Goal: Information Seeking & Learning: Check status

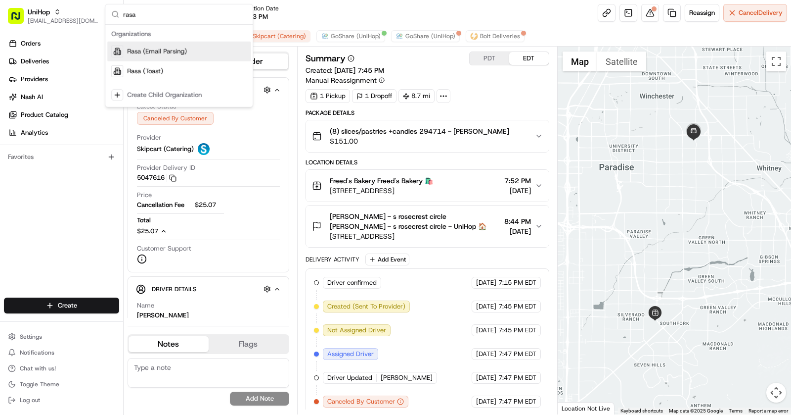
type input "rasa"
click at [213, 49] on div "Rasa (Email Parsing)" at bounding box center [178, 52] width 143 height 20
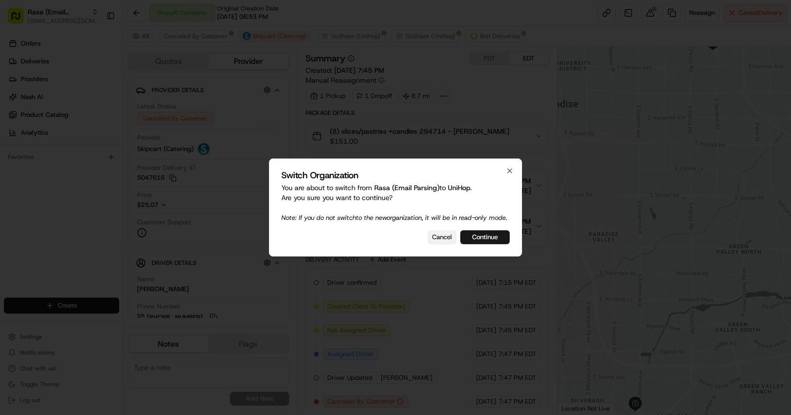
click at [438, 242] on button "Cancel" at bounding box center [442, 237] width 29 height 14
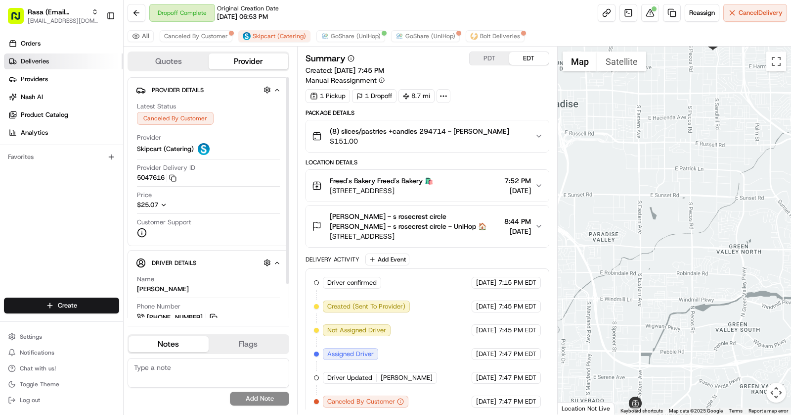
click at [38, 57] on span "Deliveries" at bounding box center [35, 61] width 28 height 9
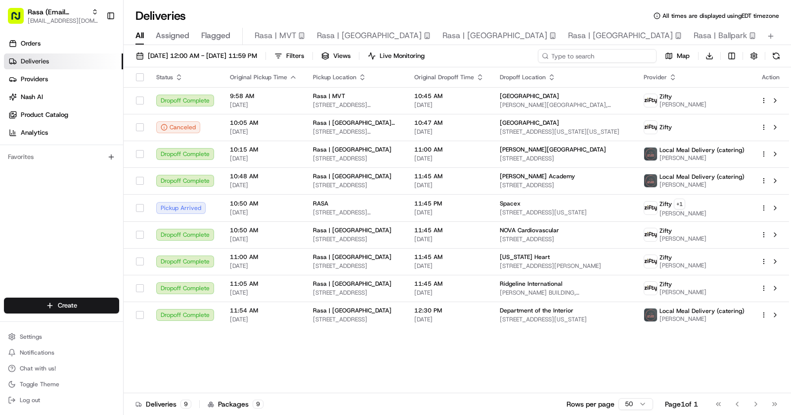
click at [614, 53] on input at bounding box center [597, 56] width 119 height 14
paste input "8597137"
type input "8597137"
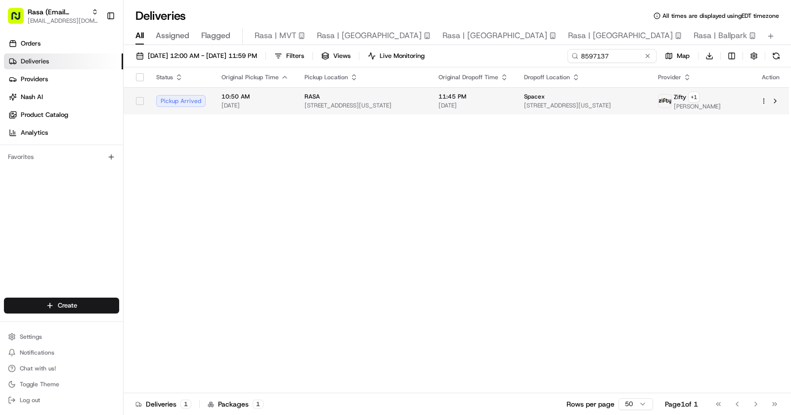
click at [545, 101] on span "1155 F St NW, Washington, DC 20004, USA" at bounding box center [583, 105] width 118 height 8
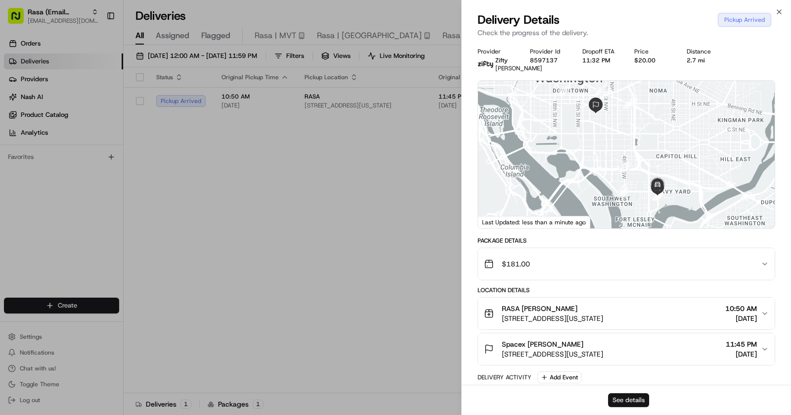
click at [627, 400] on button "See details" at bounding box center [628, 400] width 41 height 14
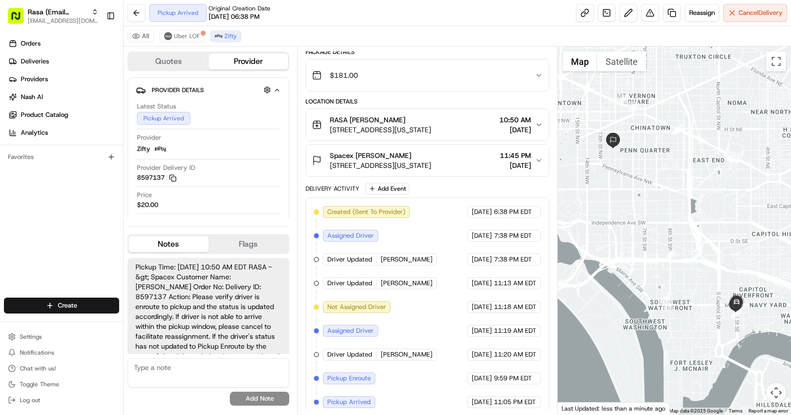
click at [415, 119] on div "RASA Olga Alvarez" at bounding box center [380, 120] width 101 height 10
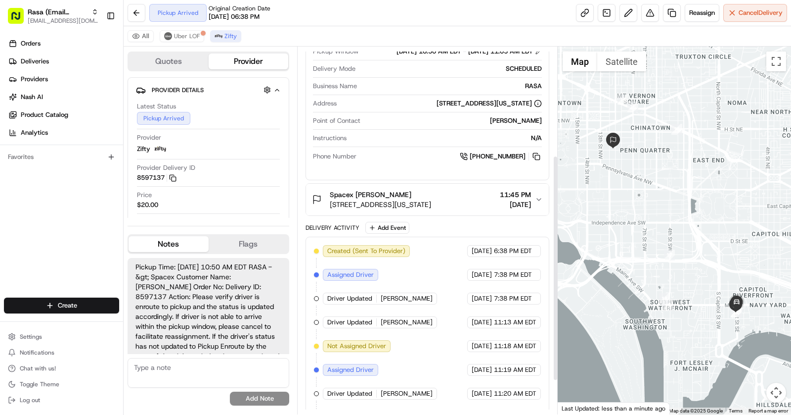
scroll to position [214, 0]
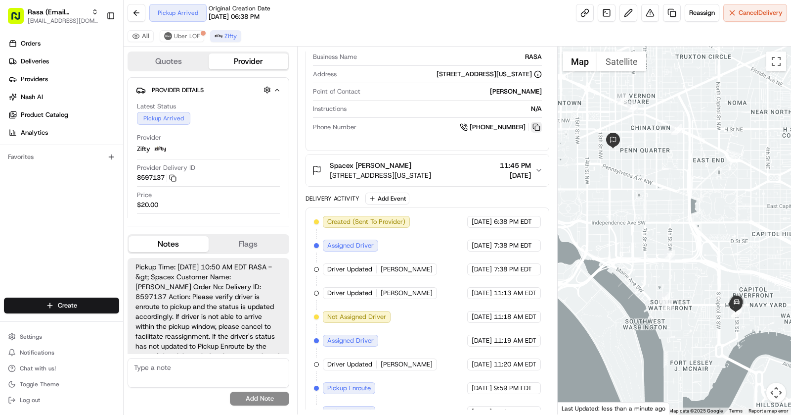
click at [536, 133] on button at bounding box center [536, 127] width 11 height 11
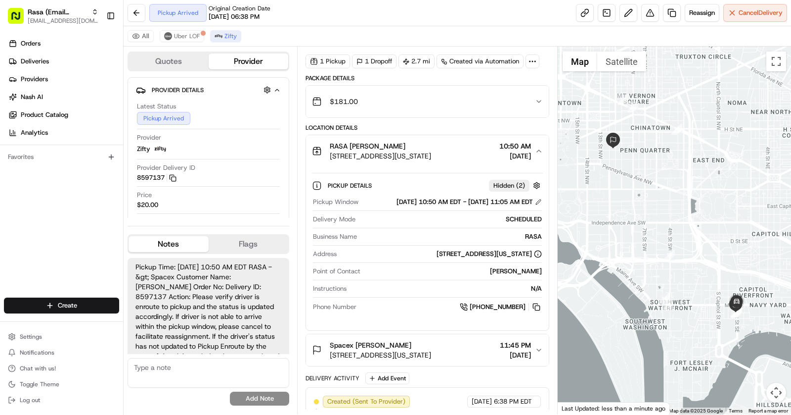
scroll to position [0, 0]
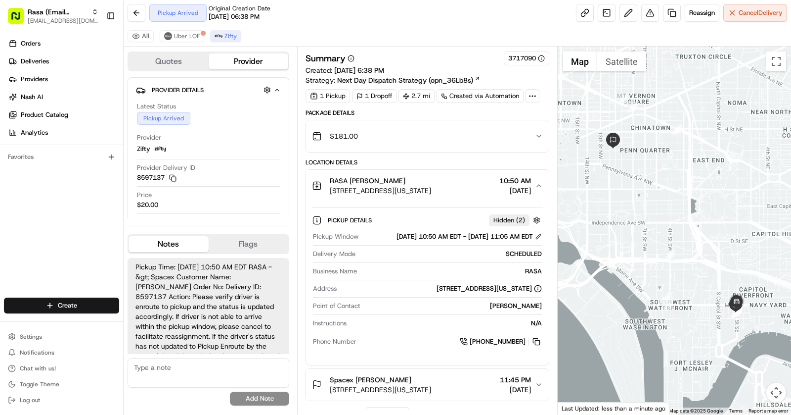
click at [431, 178] on div "RASA [PERSON_NAME]" at bounding box center [380, 181] width 101 height 10
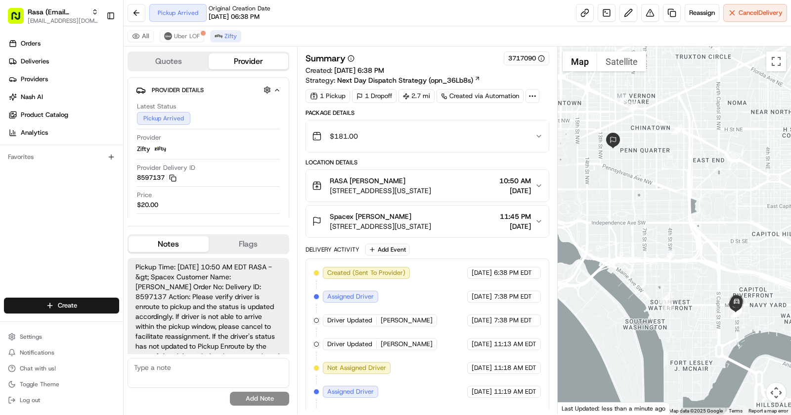
click at [474, 214] on div "Spacex [PERSON_NAME] [STREET_ADDRESS][US_STATE] 11:45 PM [DATE]" at bounding box center [423, 221] width 223 height 20
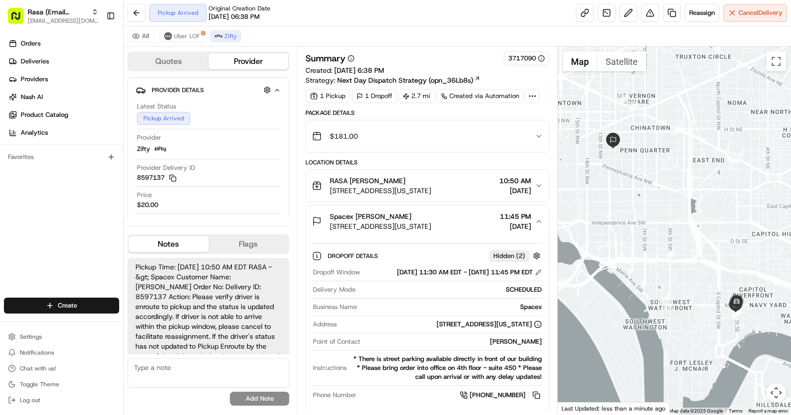
click at [483, 190] on div "RASA Olga Alvarez 1247 1st St SE, Washington, DC 20003, USA 10:50 AM 08/22/2025" at bounding box center [423, 186] width 223 height 20
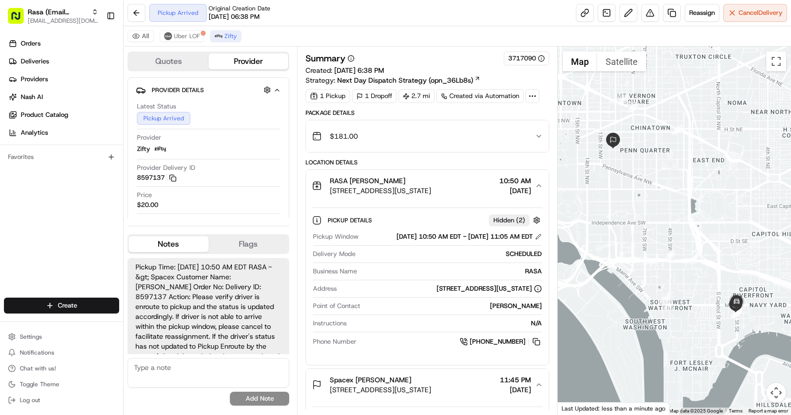
click at [483, 190] on div "RASA Olga Alvarez 1247 1st St SE, Washington, DC 20003, USA 10:50 AM 08/22/2025" at bounding box center [423, 186] width 223 height 20
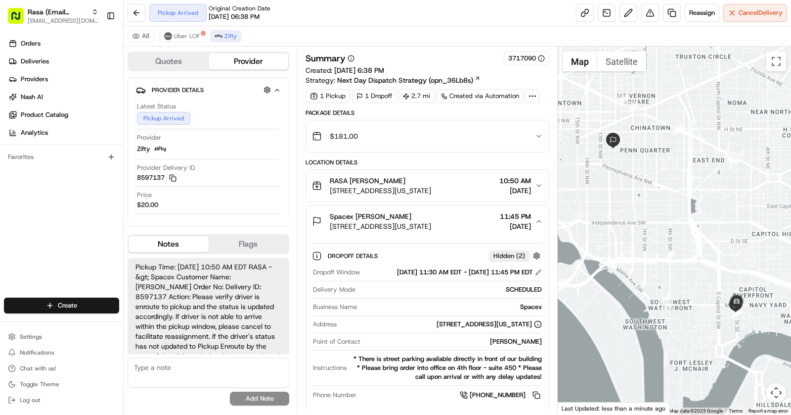
click at [429, 185] on span "1247 1st St SE, Washington, DC 20003, USA" at bounding box center [380, 190] width 101 height 10
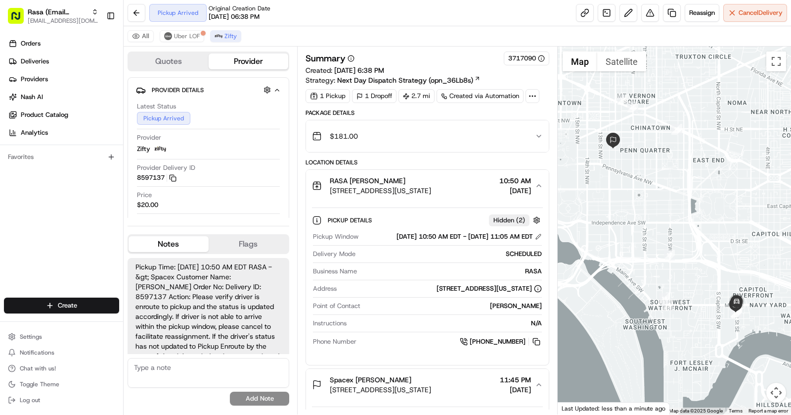
click at [431, 180] on div "RASA Olga Alvarez" at bounding box center [380, 181] width 101 height 10
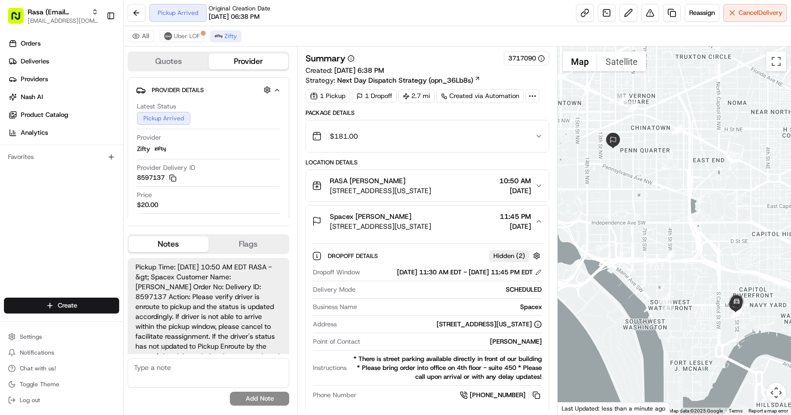
click at [431, 176] on div "RASA Olga Alvarez" at bounding box center [380, 181] width 101 height 10
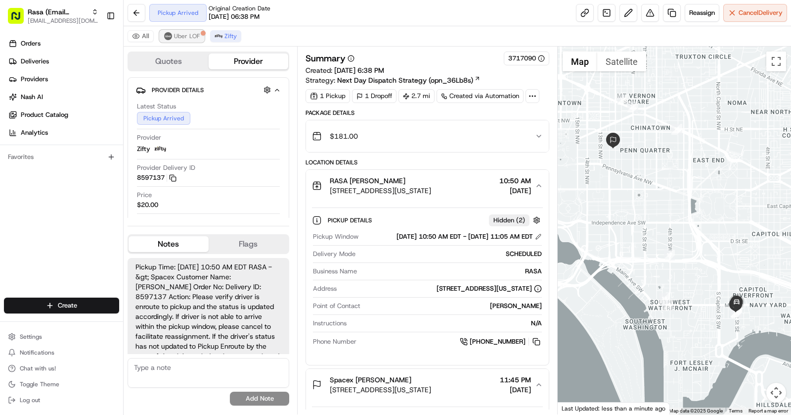
click at [176, 38] on span "Uber LOF" at bounding box center [187, 36] width 26 height 8
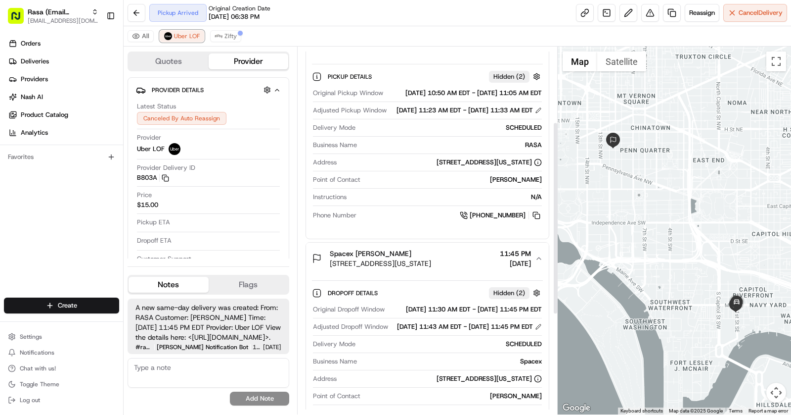
scroll to position [124, 0]
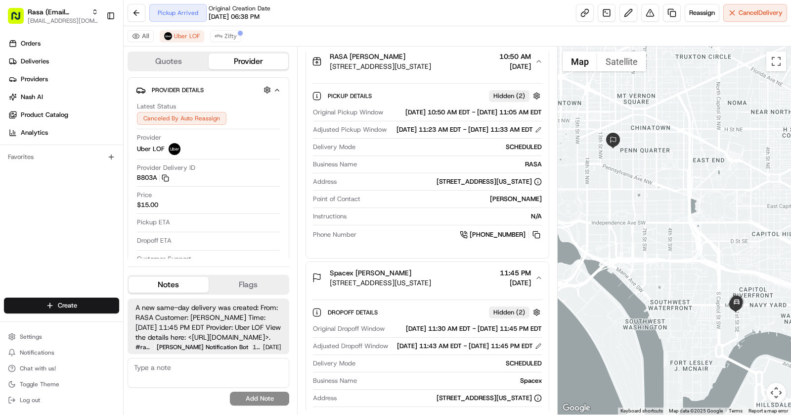
click at [431, 277] on div "Spacex Laura Fox" at bounding box center [380, 273] width 101 height 10
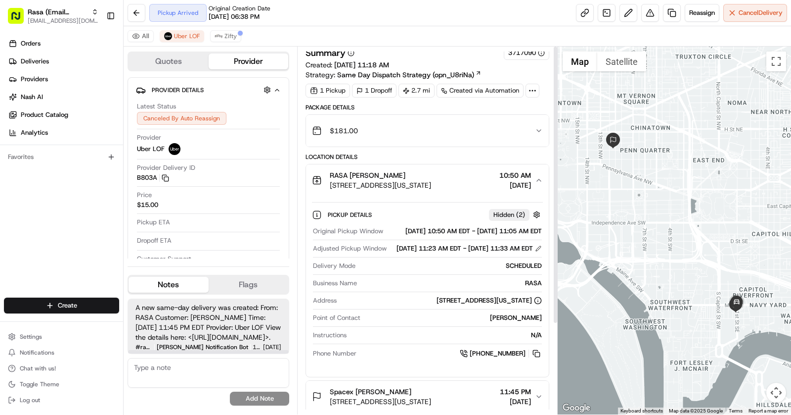
scroll to position [0, 0]
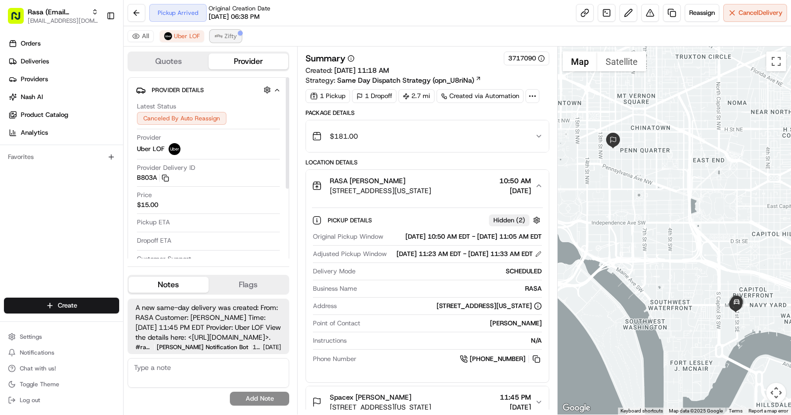
click at [228, 32] on span "Zifty" at bounding box center [231, 36] width 12 height 8
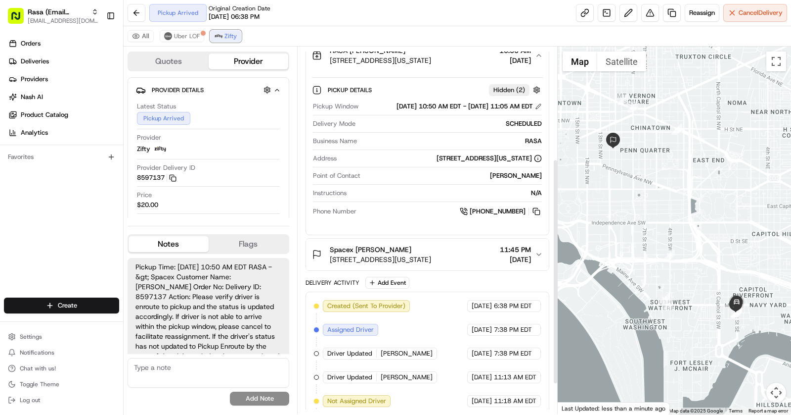
scroll to position [231, 0]
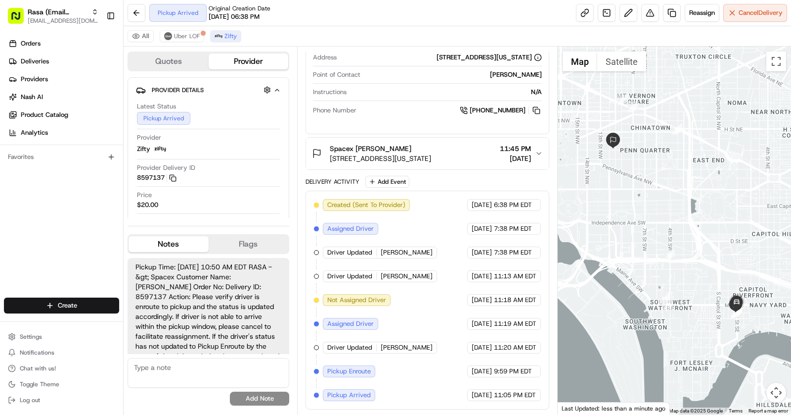
click at [431, 151] on div "Spacex Laura Fox" at bounding box center [380, 148] width 101 height 10
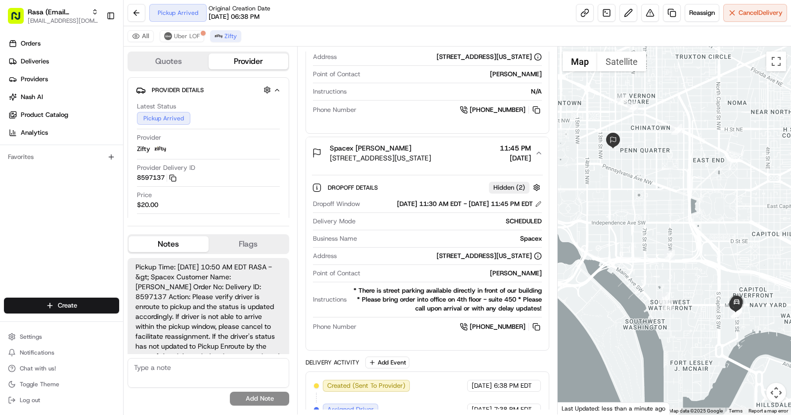
click at [431, 151] on div "Spacex Laura Fox" at bounding box center [380, 148] width 101 height 10
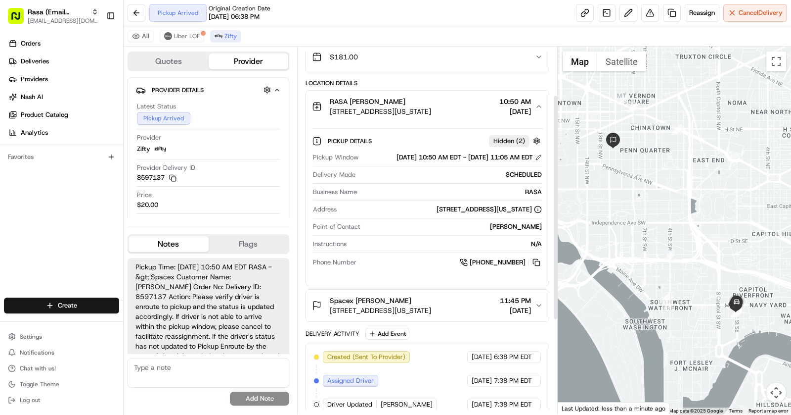
click at [423, 101] on div "RASA Olga Alvarez" at bounding box center [380, 101] width 101 height 10
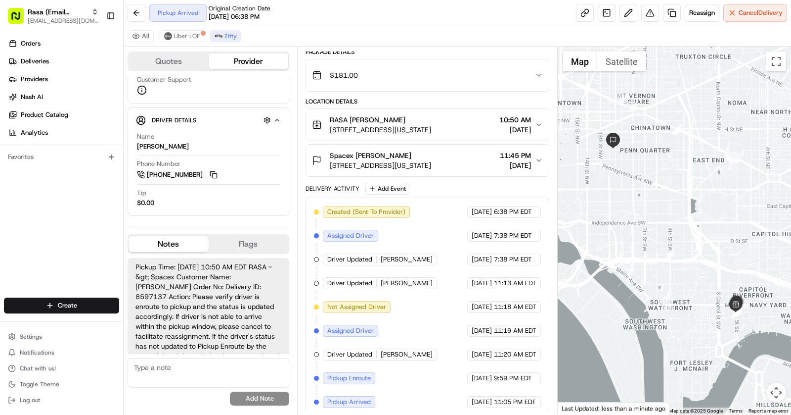
scroll to position [185, 0]
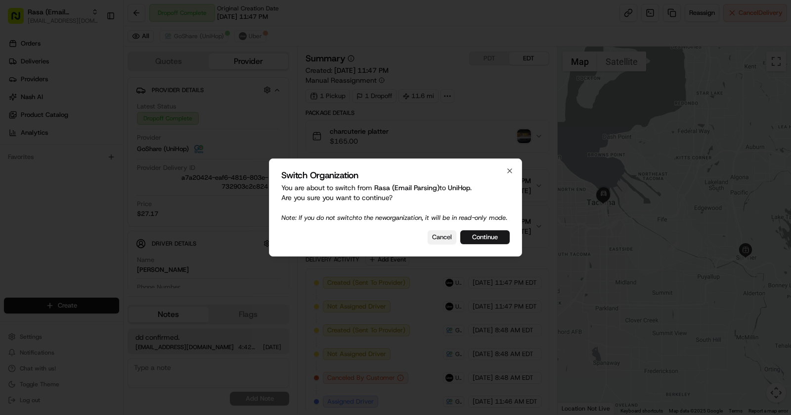
click at [445, 242] on button "Cancel" at bounding box center [442, 237] width 29 height 14
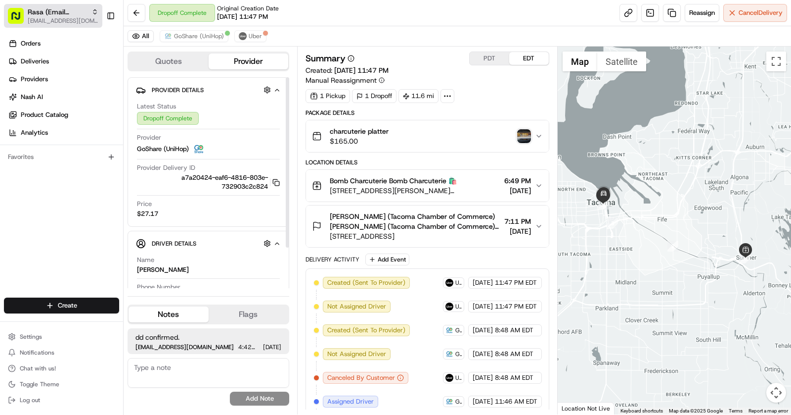
click at [60, 20] on span "[EMAIL_ADDRESS][DOMAIN_NAME]" at bounding box center [63, 21] width 71 height 8
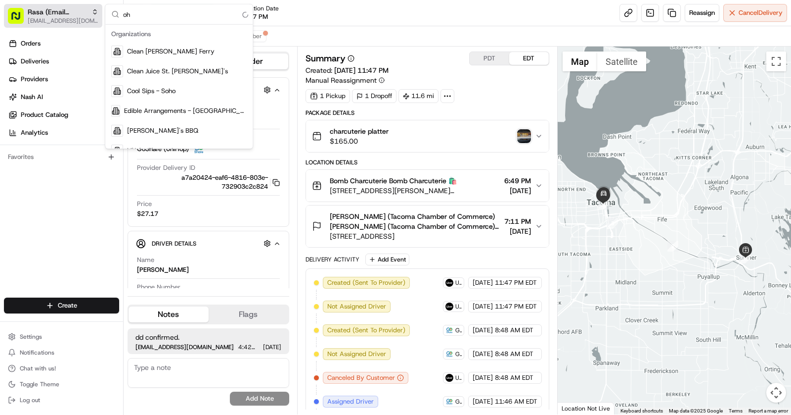
type input "o"
type input "philo"
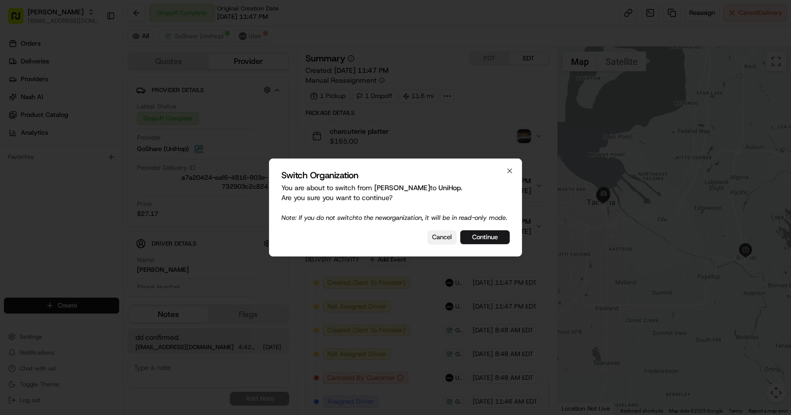
click at [446, 238] on button "Cancel" at bounding box center [442, 237] width 29 height 14
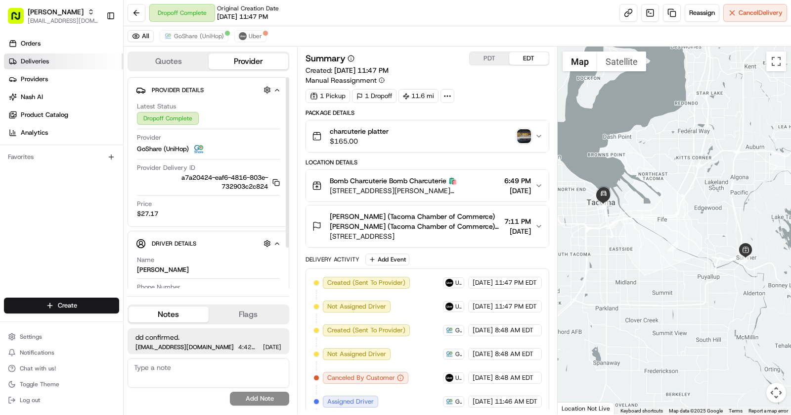
click at [68, 58] on link "Deliveries" at bounding box center [63, 61] width 119 height 16
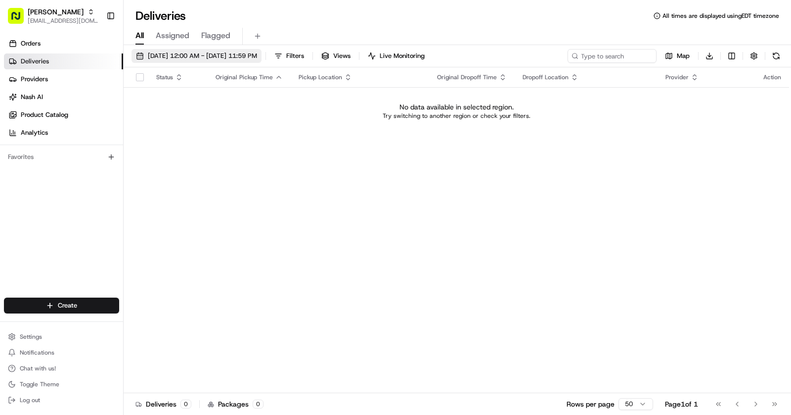
click at [184, 54] on span "[DATE] 12:00 AM - [DATE] 11:59 PM" at bounding box center [202, 55] width 109 height 9
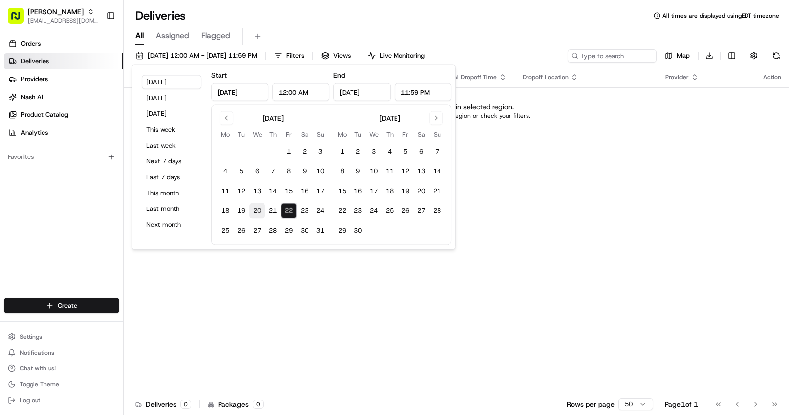
click at [256, 211] on button "20" at bounding box center [257, 211] width 16 height 16
type input "Aug 20, 2025"
click at [314, 228] on button "31" at bounding box center [321, 231] width 16 height 16
type input "Aug 31, 2025"
click at [498, 29] on div "All Assigned Flagged" at bounding box center [458, 36] width 668 height 17
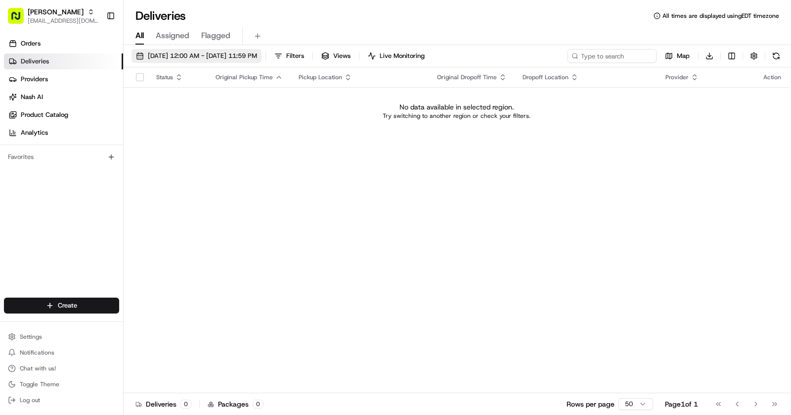
click at [172, 56] on span "08/20/2025 12:00 AM - 08/31/2025 11:59 PM" at bounding box center [202, 55] width 109 height 9
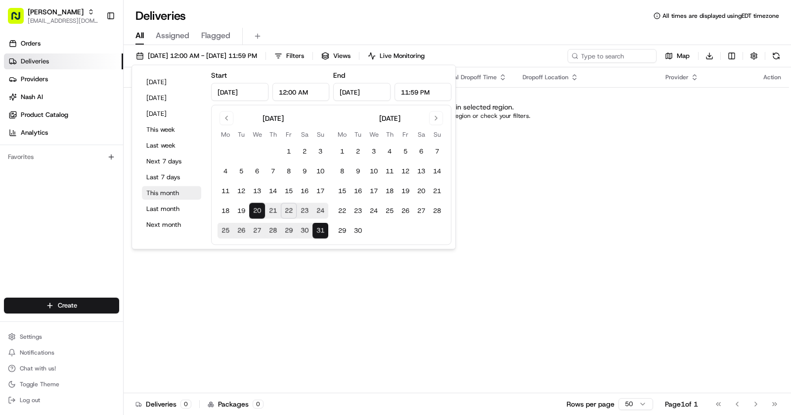
click at [190, 189] on button "This month" at bounding box center [171, 193] width 59 height 14
type input "Aug 1, 2025"
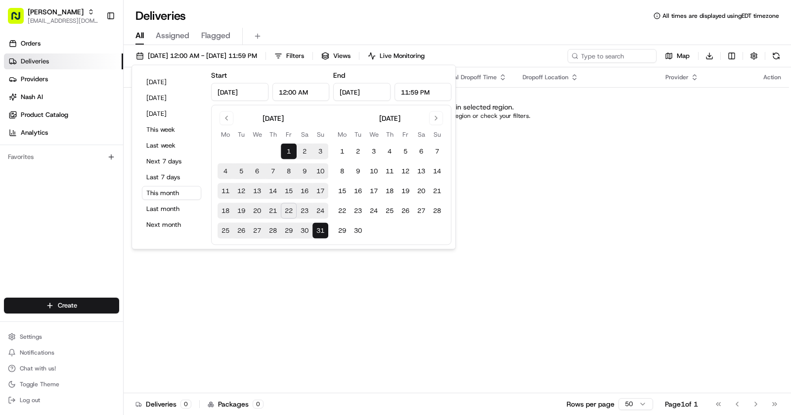
click at [487, 39] on div "All Assigned Flagged" at bounding box center [458, 36] width 668 height 17
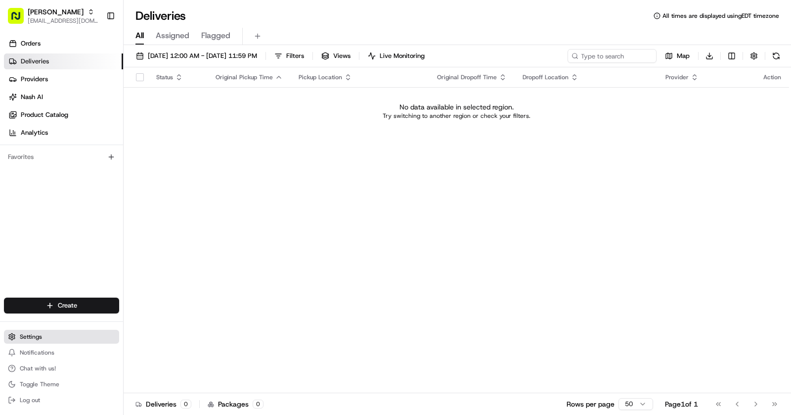
click at [52, 334] on button "Settings" at bounding box center [61, 336] width 115 height 14
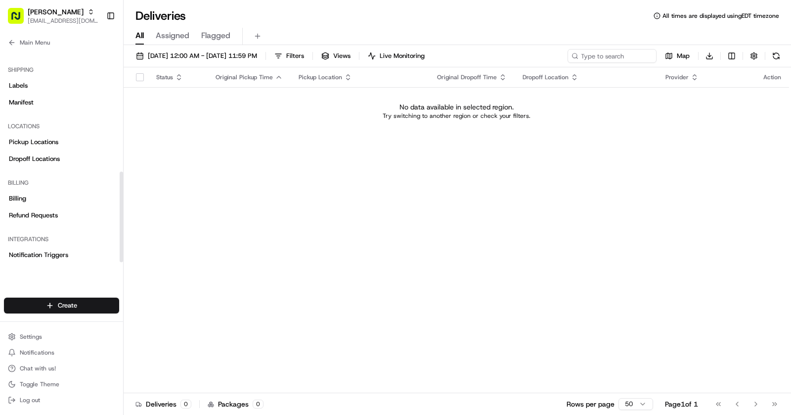
scroll to position [302, 0]
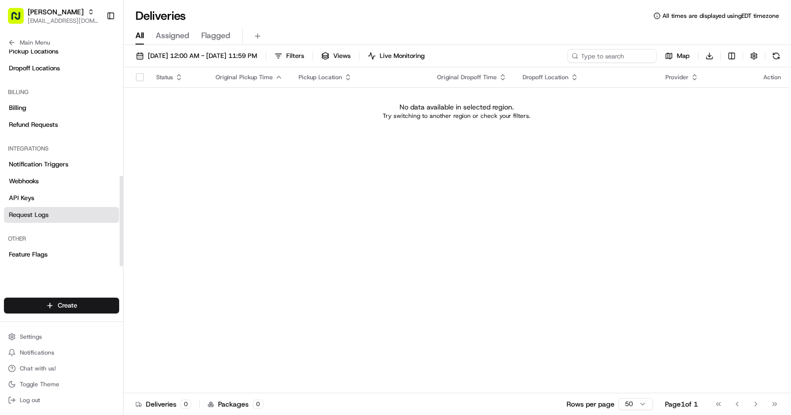
click at [49, 213] on link "Request Logs" at bounding box center [61, 215] width 115 height 16
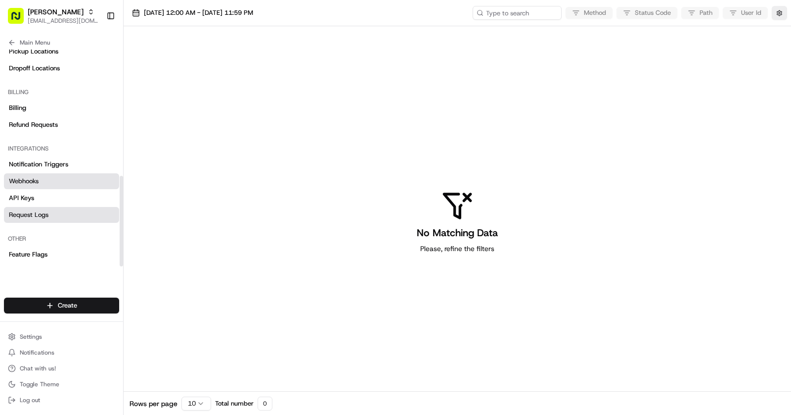
click at [55, 184] on link "Webhooks" at bounding box center [61, 181] width 115 height 16
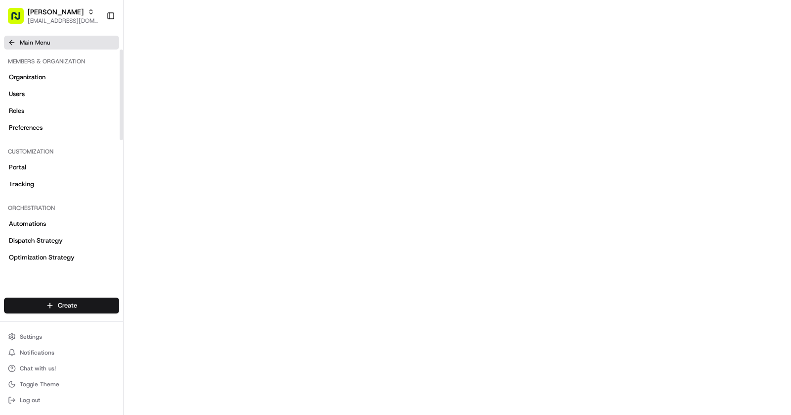
click at [33, 40] on span "Main Menu" at bounding box center [35, 43] width 30 height 8
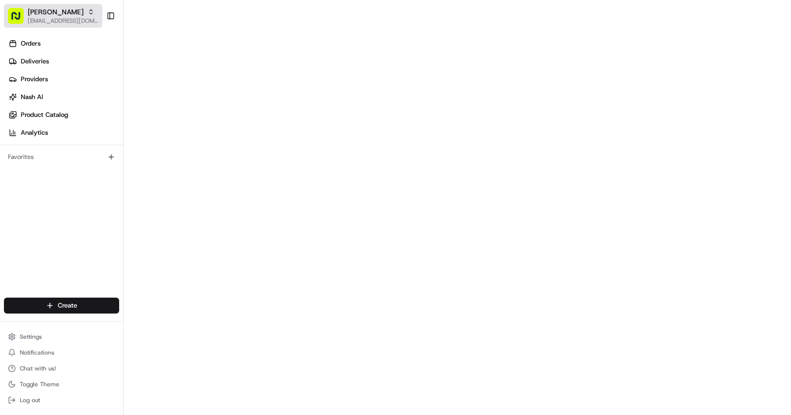
click at [49, 17] on span "[EMAIL_ADDRESS][DOMAIN_NAME]" at bounding box center [63, 21] width 71 height 8
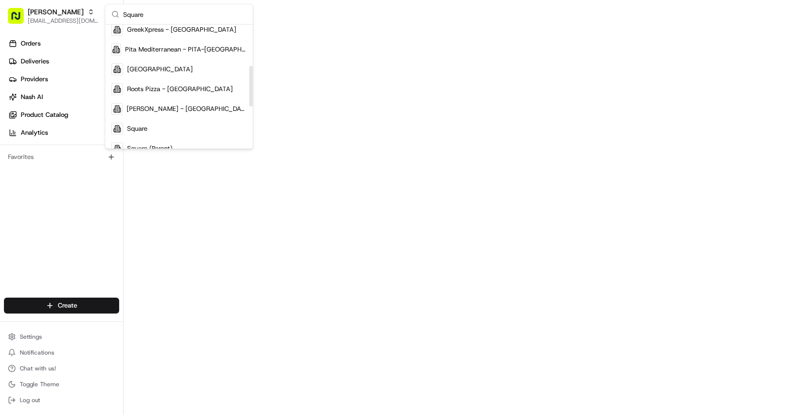
scroll to position [125, 0]
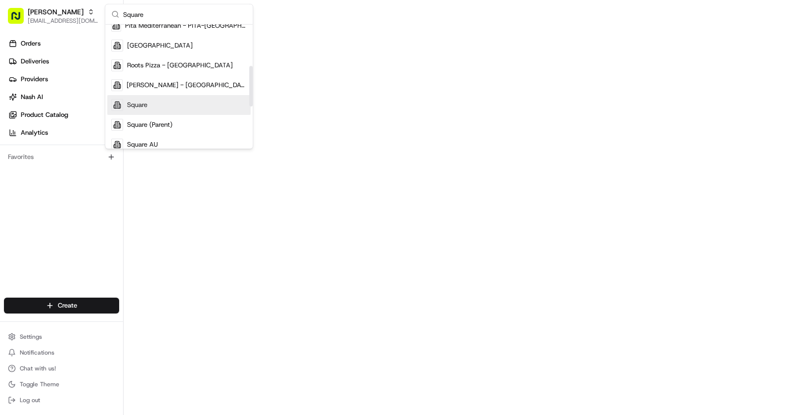
type input "Square"
click at [155, 100] on div "Square" at bounding box center [178, 105] width 143 height 20
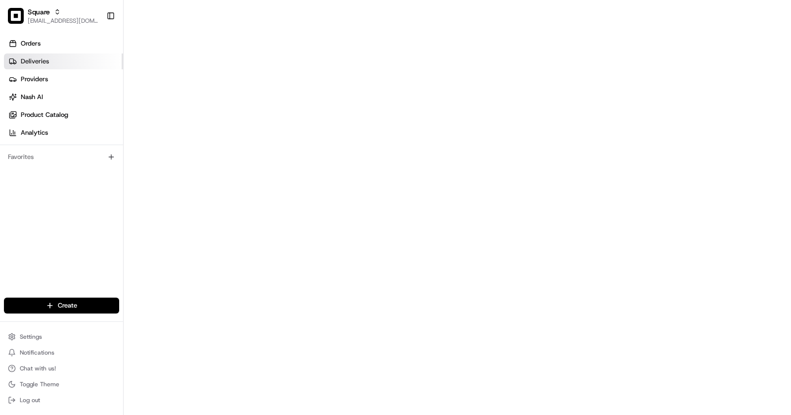
click at [31, 66] on link "Deliveries" at bounding box center [63, 61] width 119 height 16
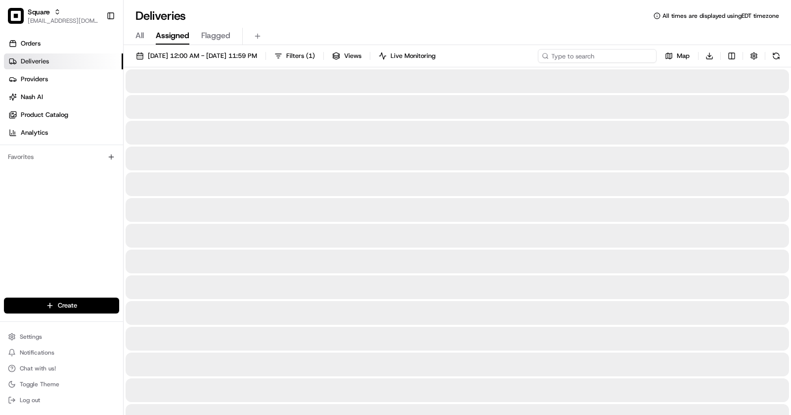
click at [609, 59] on input at bounding box center [597, 56] width 119 height 14
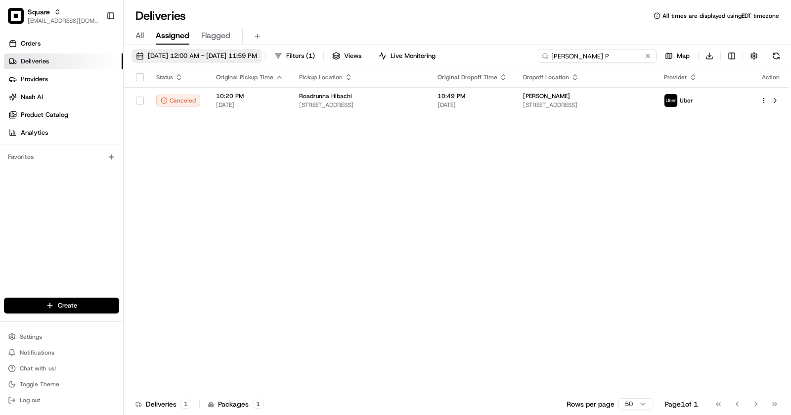
type input "Jeffery P"
click at [228, 54] on span "08/01/2025 12:00 AM - 08/31/2025 11:59 PM" at bounding box center [202, 55] width 109 height 9
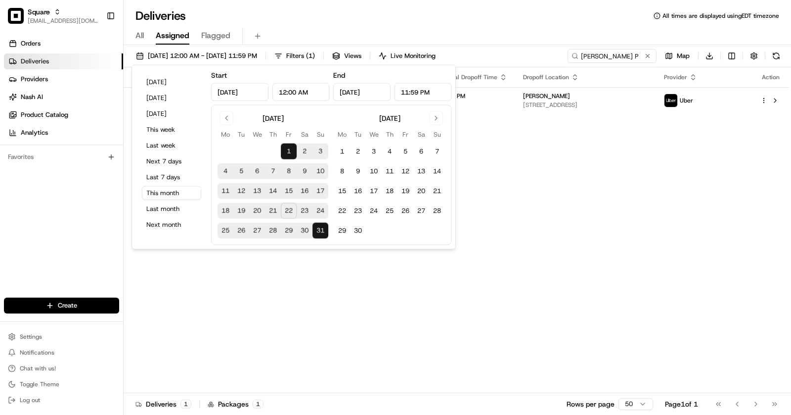
click at [272, 211] on button "21" at bounding box center [273, 211] width 16 height 16
type input "Aug 21, 2025"
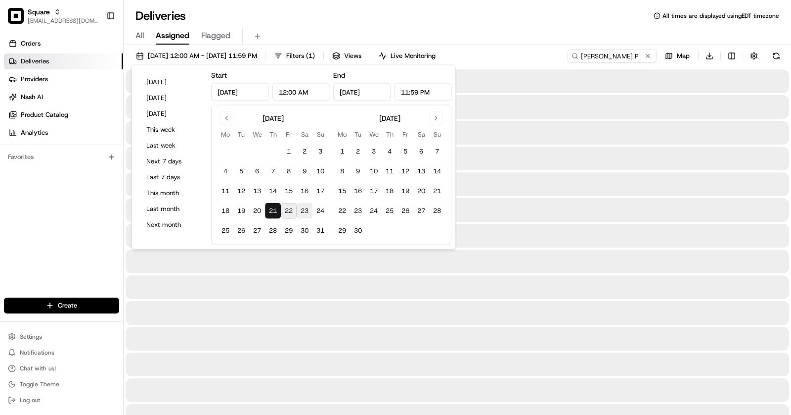
click at [307, 211] on button "23" at bounding box center [305, 211] width 16 height 16
type input "Aug 23, 2025"
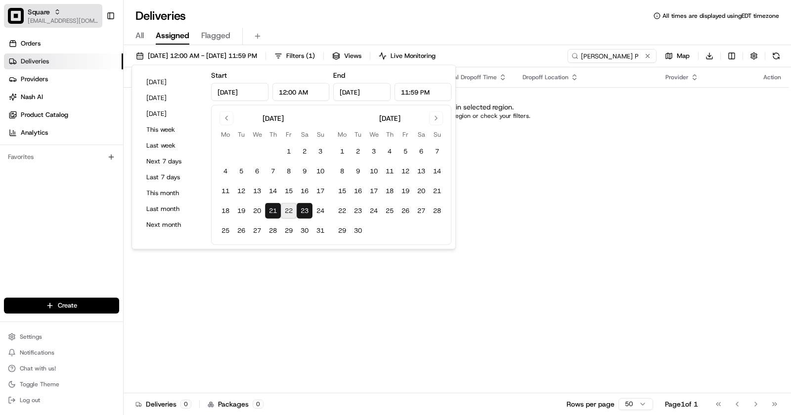
click at [46, 10] on span "Square" at bounding box center [39, 12] width 22 height 10
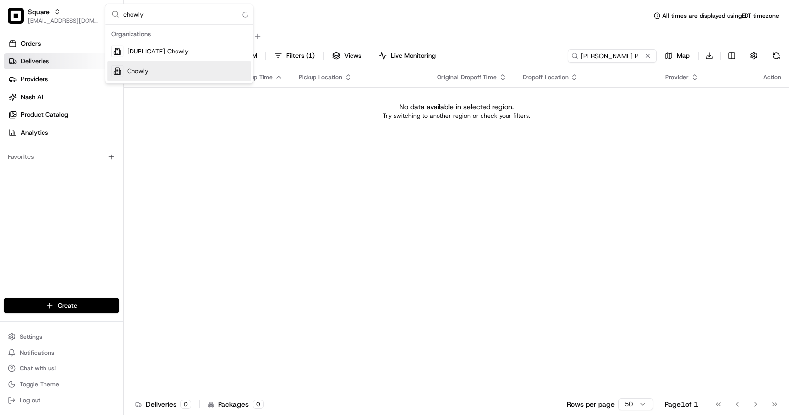
type input "chowly"
click at [167, 70] on div "Chowly" at bounding box center [178, 71] width 143 height 20
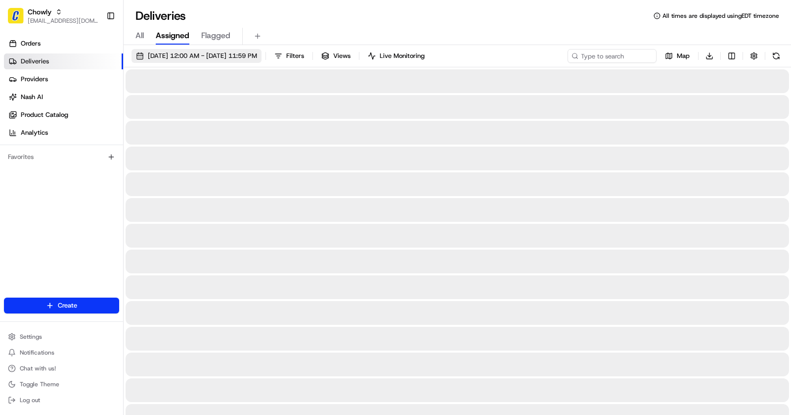
click at [194, 52] on span "08/21/2025 12:00 AM - 08/23/2025 11:59 PM" at bounding box center [202, 55] width 109 height 9
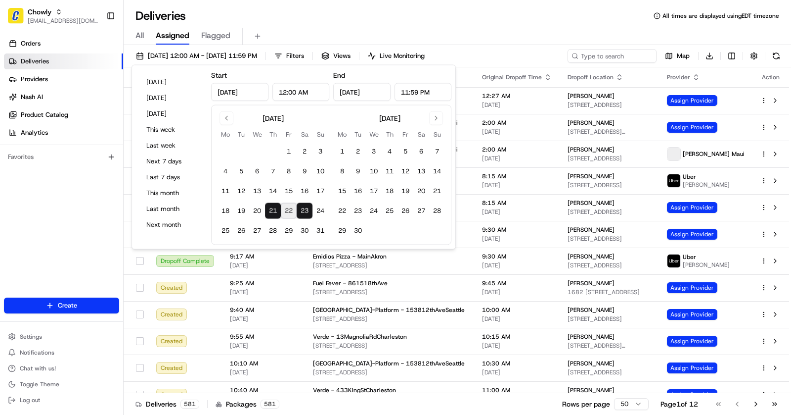
click at [369, 29] on div "All Assigned Flagged" at bounding box center [458, 36] width 668 height 17
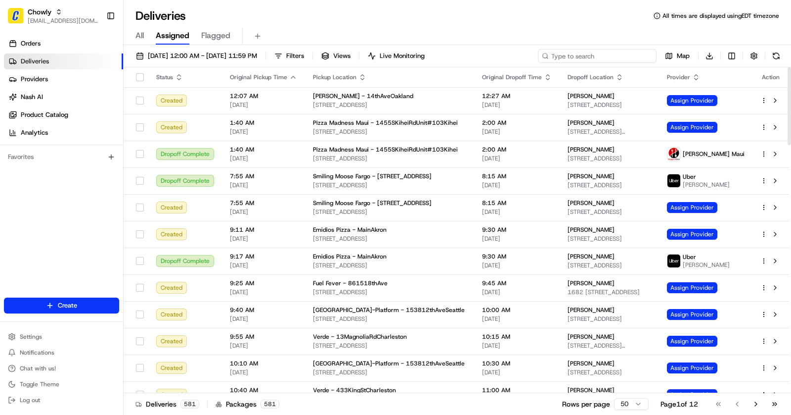
click at [602, 59] on input at bounding box center [597, 56] width 119 height 14
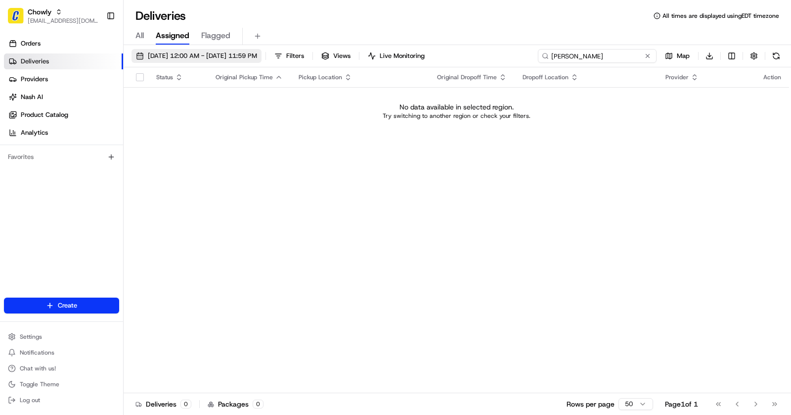
type input "Jeffery"
click at [203, 51] on span "08/21/2025 12:00 AM - 08/23/2025 11:59 PM" at bounding box center [202, 55] width 109 height 9
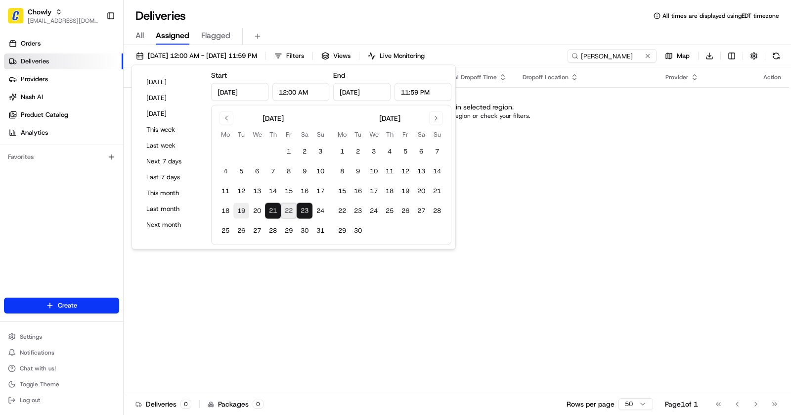
click at [242, 208] on button "19" at bounding box center [241, 211] width 16 height 16
type input "Aug 19, 2025"
click at [326, 209] on button "24" at bounding box center [321, 211] width 16 height 16
type input "Aug 24, 2025"
click at [540, 29] on div "All Assigned Flagged" at bounding box center [458, 36] width 668 height 17
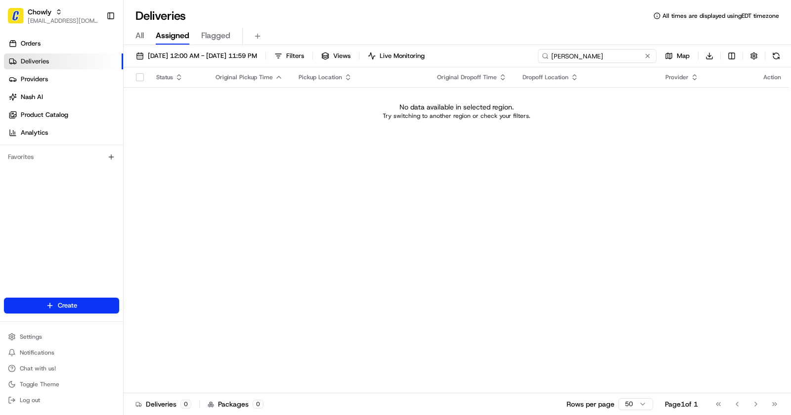
click at [609, 57] on input "Jeffery" at bounding box center [597, 56] width 119 height 14
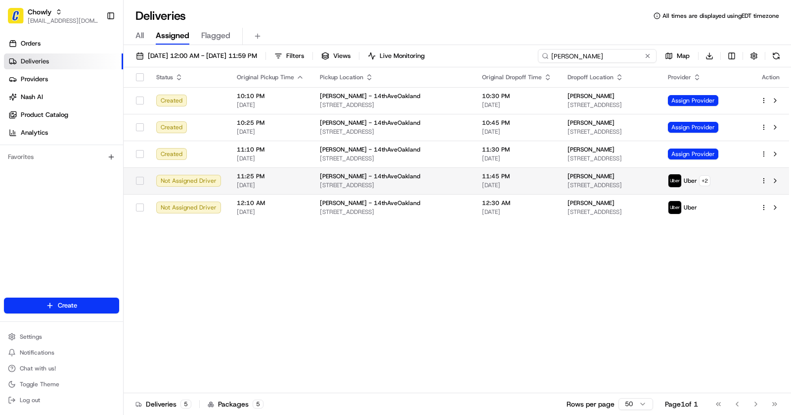
type input "pettway"
click at [377, 177] on span "[PERSON_NAME] - 14thAveOakland" at bounding box center [370, 176] width 100 height 8
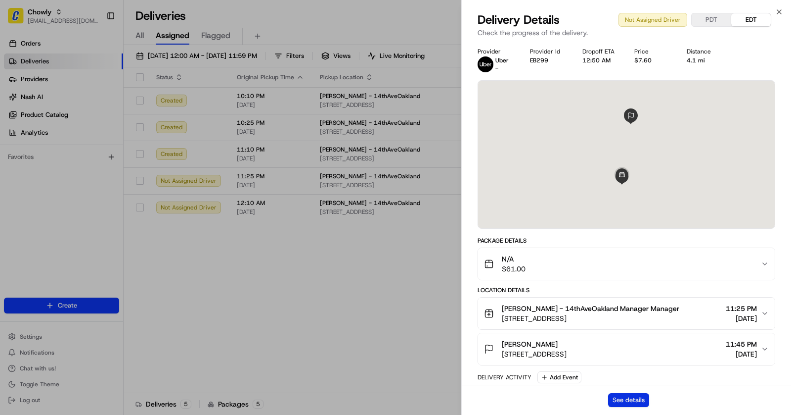
click at [635, 401] on button "See details" at bounding box center [628, 400] width 41 height 14
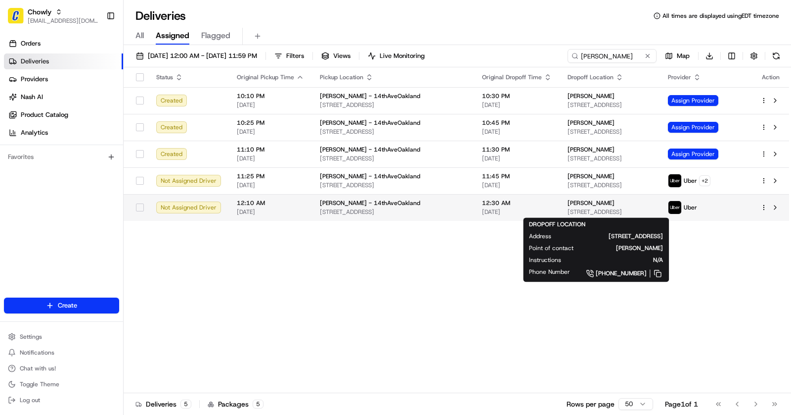
click at [600, 210] on span "[STREET_ADDRESS]" at bounding box center [610, 212] width 85 height 8
click at [634, 203] on div "[PERSON_NAME]" at bounding box center [610, 203] width 85 height 8
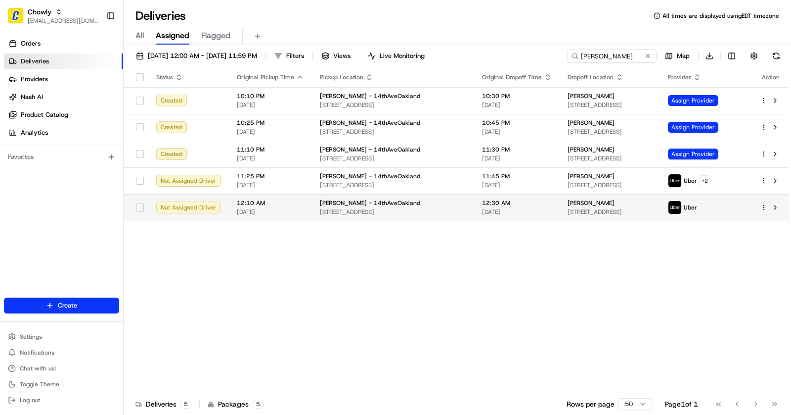
click at [422, 199] on div "[PERSON_NAME] - 14thAveOakland" at bounding box center [393, 203] width 146 height 8
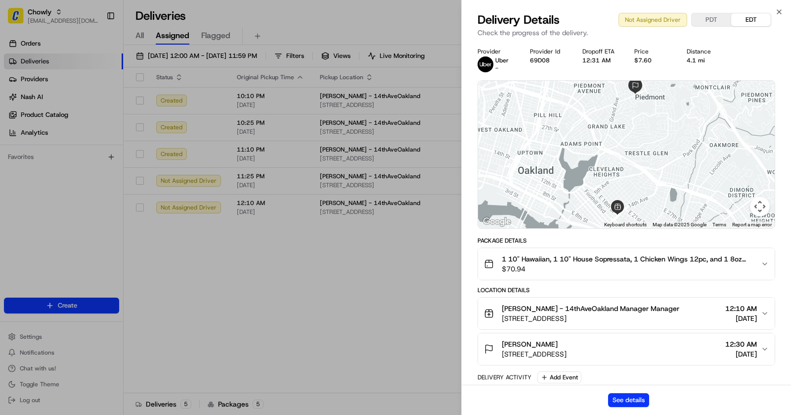
click at [606, 267] on span "$70.94" at bounding box center [627, 269] width 251 height 10
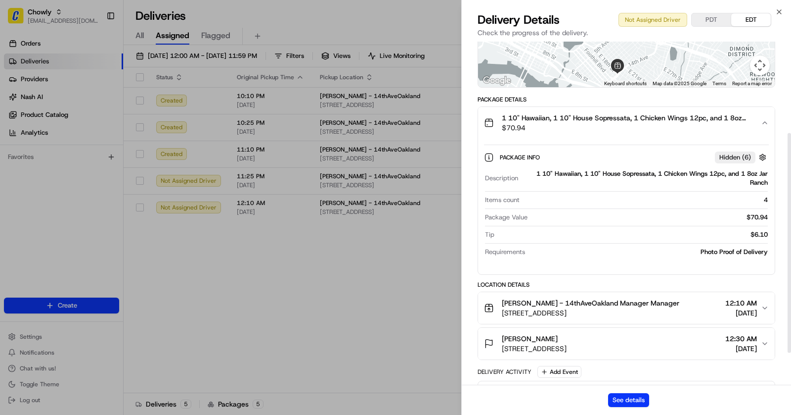
scroll to position [152, 0]
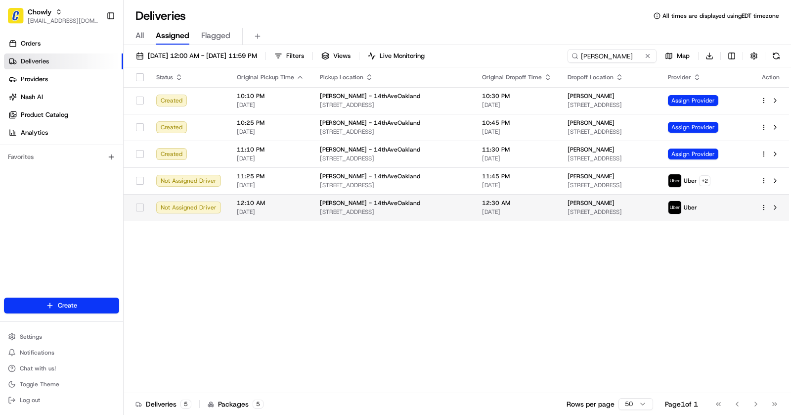
click at [613, 205] on div "[PERSON_NAME]" at bounding box center [610, 203] width 85 height 8
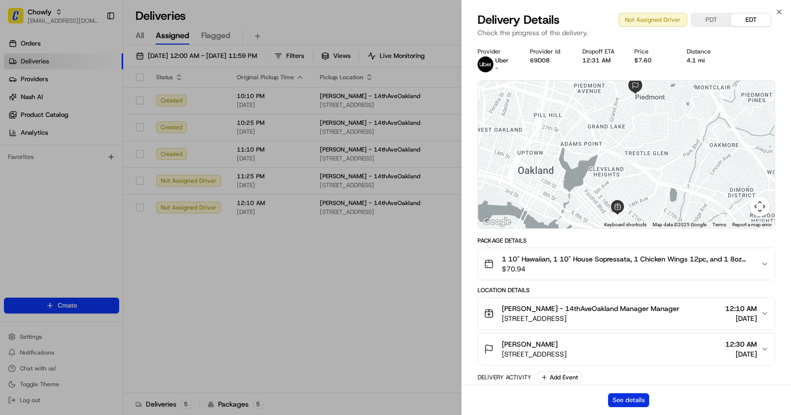
click at [634, 400] on button "See details" at bounding box center [628, 400] width 41 height 14
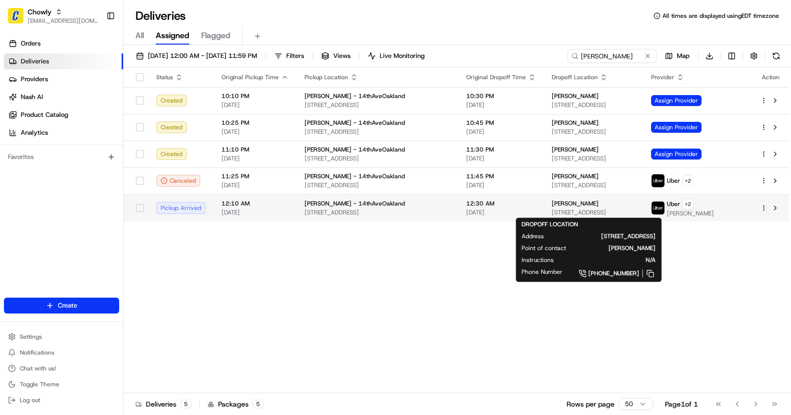
click at [552, 202] on span "[PERSON_NAME]" at bounding box center [575, 203] width 47 height 8
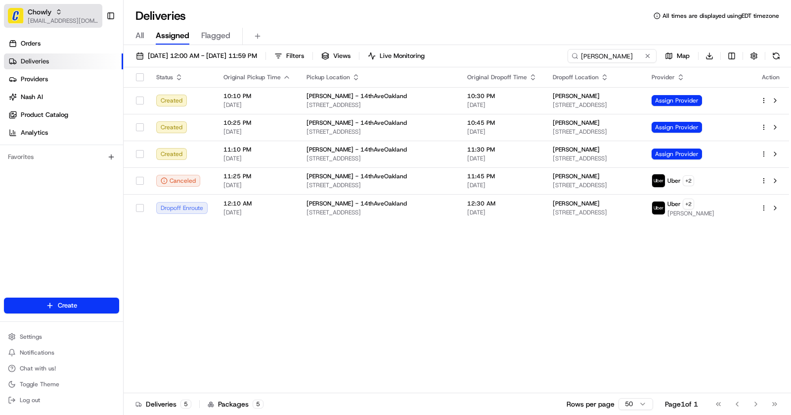
click at [45, 15] on span "Chowly" at bounding box center [40, 12] width 24 height 10
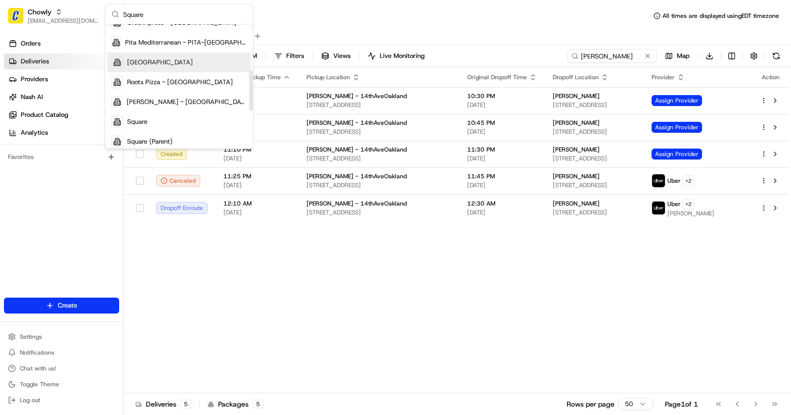
scroll to position [160, 0]
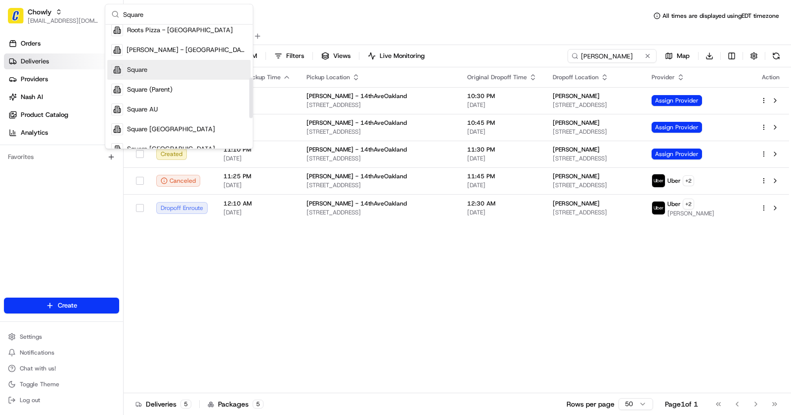
type input "Square"
click at [151, 76] on div "Square" at bounding box center [178, 70] width 143 height 20
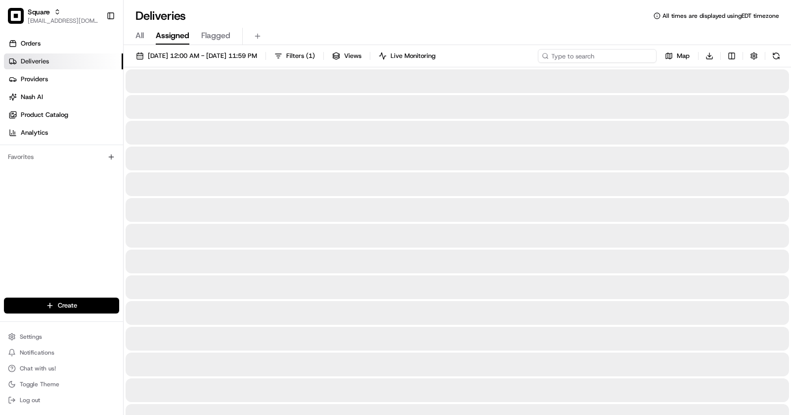
click at [629, 61] on input at bounding box center [597, 56] width 119 height 14
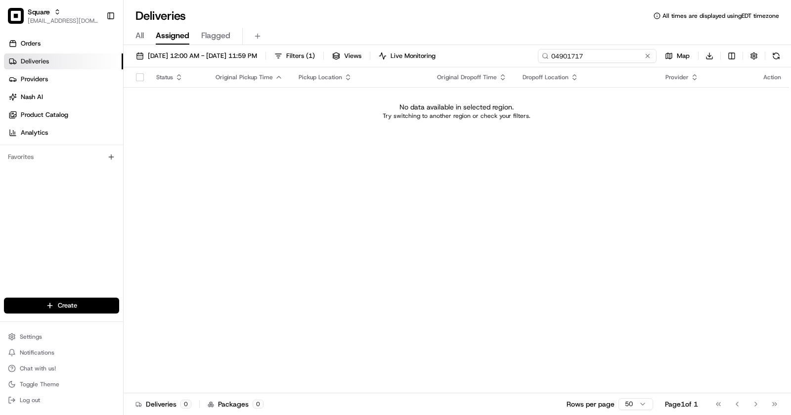
type input "04901717"
click at [137, 34] on span "All" at bounding box center [140, 36] width 8 height 12
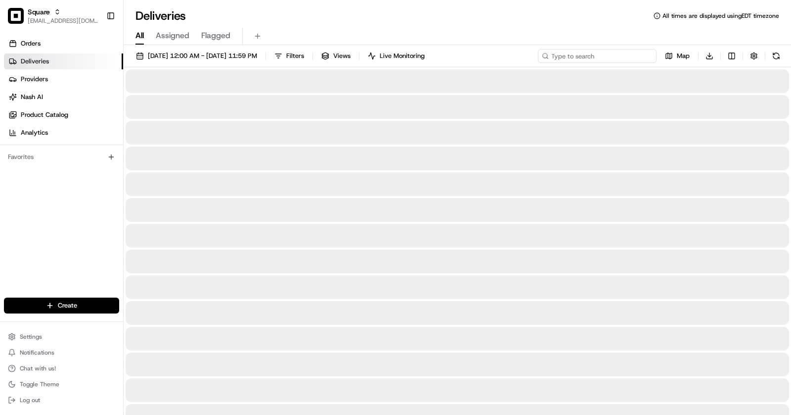
click at [602, 55] on input at bounding box center [597, 56] width 119 height 14
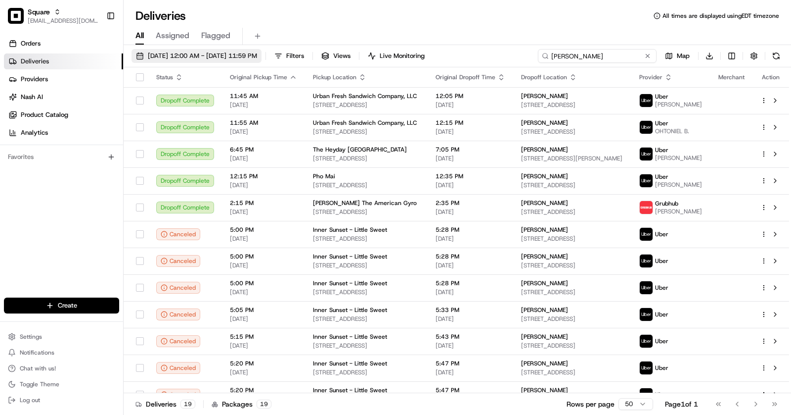
type input "Sally"
click at [236, 54] on span "08/19/2025 12:00 AM - 08/24/2025 11:59 PM" at bounding box center [202, 55] width 109 height 9
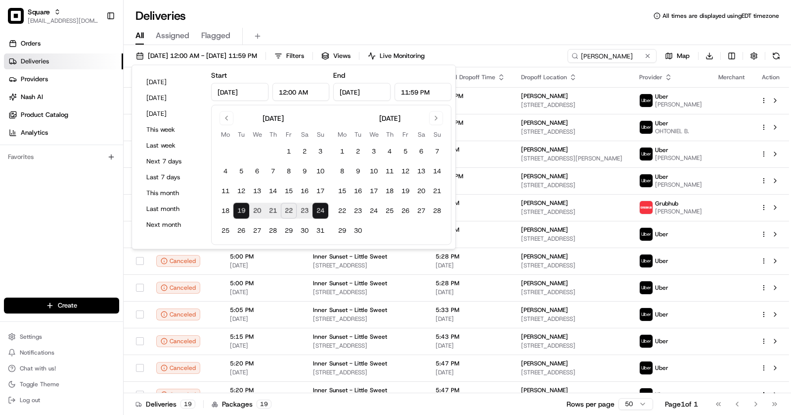
click at [274, 210] on button "21" at bounding box center [273, 211] width 16 height 16
type input "Aug 21, 2025"
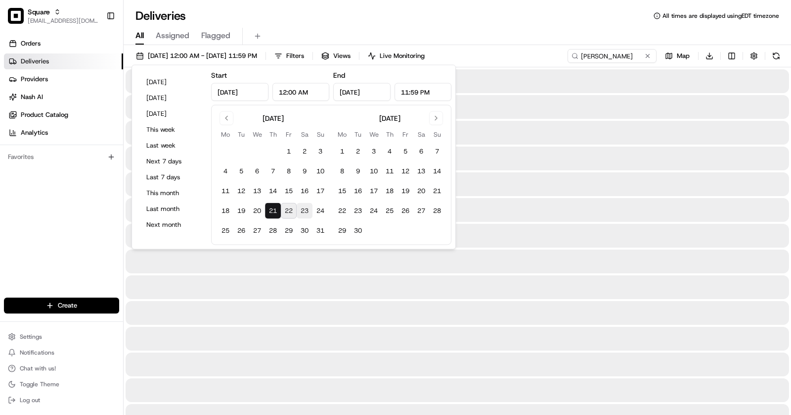
click at [302, 210] on button "23" at bounding box center [305, 211] width 16 height 16
type input "Aug 23, 2025"
click at [555, 21] on div "Deliveries All times are displayed using EDT timezone" at bounding box center [458, 16] width 668 height 16
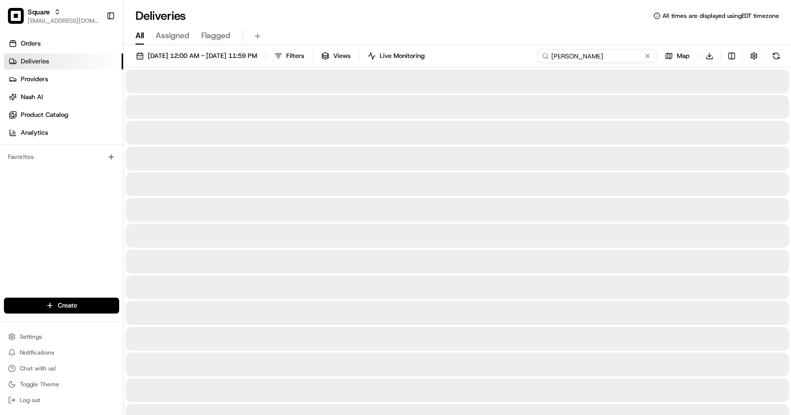
click at [611, 57] on input "Sally" at bounding box center [597, 56] width 119 height 14
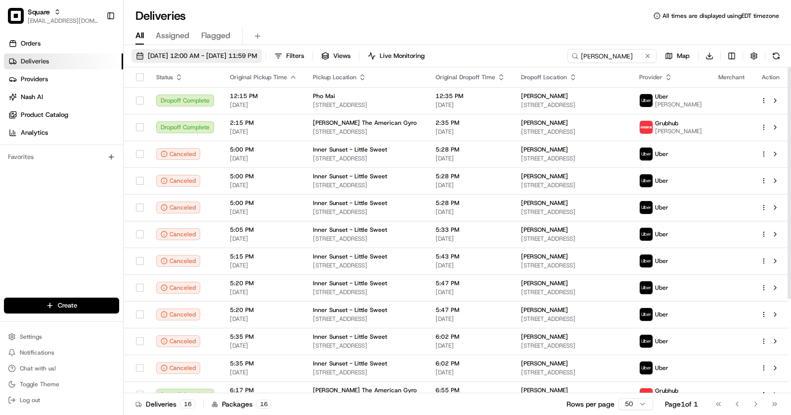
click at [231, 55] on span "08/21/2025 12:00 AM - 08/23/2025 11:59 PM" at bounding box center [202, 55] width 109 height 9
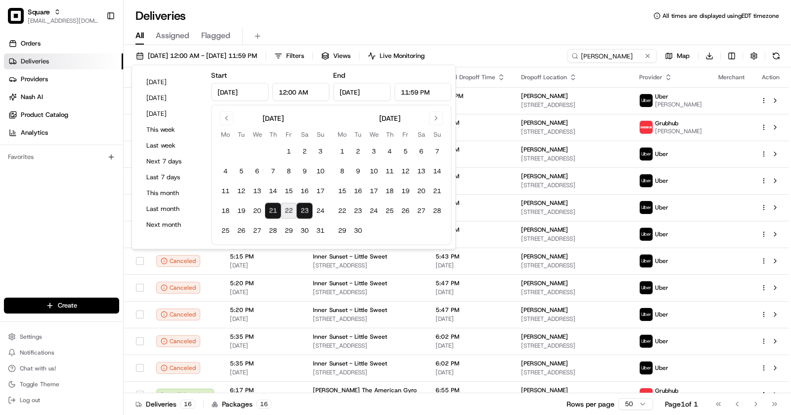
click at [286, 209] on button "22" at bounding box center [289, 211] width 16 height 16
type input "Aug 22, 2025"
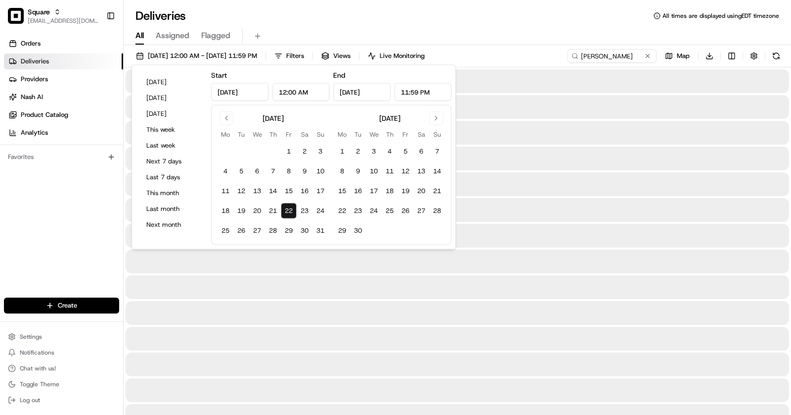
click at [286, 209] on button "22" at bounding box center [289, 211] width 16 height 16
click at [405, 18] on div "Deliveries All times are displayed using EDT timezone" at bounding box center [458, 16] width 668 height 16
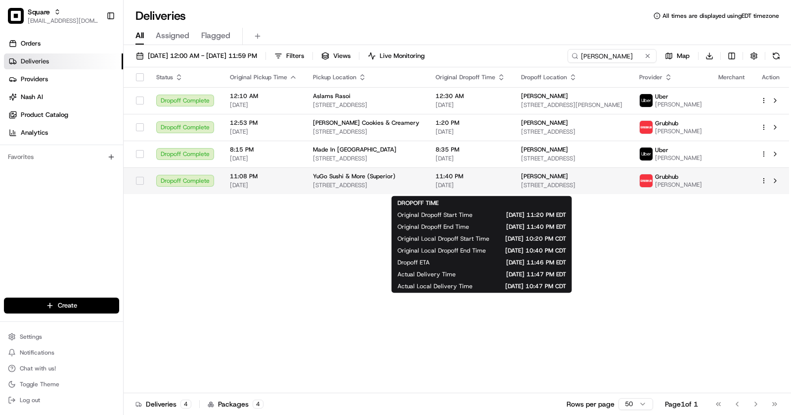
click at [470, 180] on span "11:40 PM" at bounding box center [471, 176] width 70 height 8
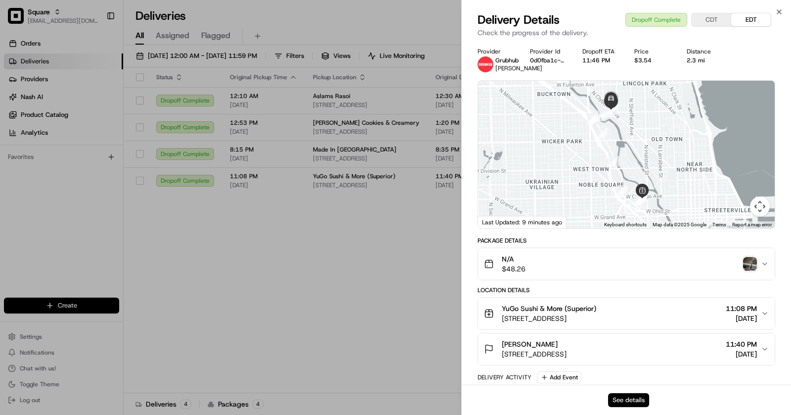
click at [629, 394] on button "See details" at bounding box center [628, 400] width 41 height 14
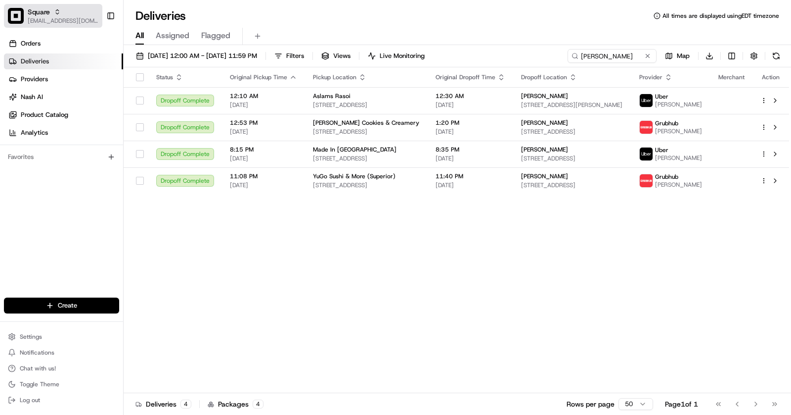
click at [59, 17] on span "[EMAIL_ADDRESS][DOMAIN_NAME]" at bounding box center [63, 21] width 71 height 8
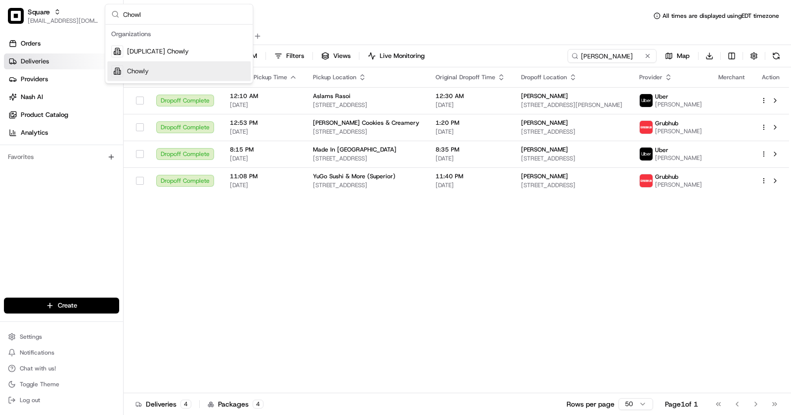
type input "Chowl"
click at [176, 69] on div "Chowly" at bounding box center [178, 71] width 143 height 20
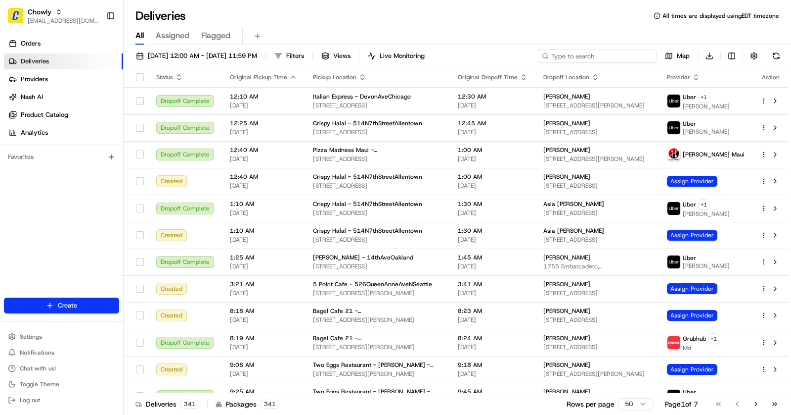
click at [599, 50] on input at bounding box center [597, 56] width 119 height 14
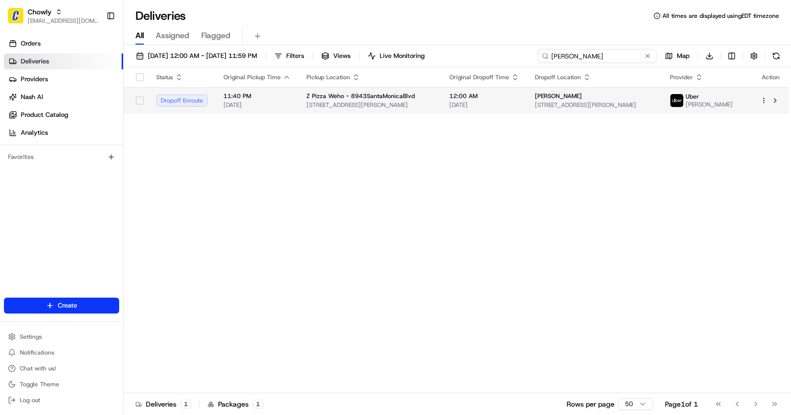
type input "Emily"
click at [434, 97] on div "Z Pizza Weho - 8943SantaMonicaBlvd" at bounding box center [370, 96] width 127 height 8
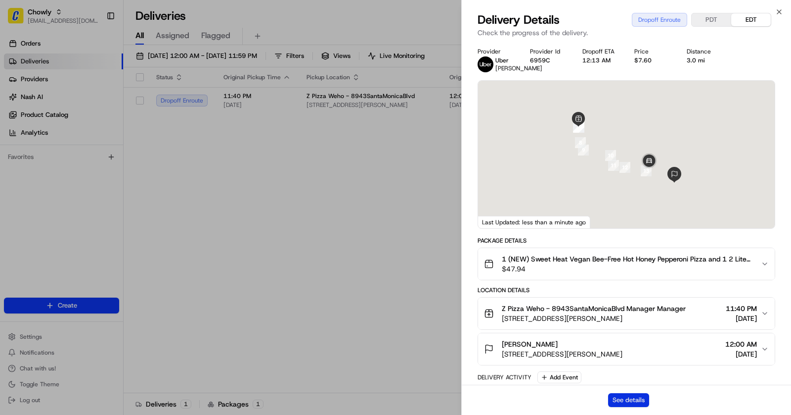
click at [625, 392] on div "See details" at bounding box center [626, 399] width 329 height 30
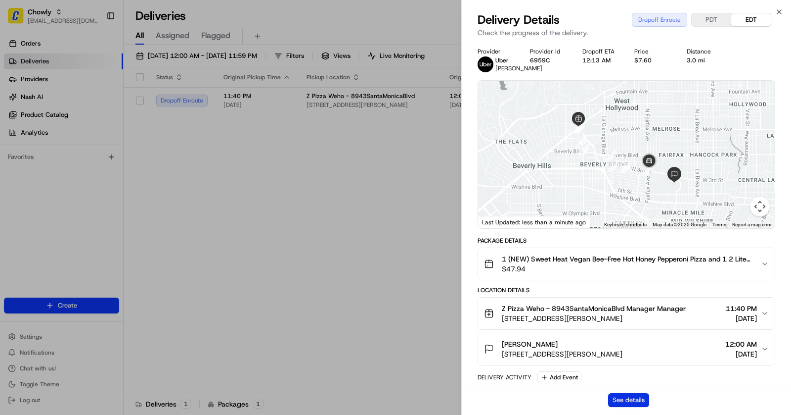
click at [630, 393] on button "See details" at bounding box center [628, 400] width 41 height 14
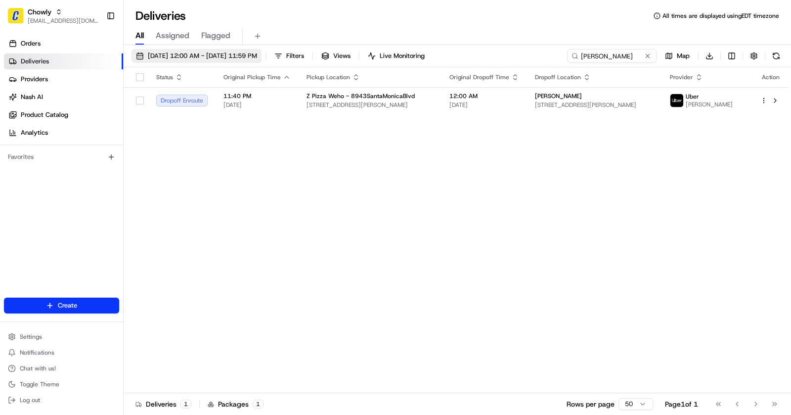
click at [236, 54] on span "08/22/2025 12:00 AM - 08/22/2025 11:59 PM" at bounding box center [202, 55] width 109 height 9
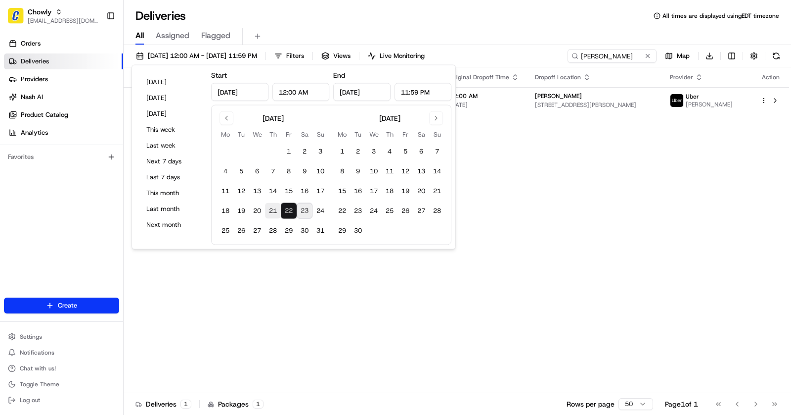
click at [268, 211] on button "21" at bounding box center [273, 211] width 16 height 16
type input "Aug 21, 2025"
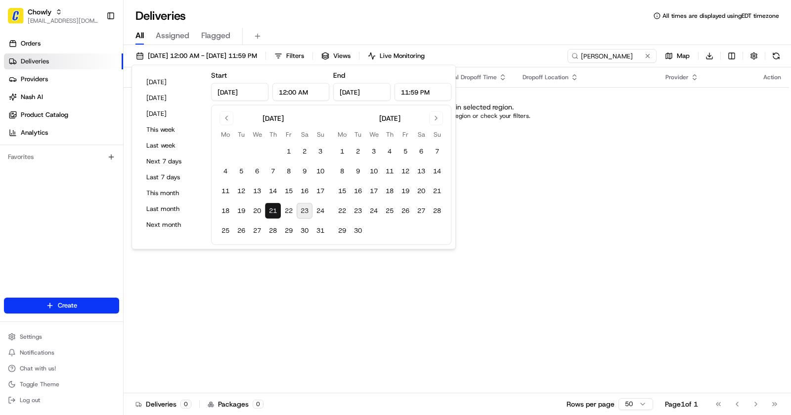
click at [307, 211] on button "23" at bounding box center [305, 211] width 16 height 16
type input "Aug 23, 2025"
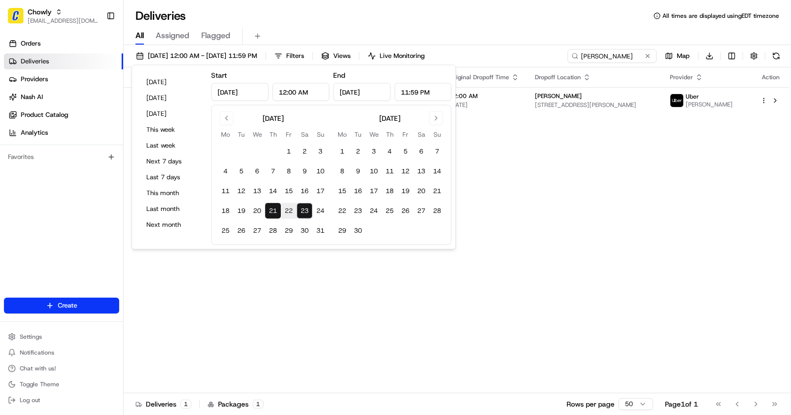
click at [488, 36] on div "All Assigned Flagged" at bounding box center [458, 36] width 668 height 17
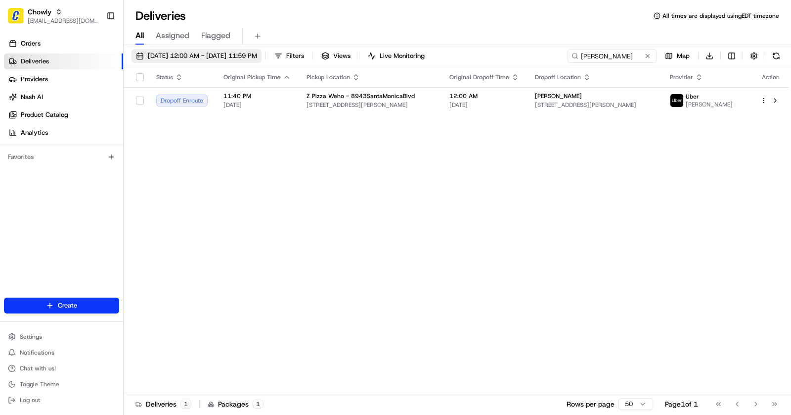
click at [214, 54] on span "08/21/2025 12:00 AM - 08/23/2025 11:59 PM" at bounding box center [202, 55] width 109 height 9
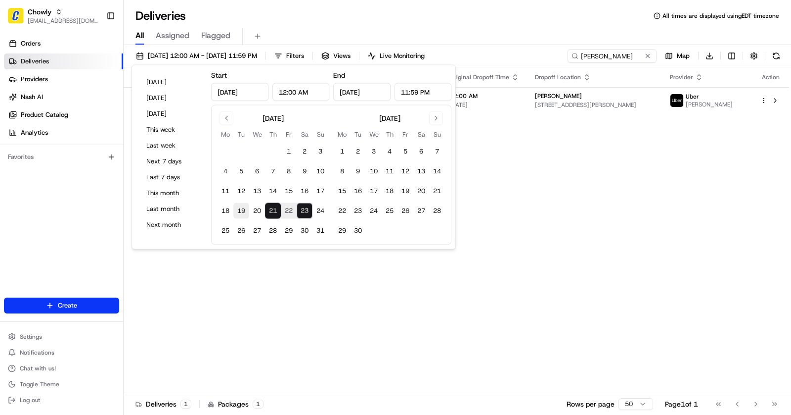
click at [245, 212] on button "19" at bounding box center [241, 211] width 16 height 16
type input "Aug 19, 2025"
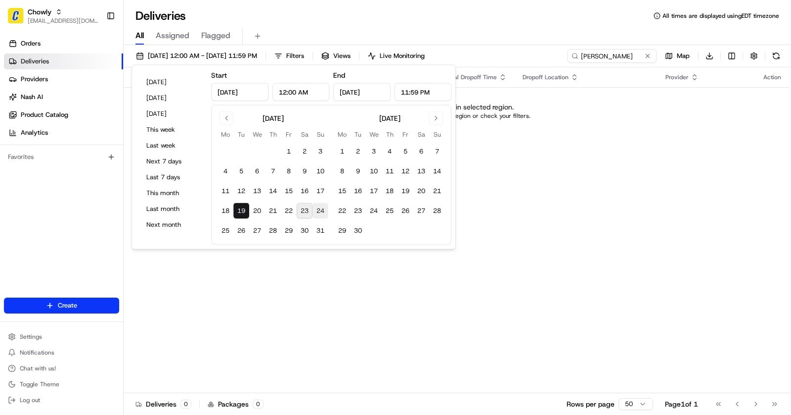
click at [321, 210] on button "24" at bounding box center [321, 211] width 16 height 16
type input "Aug 24, 2025"
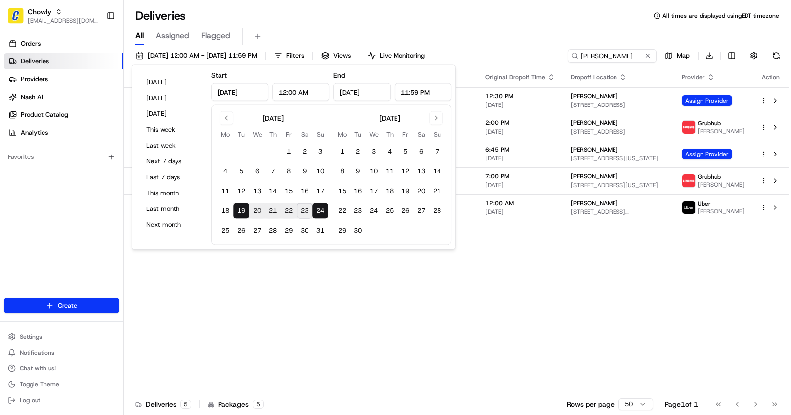
click at [492, 27] on div "All Assigned Flagged" at bounding box center [458, 34] width 668 height 21
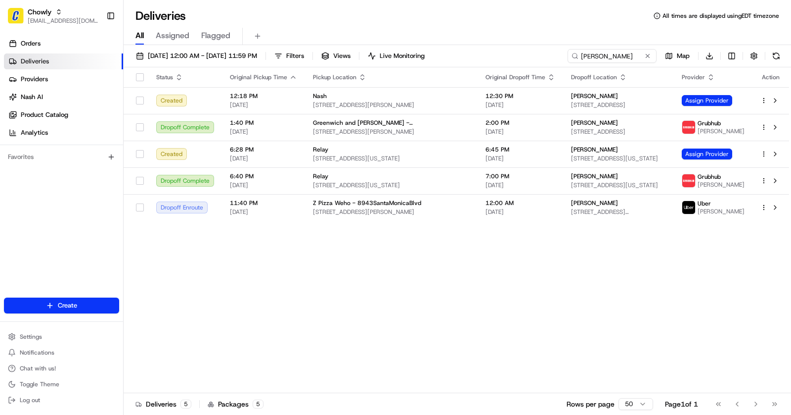
click at [558, 254] on div "Status Original Pickup Time Pickup Location Original Dropoff Time Dropoff Locat…" at bounding box center [457, 229] width 666 height 325
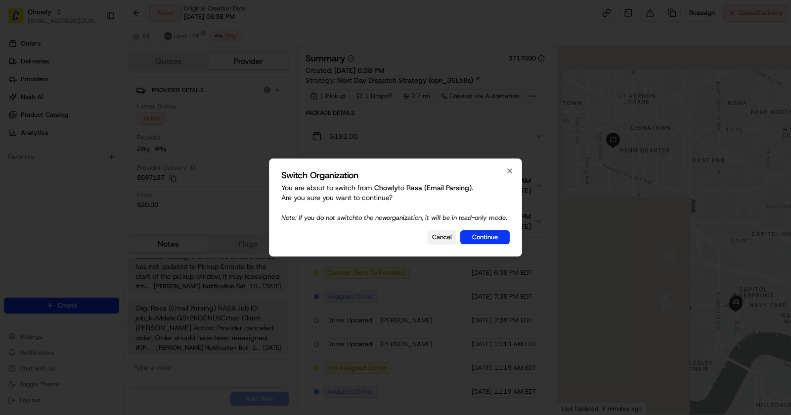
click at [448, 239] on button "Cancel" at bounding box center [442, 237] width 29 height 14
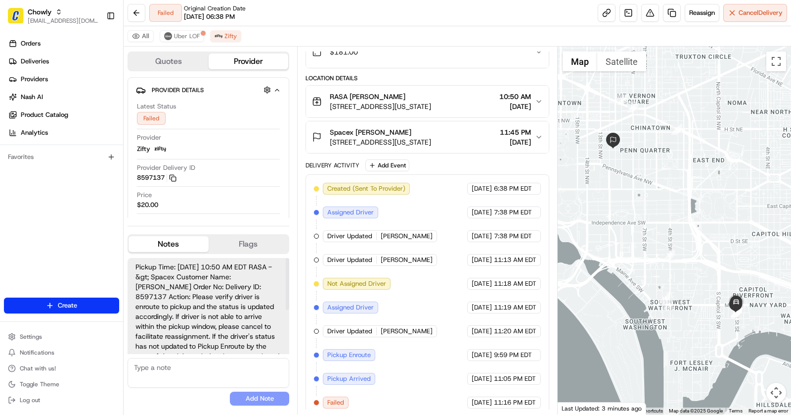
scroll to position [80, 0]
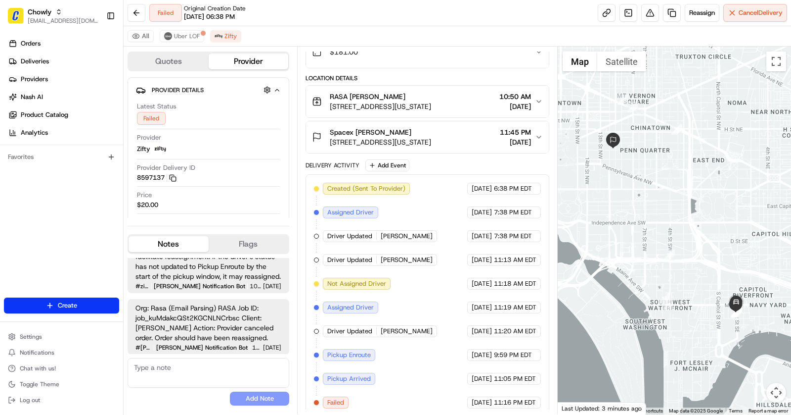
click at [481, 134] on div "Spacex [PERSON_NAME] [STREET_ADDRESS][US_STATE] 11:45 PM [DATE]" at bounding box center [423, 137] width 223 height 20
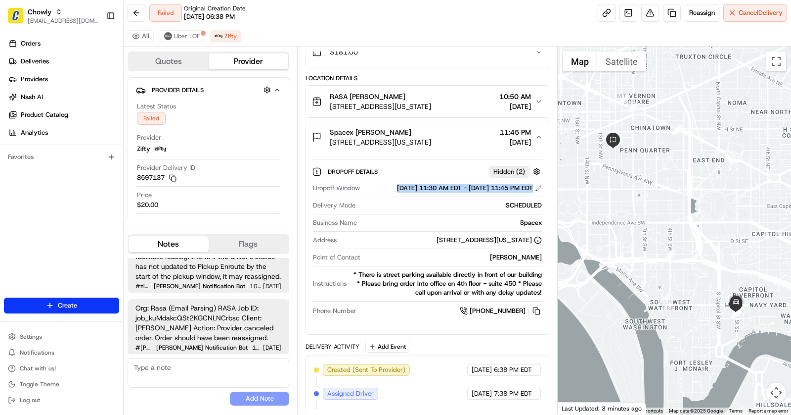
drag, startPoint x: 369, startPoint y: 184, endPoint x: 536, endPoint y: 198, distance: 168.3
click at [536, 197] on div "Dropoff Window [DATE] 11:30 AM EDT - [DATE] 11:45 PM EDT" at bounding box center [427, 190] width 229 height 13
copy div "[DATE] 11:30 AM EDT - [DATE] 11:45 PM EDT"
click at [174, 38] on span "Uber LOF" at bounding box center [187, 36] width 26 height 8
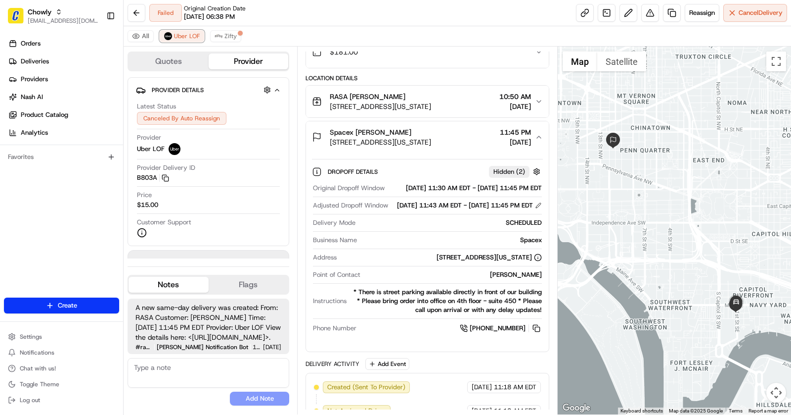
scroll to position [136, 0]
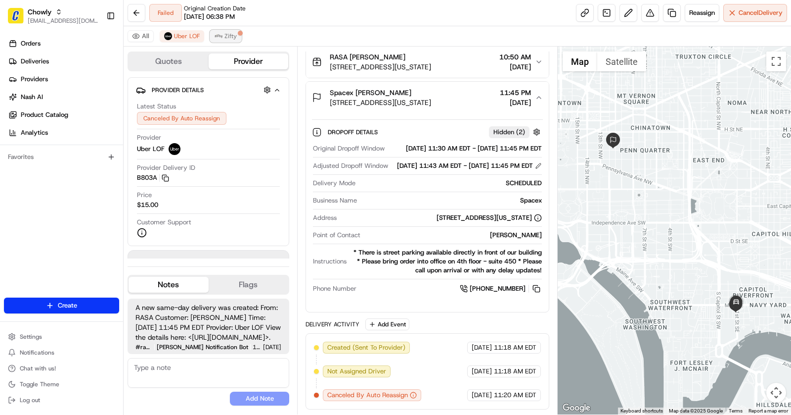
click at [225, 36] on span "Zifty" at bounding box center [231, 36] width 12 height 8
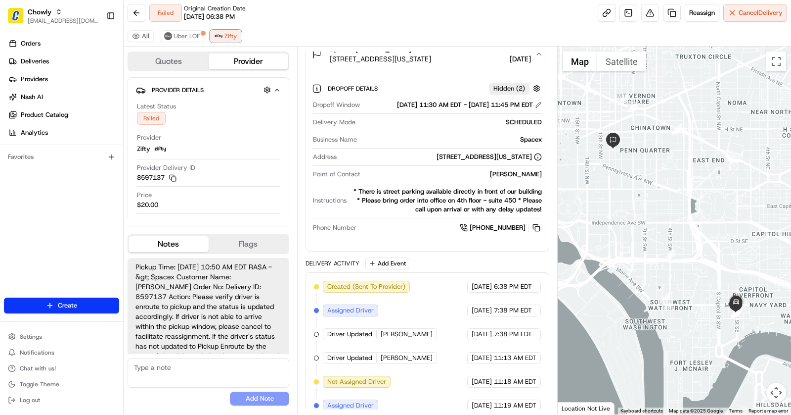
scroll to position [73, 0]
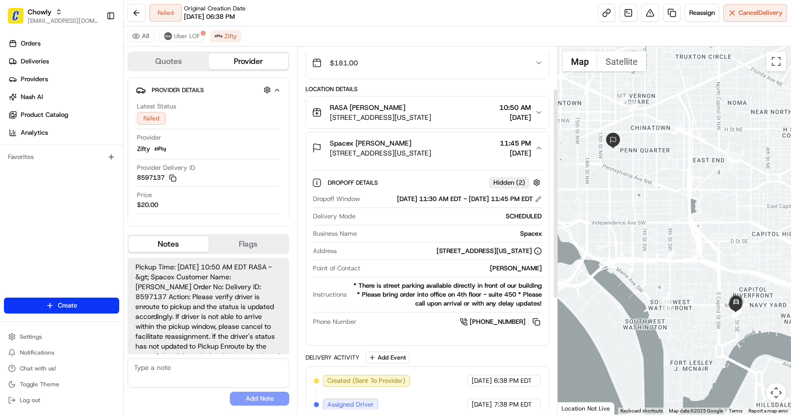
click at [421, 181] on div "Dropoff Details Hidden ( 2 )" at bounding box center [435, 182] width 215 height 12
click at [404, 178] on div "Dropoff Details Hidden ( 2 )" at bounding box center [435, 182] width 215 height 12
click at [396, 176] on div "Dropoff Details Hidden ( 2 )" at bounding box center [435, 182] width 215 height 12
click at [428, 180] on div "Dropoff Details Hidden ( 2 )" at bounding box center [435, 182] width 215 height 12
click at [431, 143] on div "Spacex [PERSON_NAME]" at bounding box center [380, 143] width 101 height 10
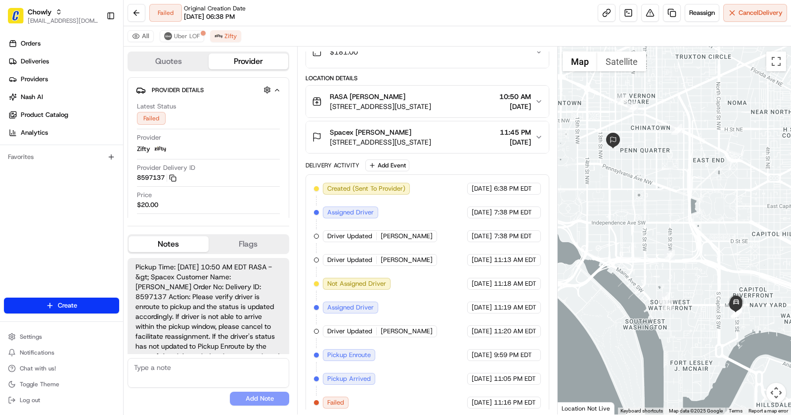
scroll to position [0, 0]
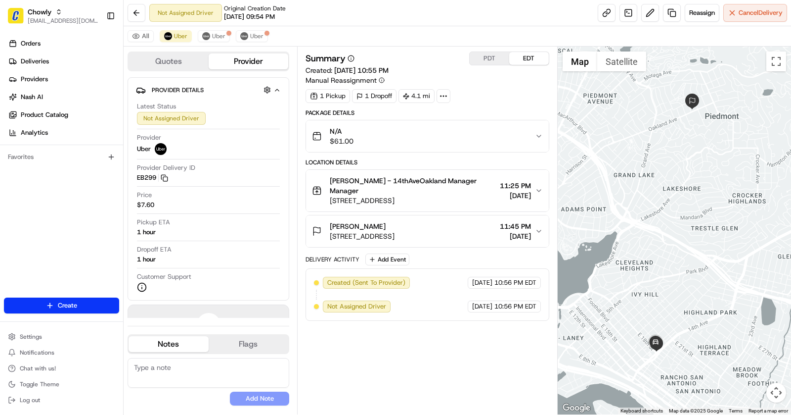
click at [246, 43] on div "All Uber Uber Uber" at bounding box center [458, 36] width 668 height 20
click at [246, 36] on button "Uber" at bounding box center [252, 36] width 32 height 12
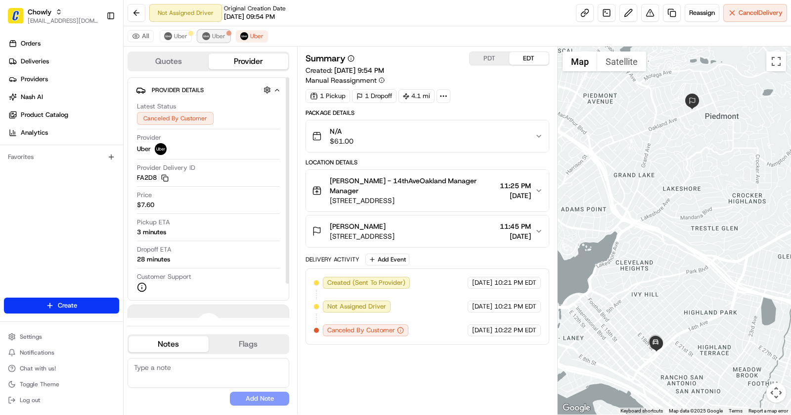
click at [224, 37] on button "Uber" at bounding box center [214, 36] width 32 height 12
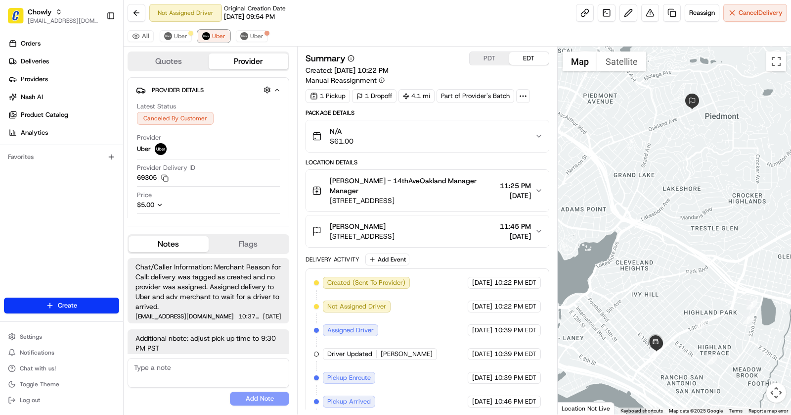
scroll to position [61, 0]
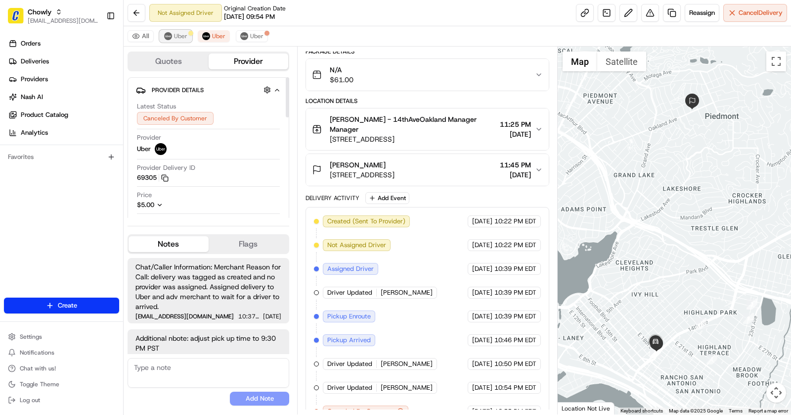
click at [174, 34] on span "Uber" at bounding box center [180, 36] width 13 height 8
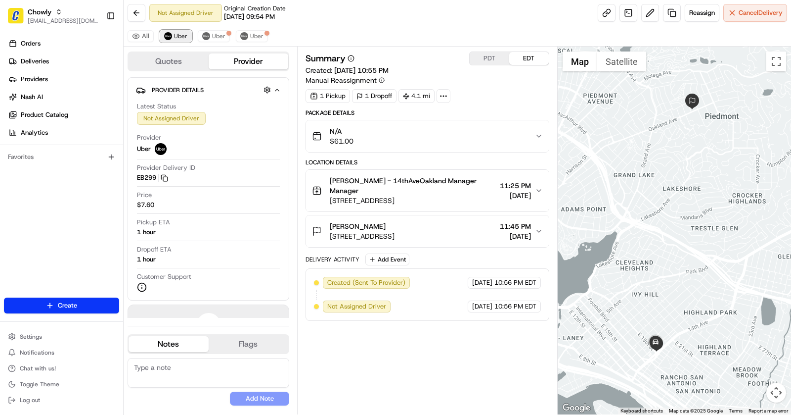
scroll to position [0, 0]
click at [488, 62] on button "PDT" at bounding box center [490, 58] width 40 height 13
click at [533, 57] on button "EDT" at bounding box center [529, 58] width 40 height 13
click at [493, 54] on button "PDT" at bounding box center [490, 58] width 40 height 13
click at [208, 30] on button "Uber" at bounding box center [214, 36] width 32 height 12
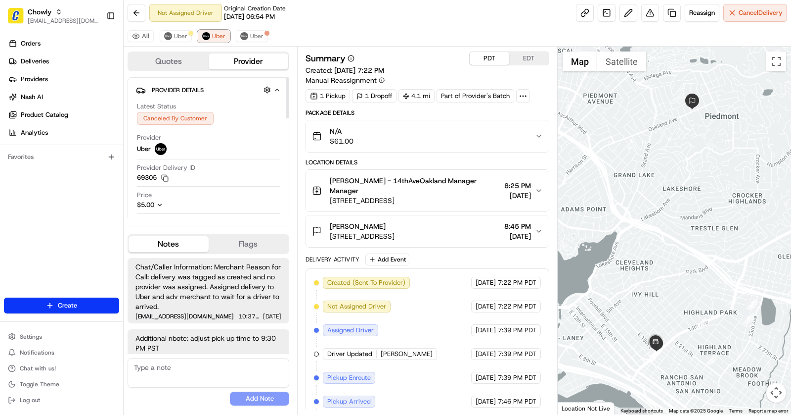
scroll to position [61, 0]
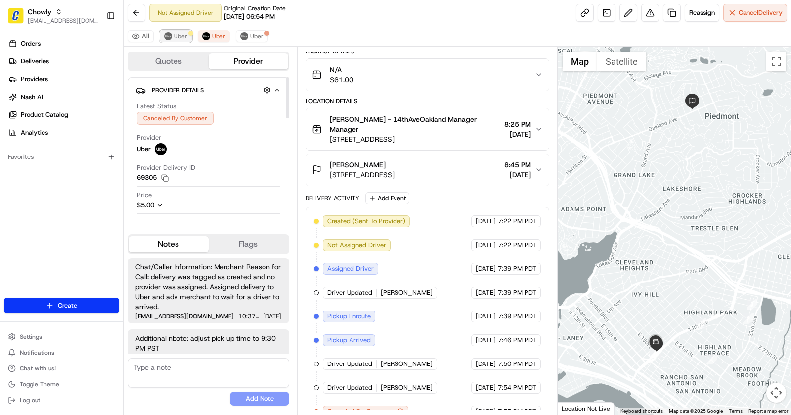
click at [174, 36] on span "Uber" at bounding box center [180, 36] width 13 height 8
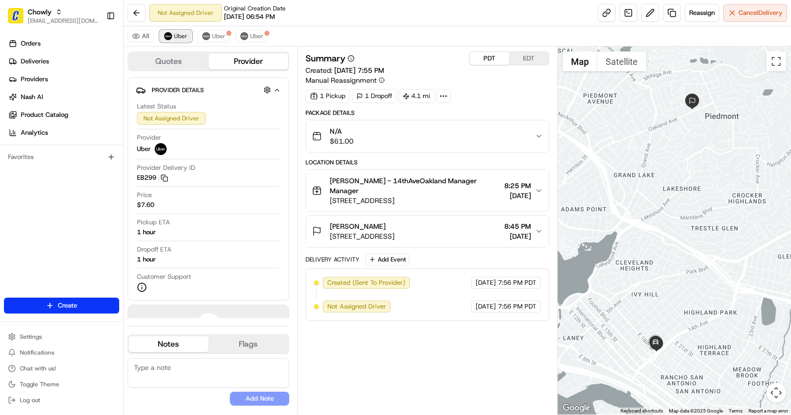
scroll to position [0, 0]
click at [419, 195] on span "1801 14th Ave, Oakland, CA 94606, USA" at bounding box center [415, 200] width 171 height 10
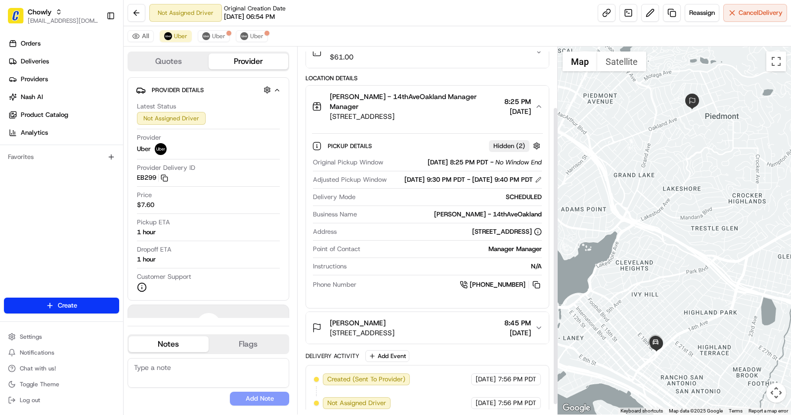
scroll to position [87, 0]
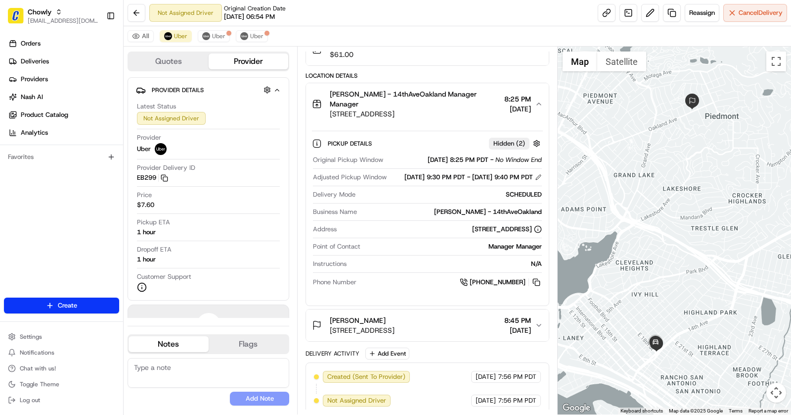
click at [414, 111] on button "Philomena - 14thAveOakland Manager Manager 1801 14th Ave, Oakland, CA 94606, US…" at bounding box center [427, 104] width 243 height 42
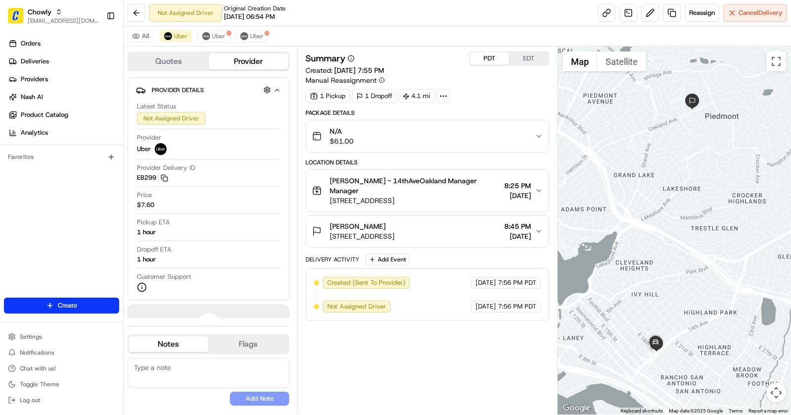
click at [399, 126] on div "N/A $61.00" at bounding box center [423, 136] width 223 height 20
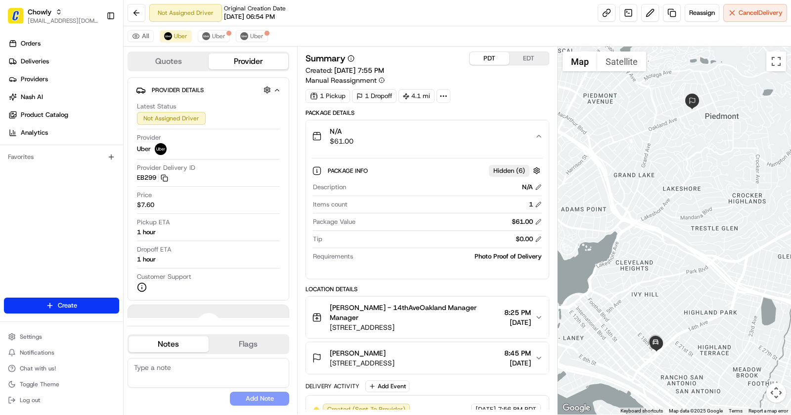
click at [417, 134] on div "N/A $61.00" at bounding box center [423, 136] width 223 height 20
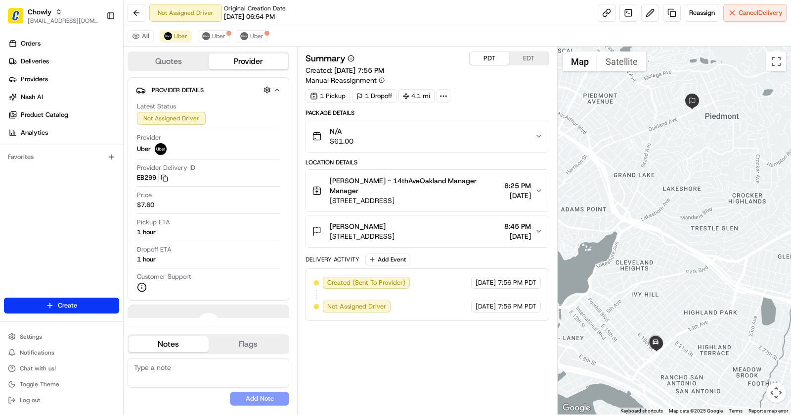
click at [255, 26] on div "All Uber Uber Uber" at bounding box center [458, 36] width 668 height 20
click at [255, 32] on span "Uber" at bounding box center [256, 36] width 13 height 8
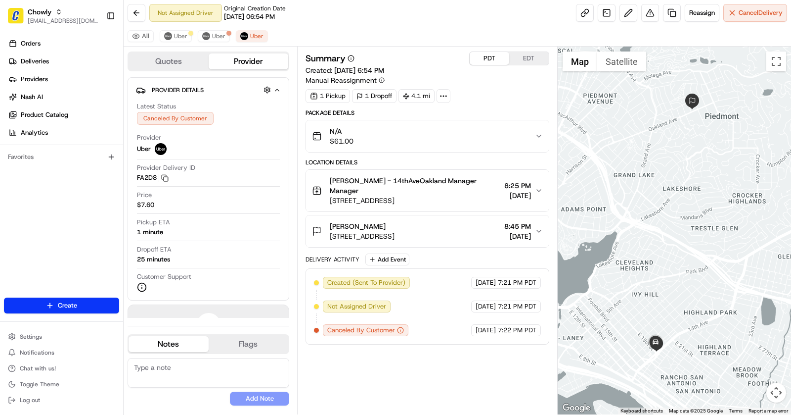
click at [438, 126] on div "N/A $61.00" at bounding box center [423, 136] width 223 height 20
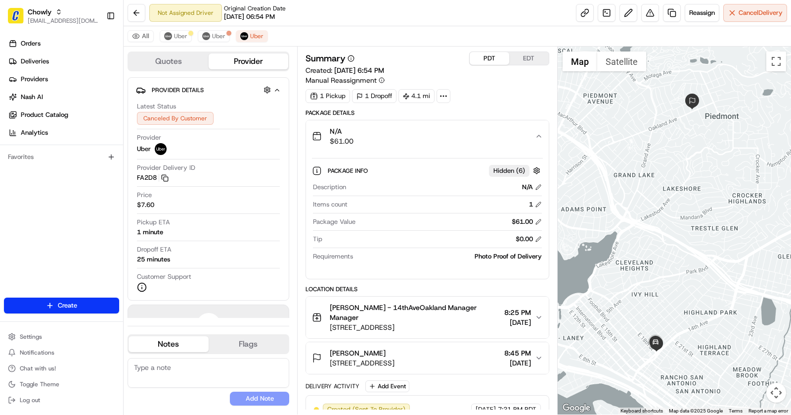
click at [438, 126] on div "N/A $61.00" at bounding box center [423, 136] width 223 height 20
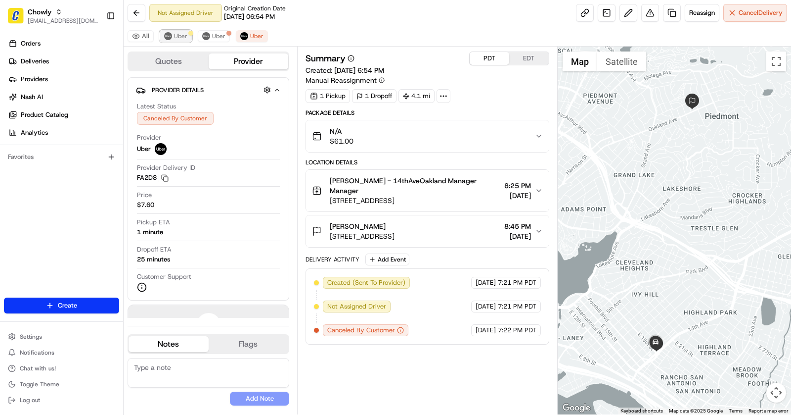
click at [180, 34] on span "Uber" at bounding box center [180, 36] width 13 height 8
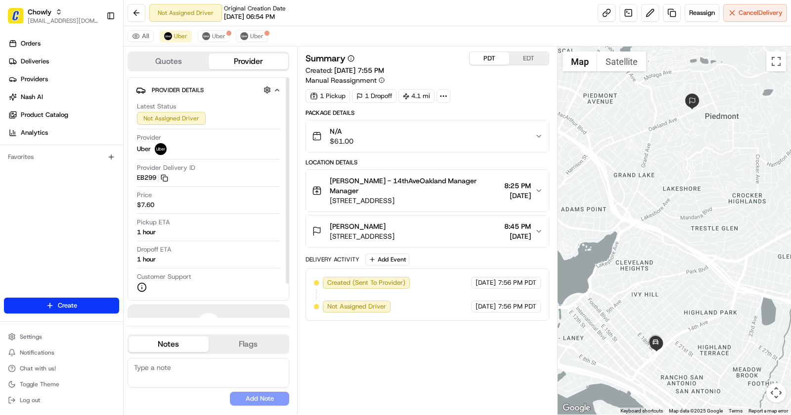
drag, startPoint x: 137, startPoint y: 231, endPoint x: 166, endPoint y: 231, distance: 28.7
click at [166, 231] on div "Pickup ETA 1 hour" at bounding box center [208, 227] width 143 height 19
drag, startPoint x: 510, startPoint y: 267, endPoint x: 465, endPoint y: 267, distance: 45.0
click at [471, 277] on div "08/22/2025 7:56 PM PDT" at bounding box center [506, 283] width 70 height 12
click at [191, 370] on textarea at bounding box center [209, 373] width 162 height 30
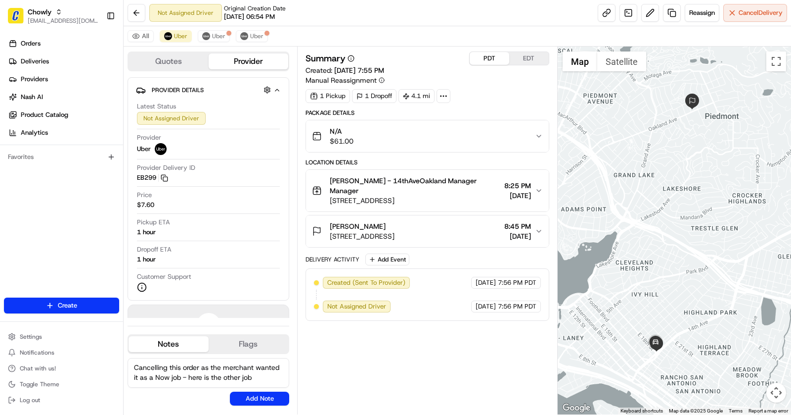
paste textarea "https://portal.usenash.com/active/job_8bxDxFBVktSPhCAQopm2Rp/cfg_fGA6dM86zs758g…"
type textarea "Cancelling this order as the merchant wanted it as a Now job - here is the othe…"
click at [255, 396] on button "Add Note" at bounding box center [259, 398] width 59 height 14
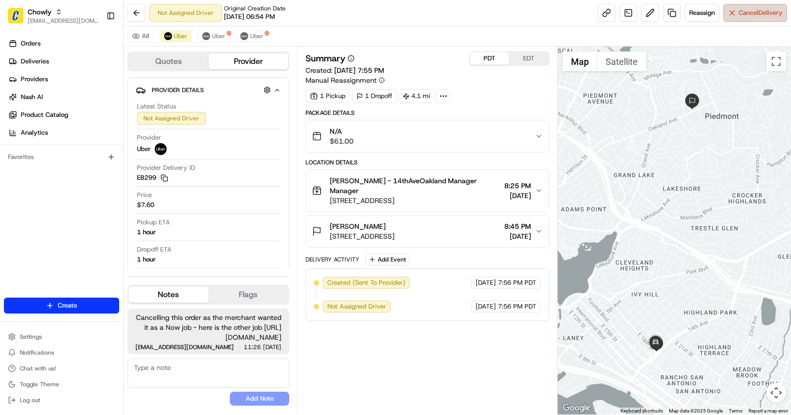
click at [745, 11] on span "Cancel Delivery" at bounding box center [761, 12] width 44 height 9
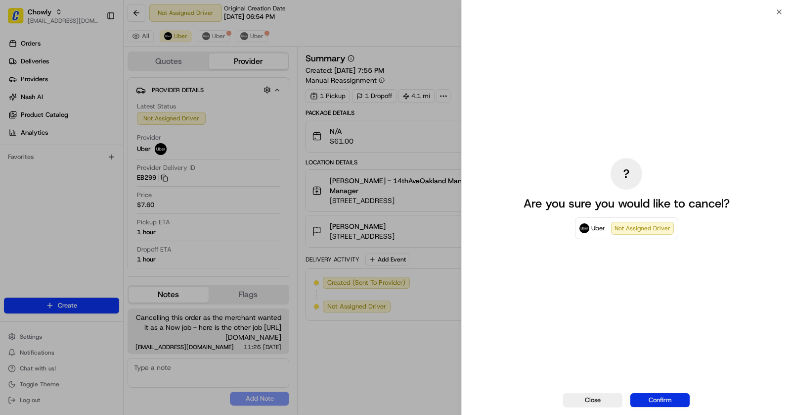
click at [667, 400] on button "Confirm" at bounding box center [660, 400] width 59 height 14
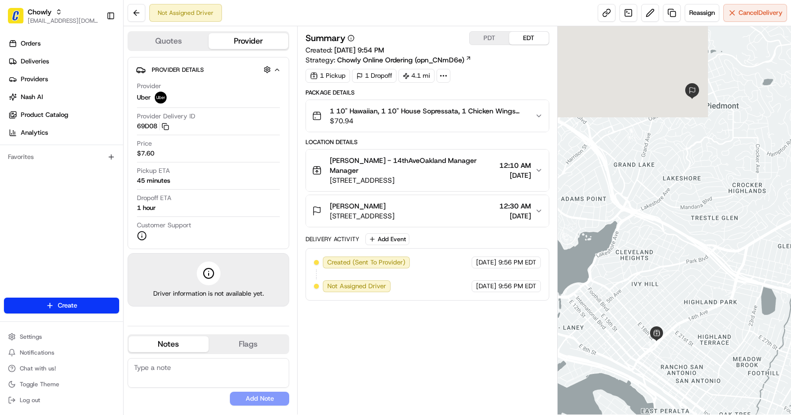
click at [481, 38] on button "PDT" at bounding box center [490, 38] width 40 height 13
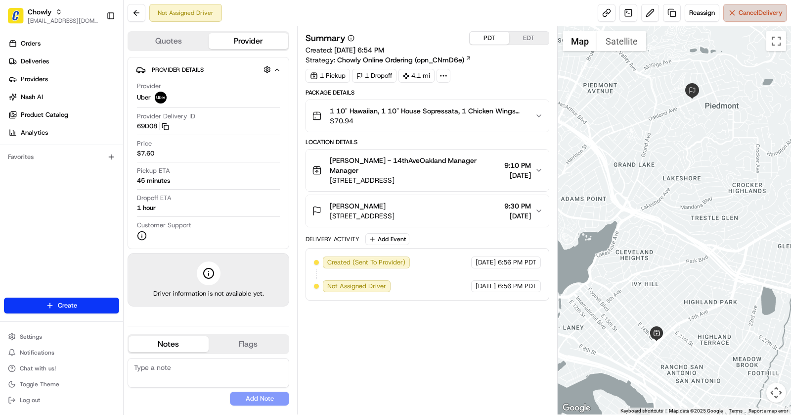
click at [744, 16] on span "Cancel Delivery" at bounding box center [761, 12] width 44 height 9
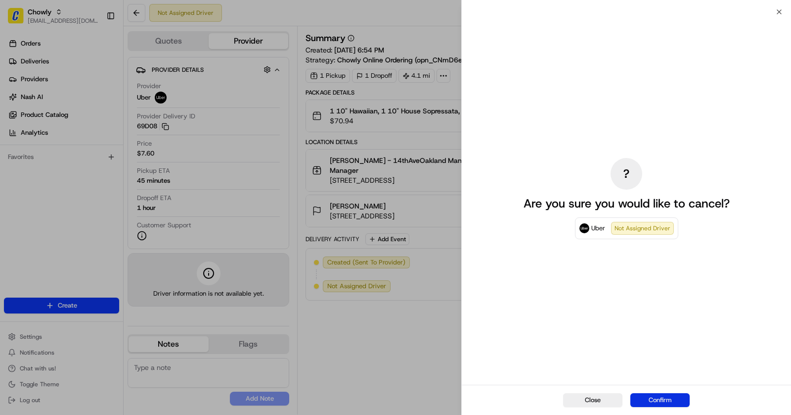
click at [656, 395] on button "Confirm" at bounding box center [660, 400] width 59 height 14
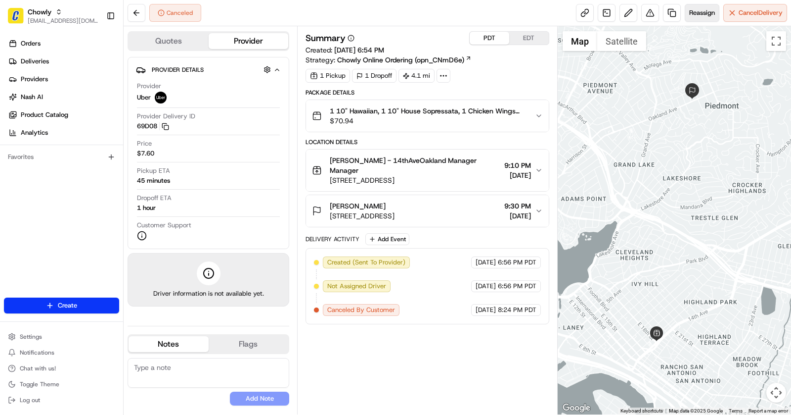
click at [697, 17] on span "Reassign" at bounding box center [703, 12] width 26 height 9
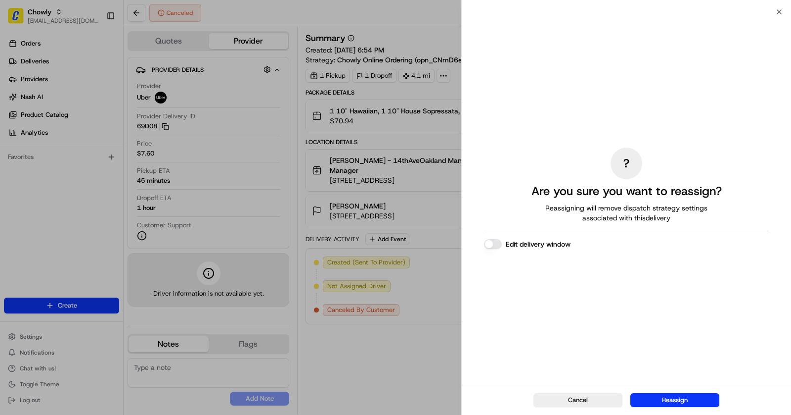
click at [497, 242] on button "Edit delivery window" at bounding box center [493, 244] width 18 height 10
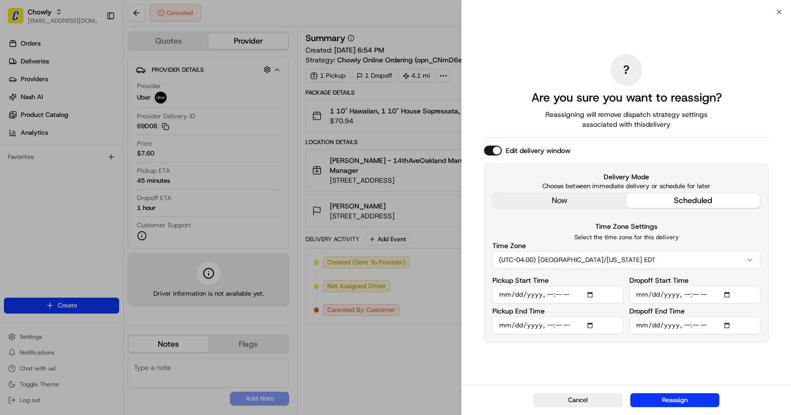
click at [559, 201] on div "? Are you sure you want to reassign? Reassigning will remove dispatch strategy …" at bounding box center [626, 198] width 285 height 369
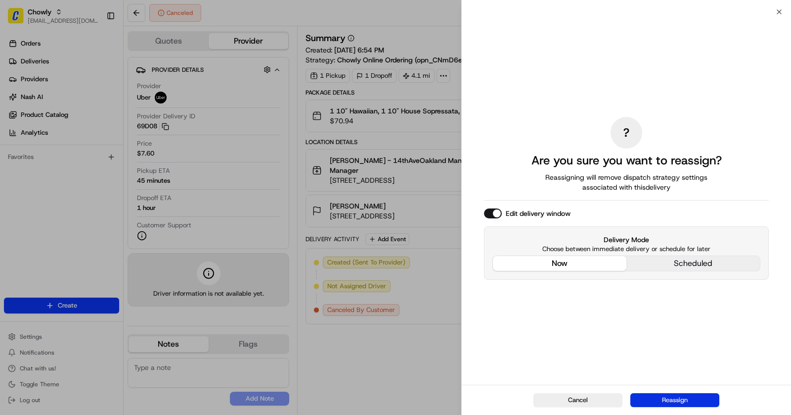
click at [679, 400] on button "Reassign" at bounding box center [675, 400] width 89 height 14
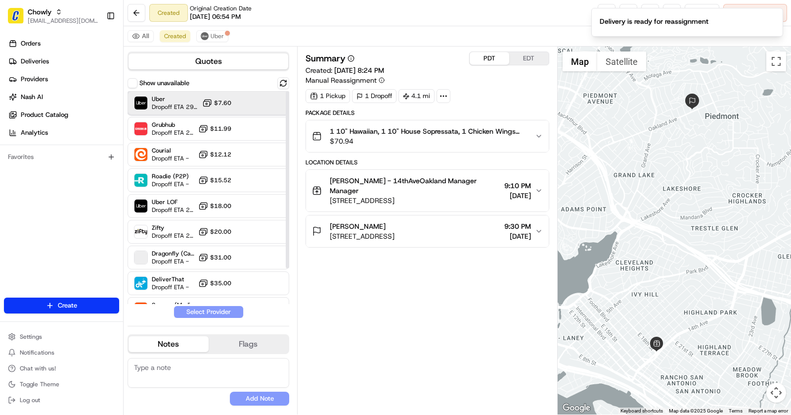
click at [246, 103] on div "Uber Dropoff ETA 29 minutes $7.60" at bounding box center [209, 103] width 162 height 24
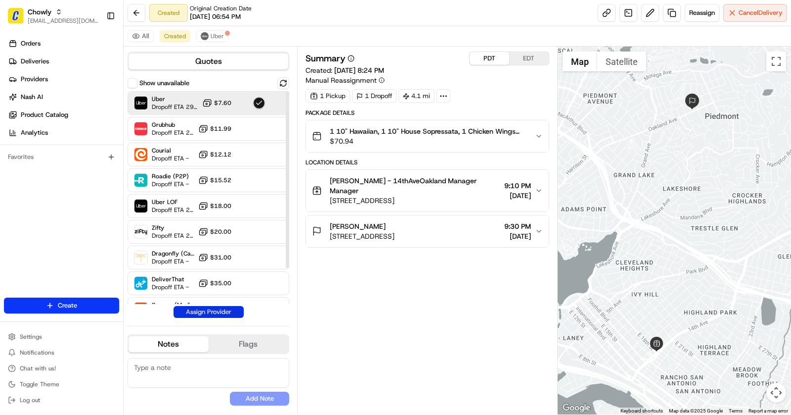
click at [217, 311] on button "Assign Provider" at bounding box center [209, 312] width 70 height 12
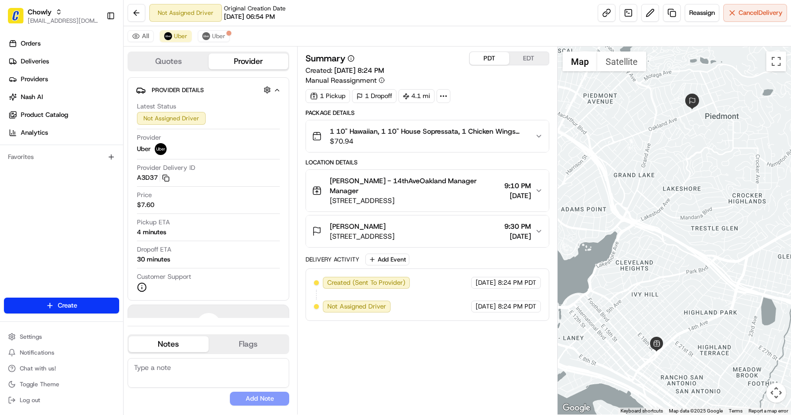
click at [530, 62] on button "EDT" at bounding box center [529, 58] width 40 height 13
click at [460, 195] on span "[STREET_ADDRESS]" at bounding box center [413, 200] width 166 height 10
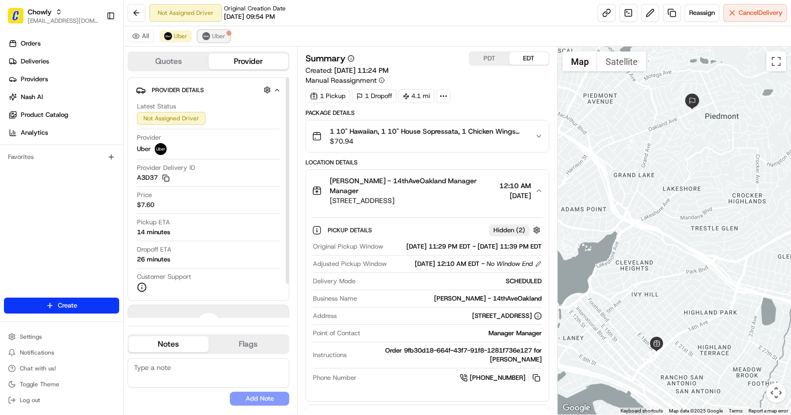
click at [212, 37] on span "Uber" at bounding box center [218, 36] width 13 height 8
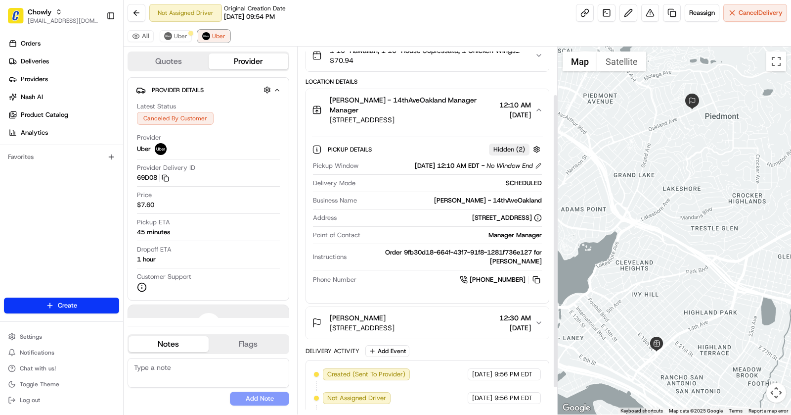
scroll to position [92, 0]
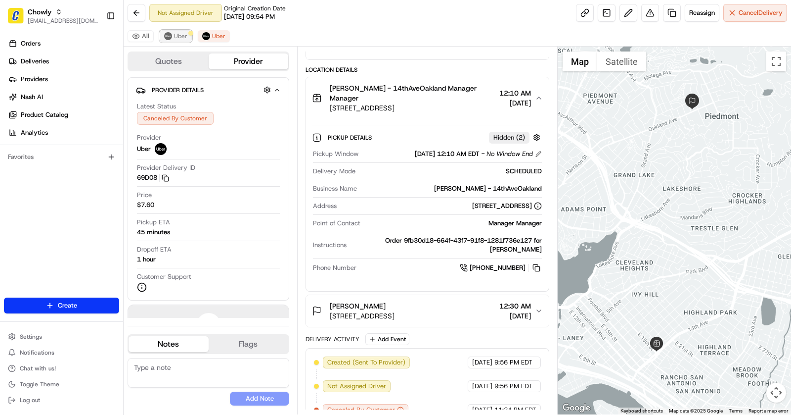
click at [180, 38] on span "Uber" at bounding box center [180, 36] width 13 height 8
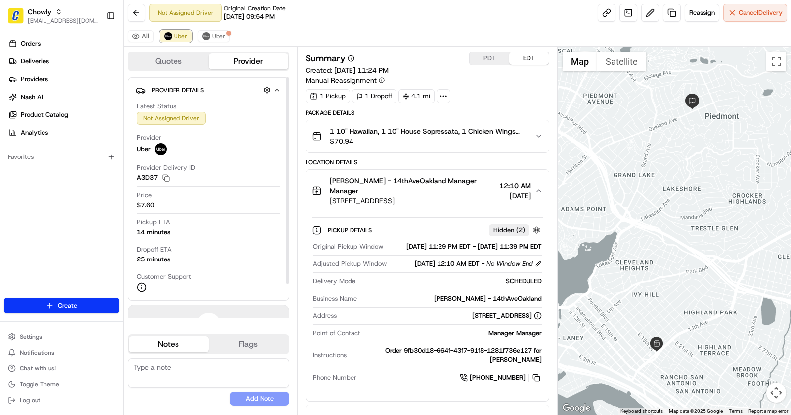
scroll to position [40, 0]
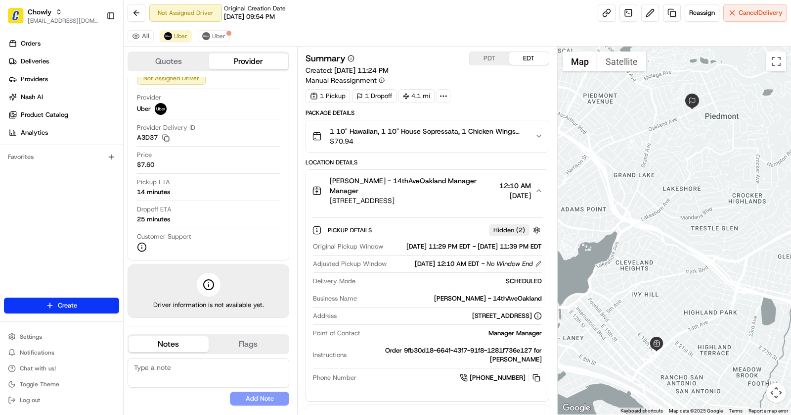
click at [463, 195] on span "[STREET_ADDRESS]" at bounding box center [413, 200] width 166 height 10
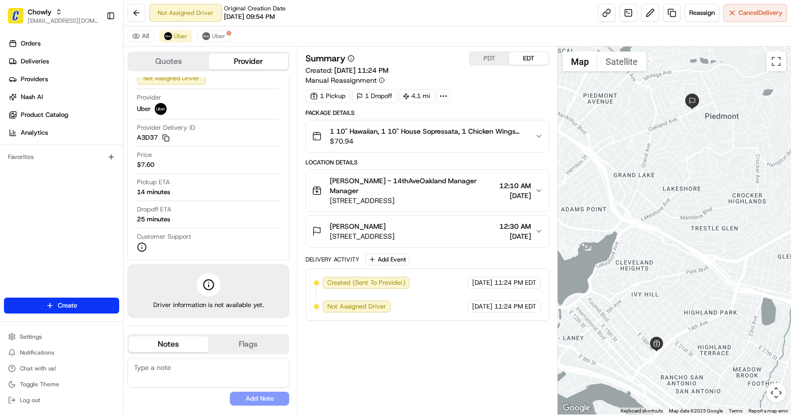
click at [489, 59] on button "PDT" at bounding box center [490, 58] width 40 height 13
click at [225, 38] on button "Uber" at bounding box center [214, 36] width 32 height 12
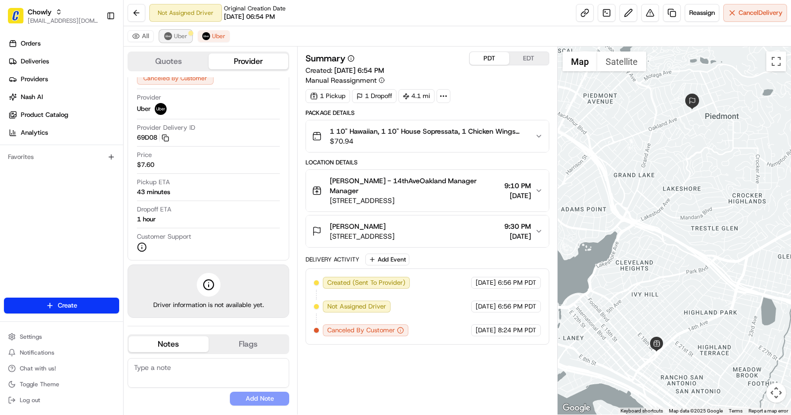
click at [172, 37] on button "Uber" at bounding box center [176, 36] width 32 height 12
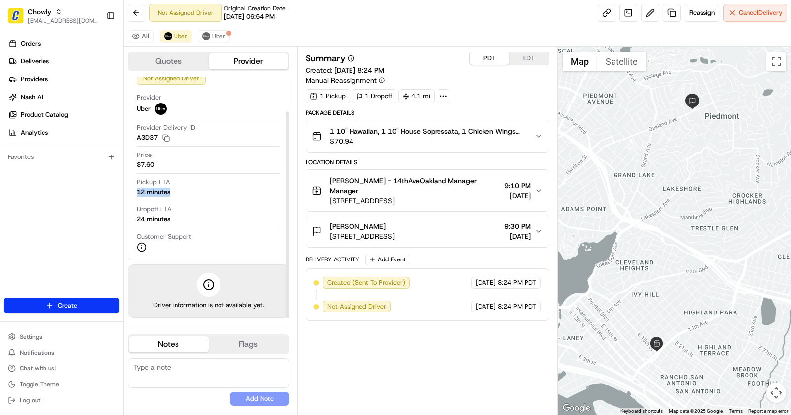
drag, startPoint x: 173, startPoint y: 191, endPoint x: 130, endPoint y: 192, distance: 43.5
click at [130, 192] on div "Provider Details Hidden ( 2 ) Latest Status Not Assigned Driver Provider Uber P…" at bounding box center [209, 148] width 162 height 223
click at [701, 18] on button "Reassign" at bounding box center [702, 13] width 35 height 18
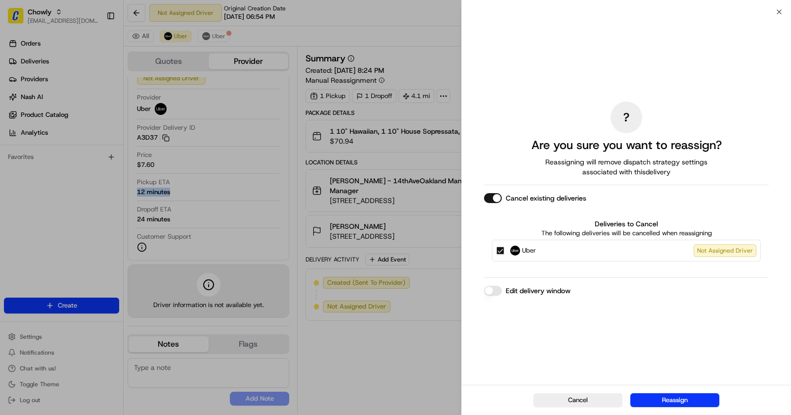
click at [497, 289] on button "Edit delivery window" at bounding box center [493, 290] width 18 height 10
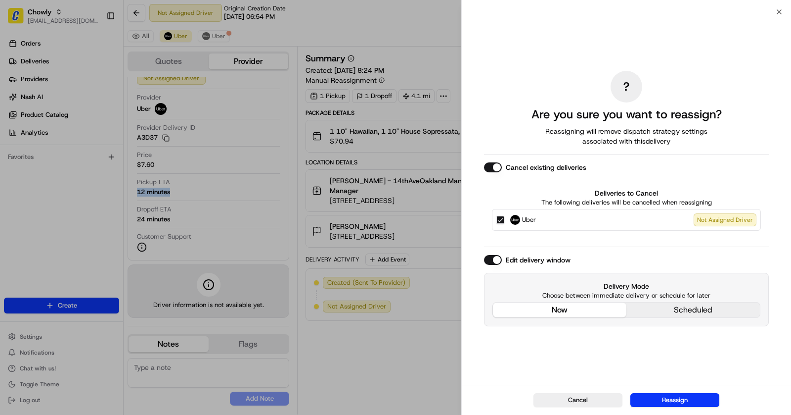
click at [573, 250] on div "? Are you sure you want to reassign? Reassigning will remove dispatch strategy …" at bounding box center [626, 198] width 285 height 369
click at [669, 399] on button "Reassign" at bounding box center [675, 400] width 89 height 14
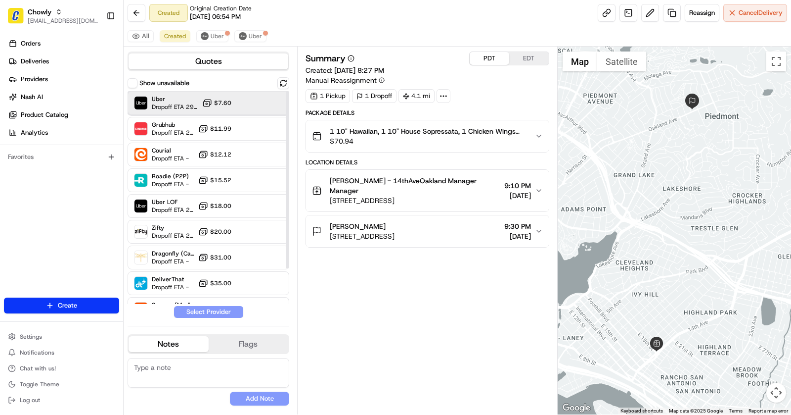
click at [246, 106] on div "Uber Dropoff ETA 29 minutes $7.60" at bounding box center [209, 103] width 162 height 24
click at [217, 309] on button "Assign Provider" at bounding box center [209, 312] width 70 height 12
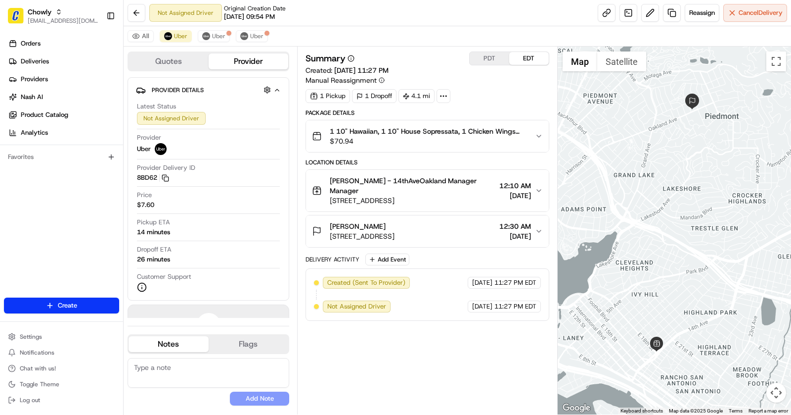
click at [526, 63] on button "EDT" at bounding box center [529, 58] width 40 height 13
click at [482, 63] on button "PDT" at bounding box center [490, 58] width 40 height 13
click at [473, 194] on button "[PERSON_NAME] - 14thAveOakland Manager Manager [STREET_ADDRESS] 9:10 PM [DATE]" at bounding box center [427, 191] width 243 height 42
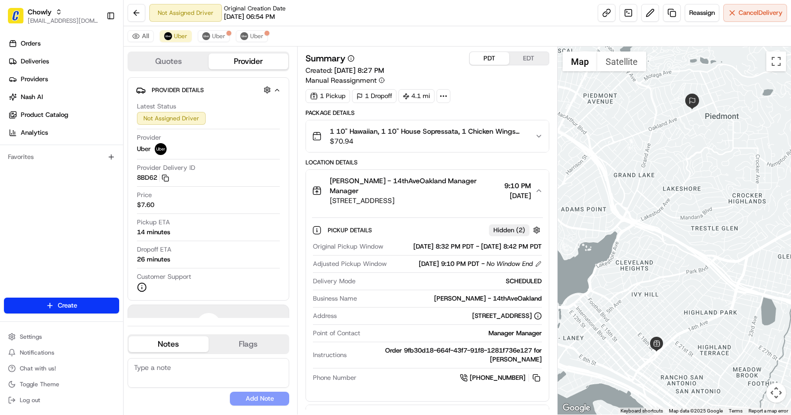
click at [471, 172] on button "[PERSON_NAME] - 14thAveOakland Manager Manager [STREET_ADDRESS] 9:10 PM [DATE]" at bounding box center [427, 191] width 243 height 42
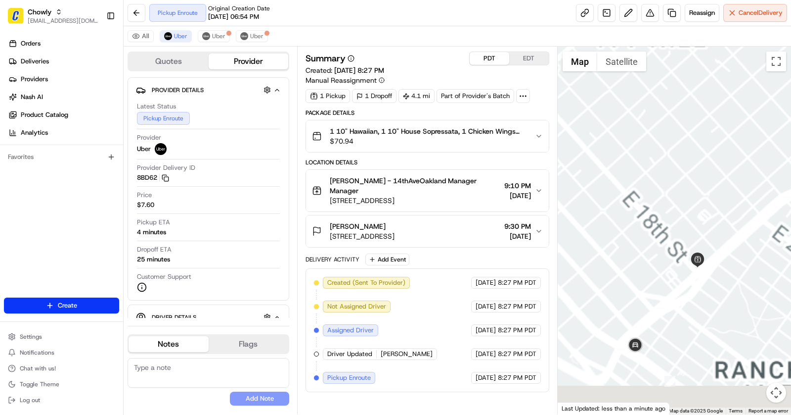
drag, startPoint x: 660, startPoint y: 358, endPoint x: 681, endPoint y: 302, distance: 59.2
click at [681, 302] on div at bounding box center [675, 230] width 234 height 368
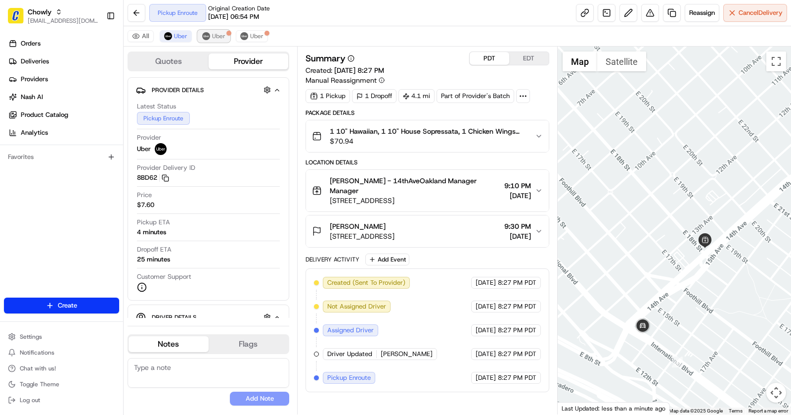
click at [215, 35] on span "Uber" at bounding box center [218, 36] width 13 height 8
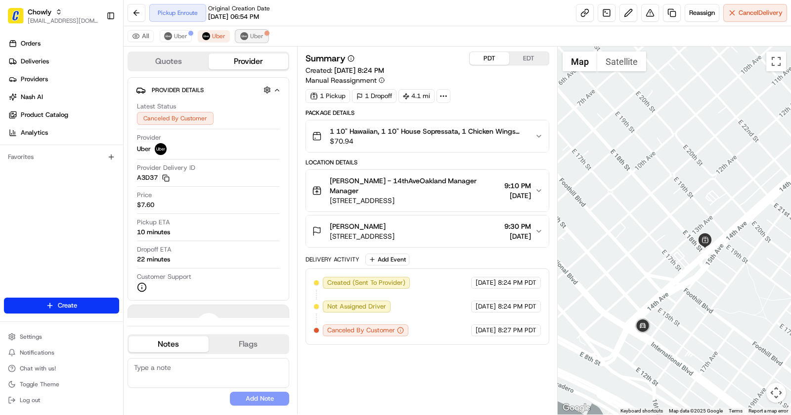
click at [250, 36] on span "Uber" at bounding box center [256, 36] width 13 height 8
click at [183, 33] on span "Uber" at bounding box center [180, 36] width 13 height 8
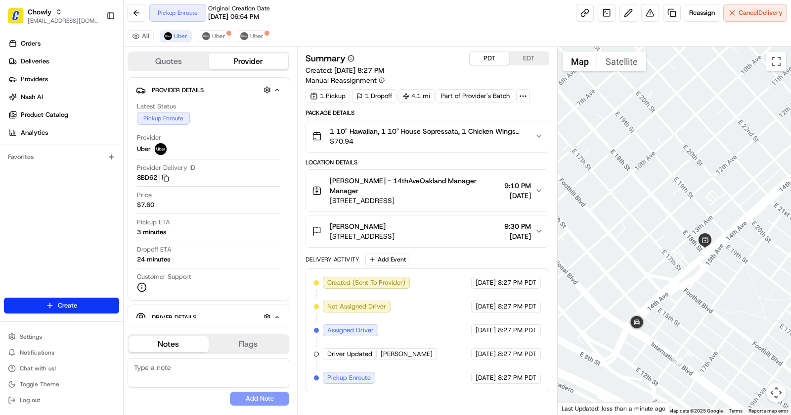
click at [539, 223] on button "[PERSON_NAME] [STREET_ADDRESS] 9:30 PM [DATE]" at bounding box center [427, 231] width 243 height 32
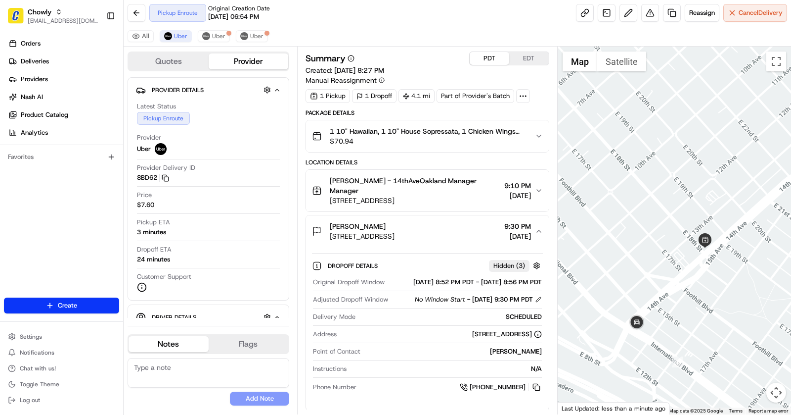
click at [539, 223] on button "[PERSON_NAME] [STREET_ADDRESS] 9:30 PM [DATE]" at bounding box center [427, 231] width 243 height 32
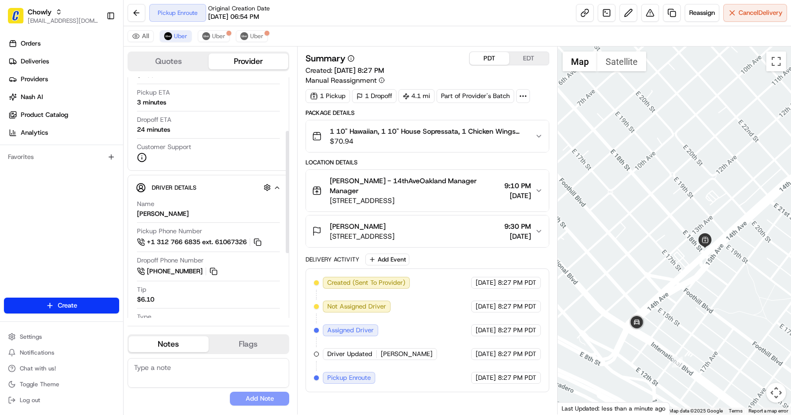
scroll to position [74, 0]
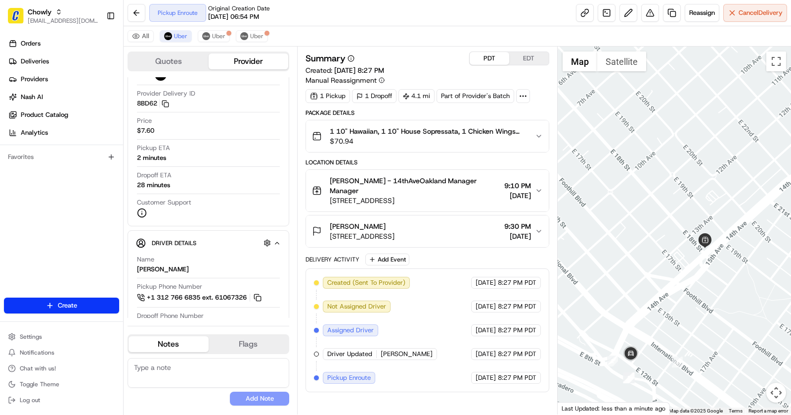
click at [515, 59] on button "EDT" at bounding box center [529, 58] width 40 height 13
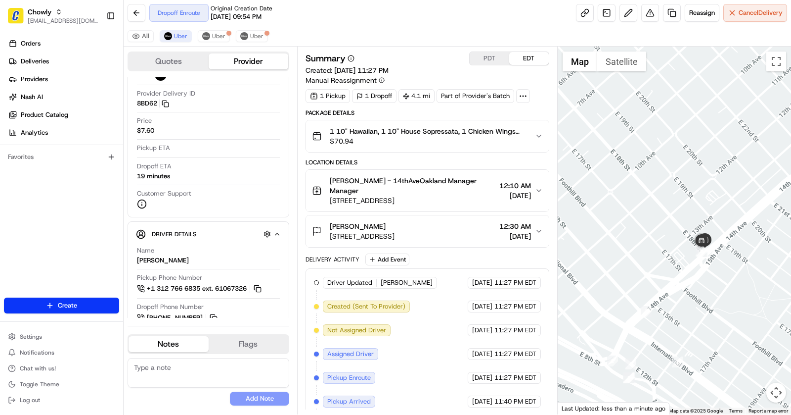
scroll to position [38, 0]
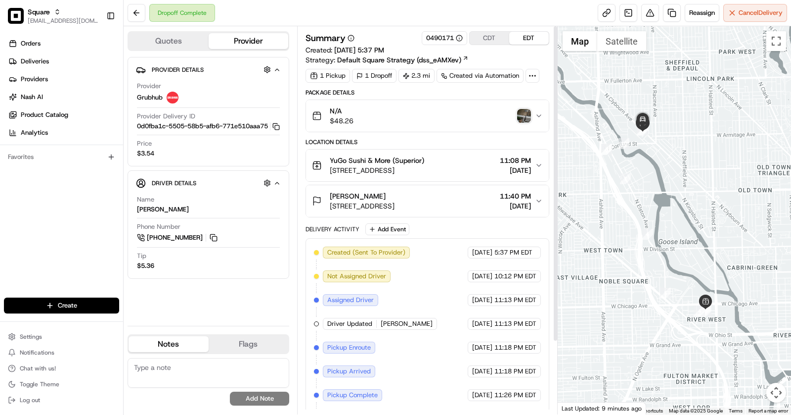
click at [526, 113] on img "button" at bounding box center [524, 116] width 14 height 14
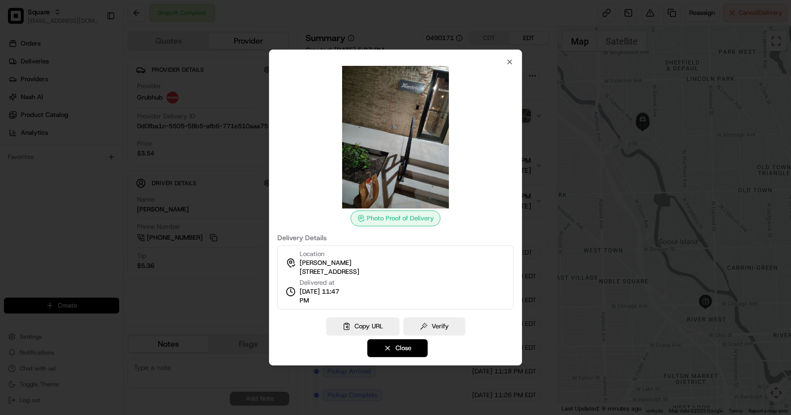
click at [553, 124] on div at bounding box center [395, 207] width 791 height 415
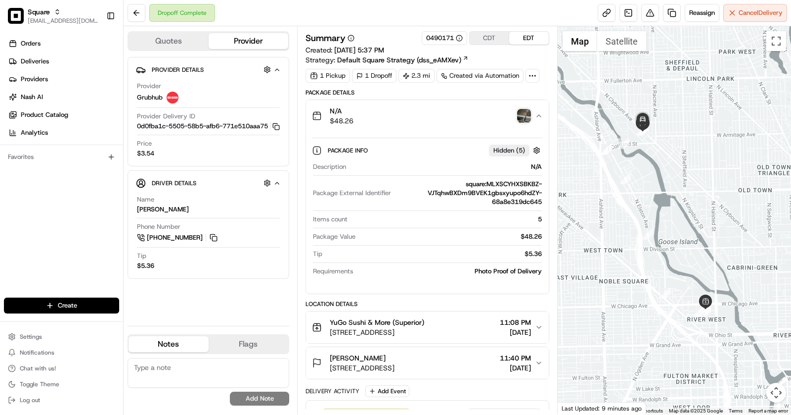
click at [435, 127] on button "N/A $48.26" at bounding box center [427, 116] width 243 height 32
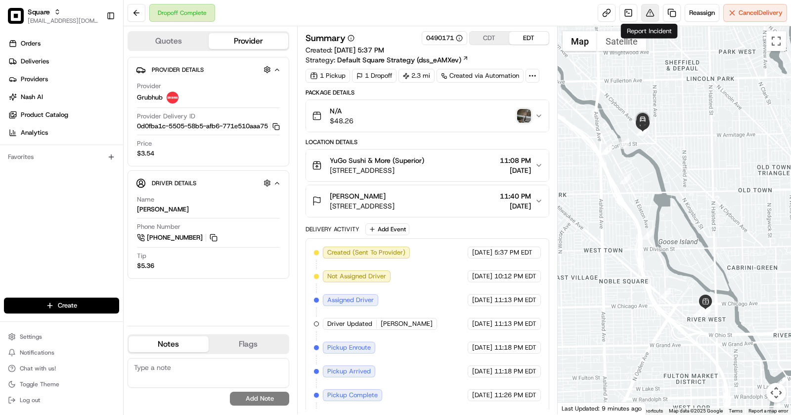
click at [652, 13] on button at bounding box center [651, 13] width 18 height 18
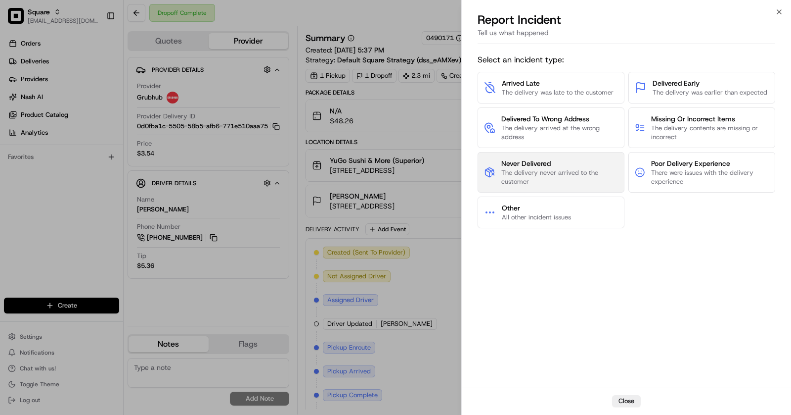
click at [553, 163] on span "Never Delivered" at bounding box center [560, 163] width 117 height 10
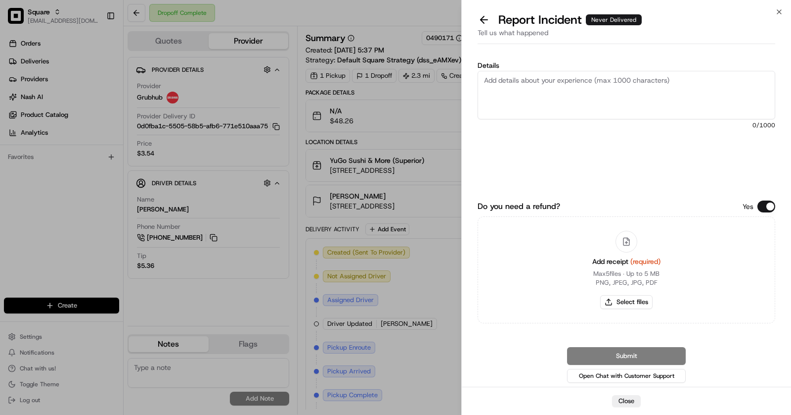
click at [766, 206] on button "Do you need a refund?" at bounding box center [767, 206] width 18 height 12
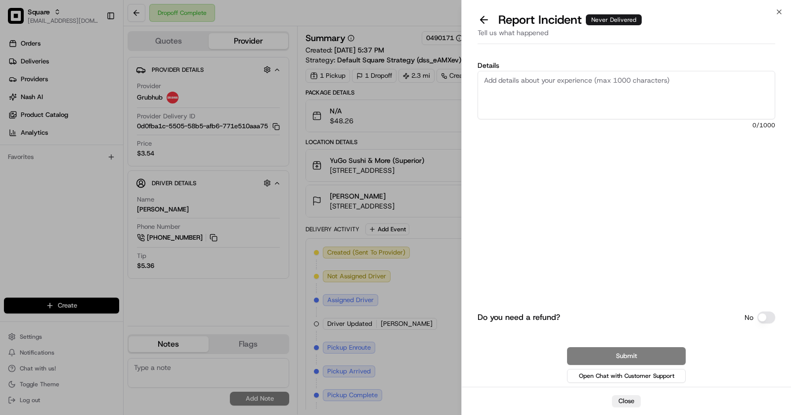
click at [527, 93] on textarea "Details" at bounding box center [627, 95] width 298 height 48
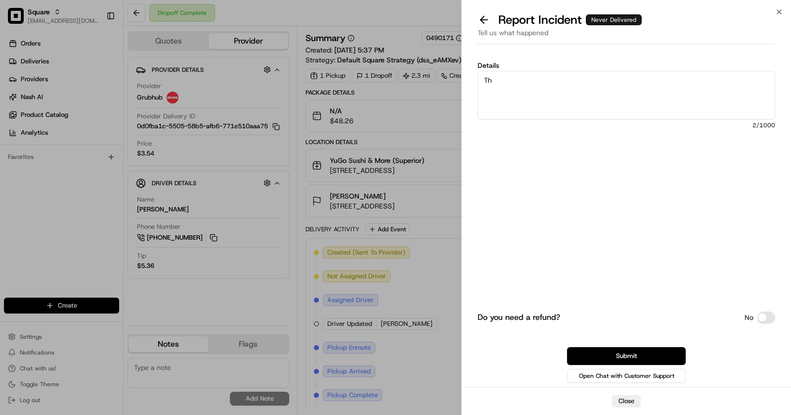
type textarea "T"
click at [525, 77] on textarea "Hi Team, The customer reported that they didn't receive the order the was" at bounding box center [627, 95] width 298 height 48
click at [706, 96] on textarea "Hi Team, The customer reported that they didn't receive the order the was" at bounding box center [627, 95] width 298 height 48
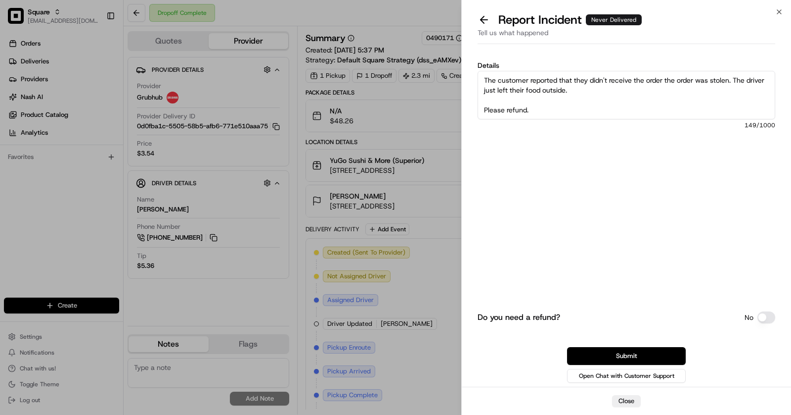
scroll to position [35, 0]
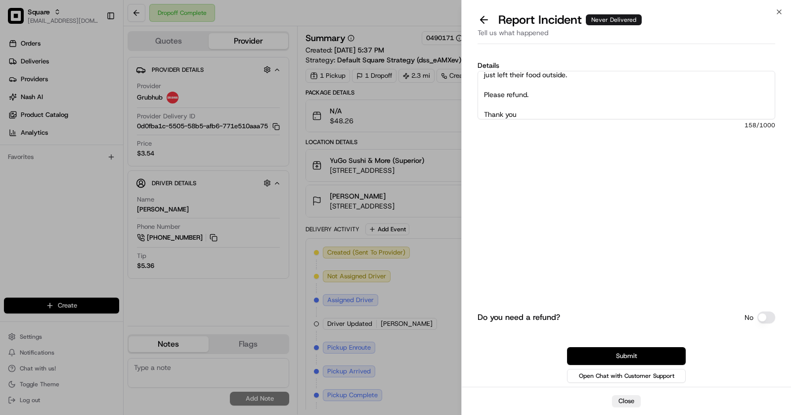
type textarea "Hi Team, The customer reported that they didn't receive the order the order was…"
click at [635, 356] on button "Submit" at bounding box center [626, 356] width 119 height 18
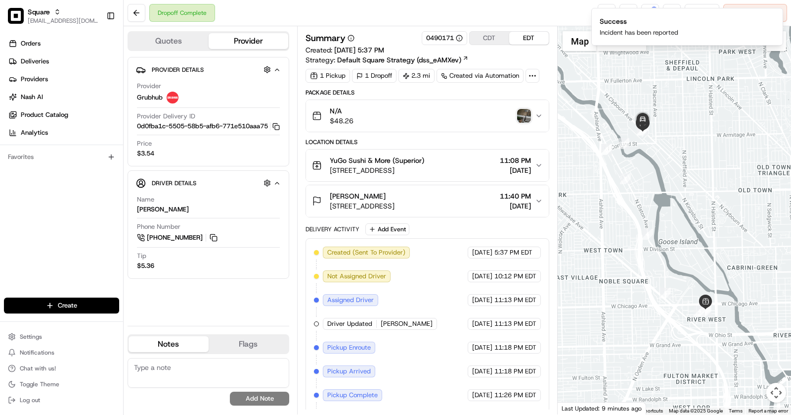
click at [159, 373] on textarea at bounding box center [209, 373] width 162 height 30
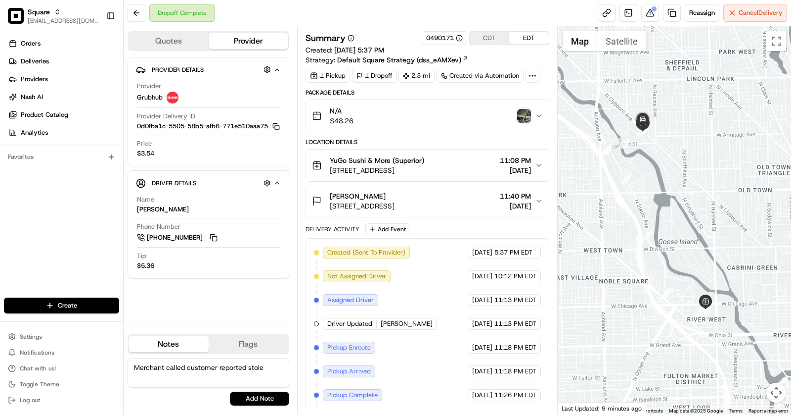
click at [185, 369] on textarea "Merchant called customer reported stole" at bounding box center [209, 373] width 162 height 30
click at [171, 376] on textarea "Merchant called that their customer reported stole" at bounding box center [209, 373] width 162 height 30
type textarea "Merchant called that their customer reported stolen food - refund requested sub…"
click at [279, 394] on button "Add Note" at bounding box center [259, 398] width 59 height 14
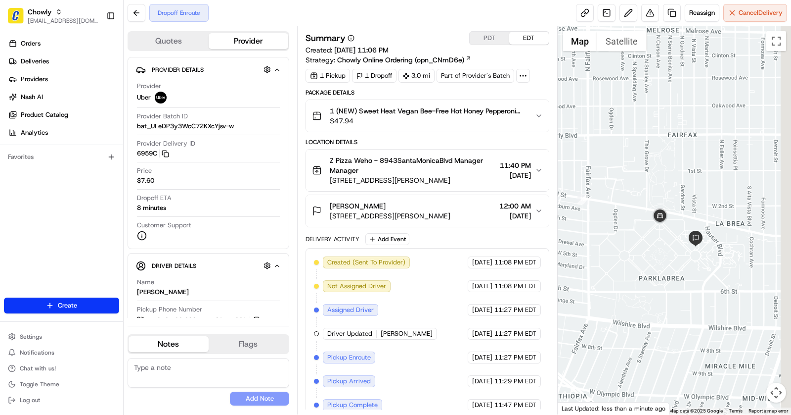
drag, startPoint x: 704, startPoint y: 245, endPoint x: 593, endPoint y: 202, distance: 120.0
click at [593, 202] on div at bounding box center [675, 220] width 234 height 388
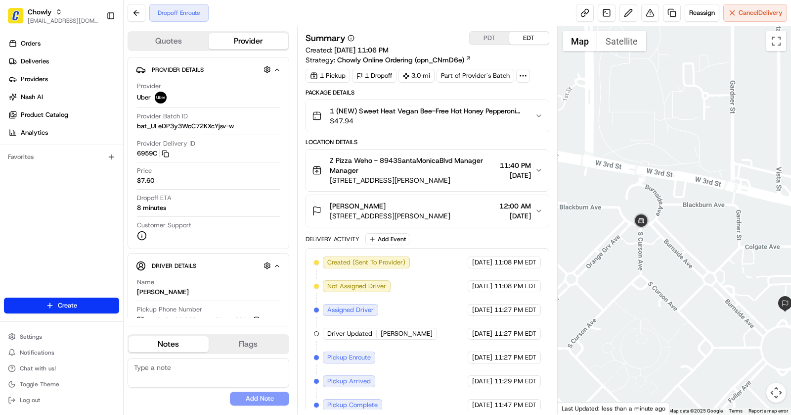
click at [540, 116] on icon "button" at bounding box center [539, 116] width 8 height 8
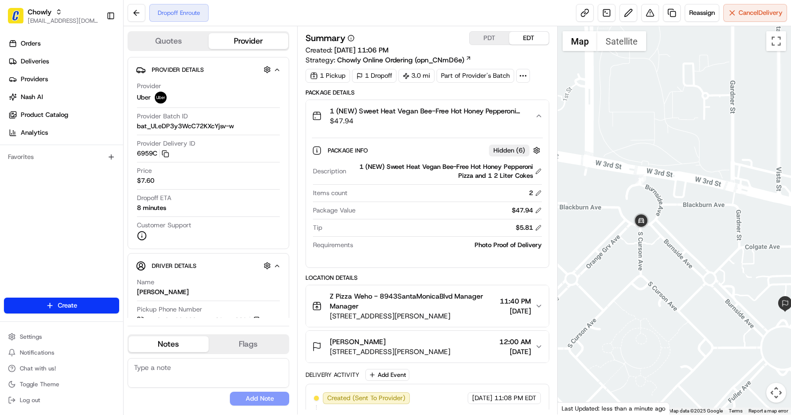
click at [540, 116] on icon "button" at bounding box center [539, 116] width 8 height 8
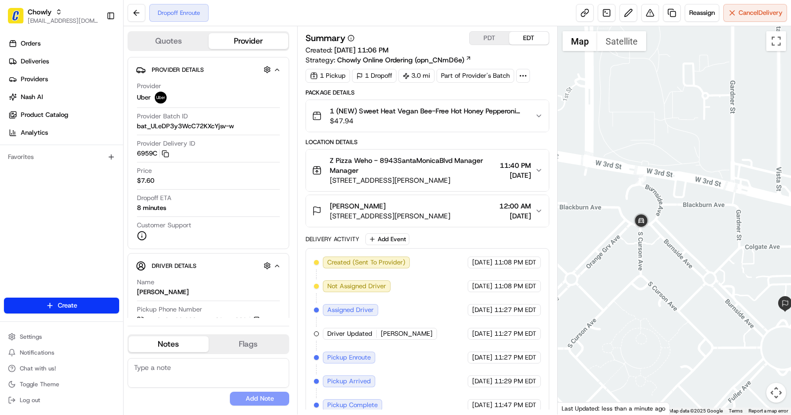
click at [540, 116] on icon "button" at bounding box center [539, 116] width 8 height 8
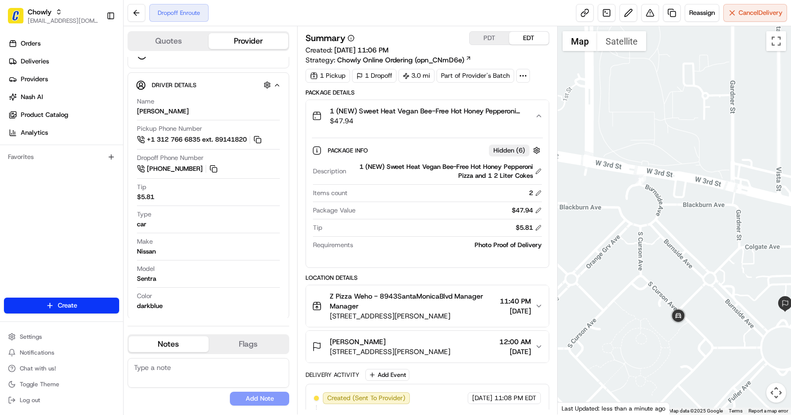
click at [419, 130] on button "1 (NEW) Sweet Heat Vegan Bee-Free Hot Honey Pepperoni Pizza and 1 2 Liter Cokes…" at bounding box center [427, 116] width 243 height 32
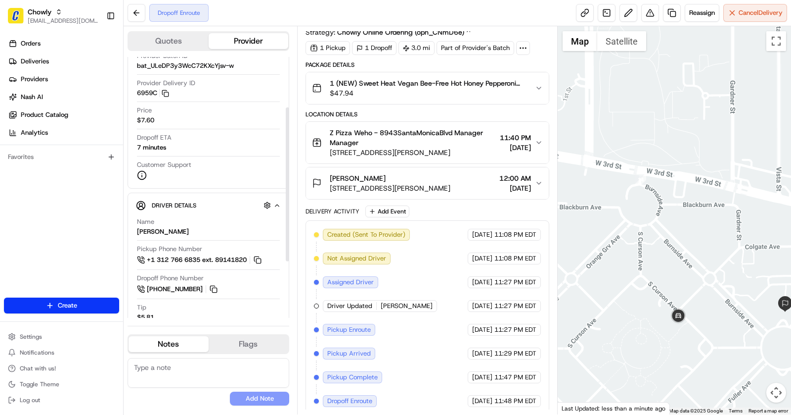
scroll to position [6, 0]
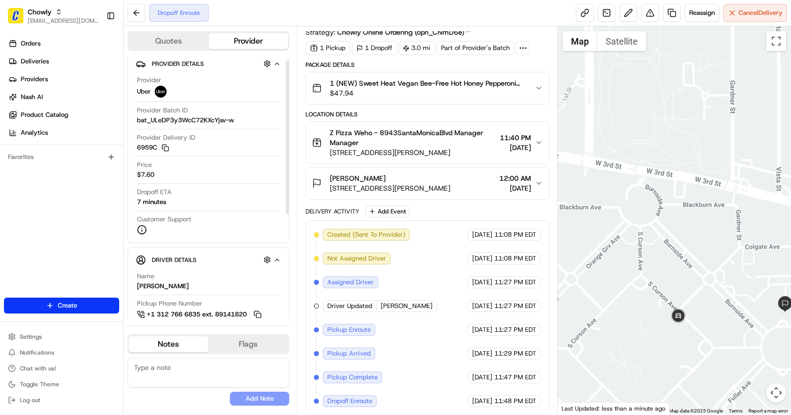
click at [434, 186] on span "[STREET_ADDRESS][PERSON_NAME]" at bounding box center [390, 188] width 121 height 10
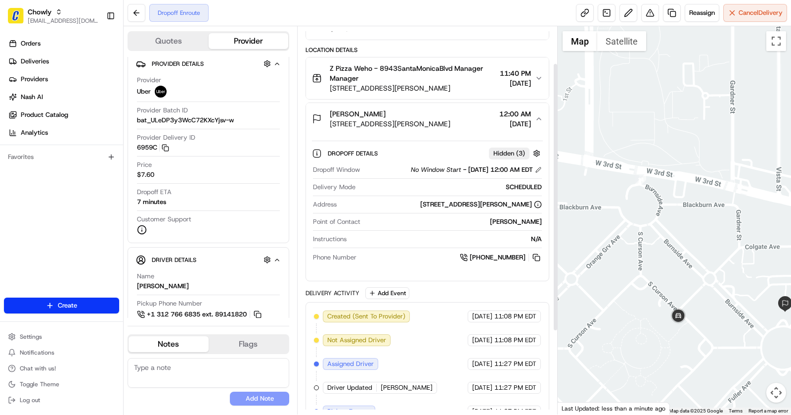
scroll to position [105, 0]
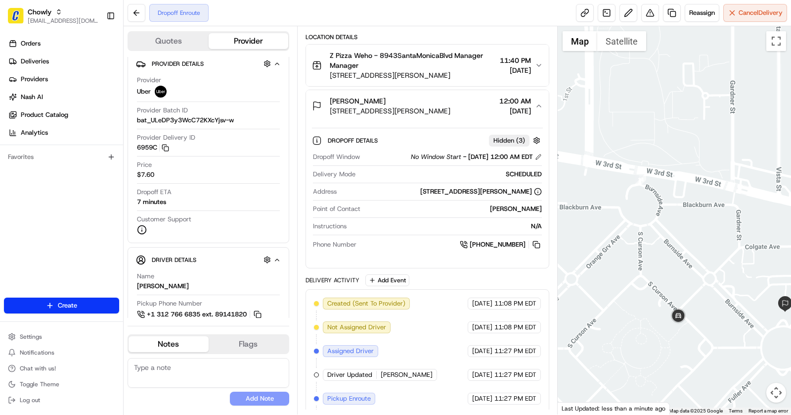
drag, startPoint x: 471, startPoint y: 231, endPoint x: 523, endPoint y: 249, distance: 55.4
click at [523, 249] on div "Dropoff Window No Window Start - [DATE] 12:00 AM EDT Delivery Mode SCHEDULED Ad…" at bounding box center [427, 200] width 231 height 105
click at [525, 249] on div "Dropoff Window No Window Start - [DATE] 12:00 AM EDT Delivery Mode SCHEDULED Ad…" at bounding box center [427, 200] width 231 height 105
drag, startPoint x: 527, startPoint y: 250, endPoint x: 471, endPoint y: 243, distance: 55.8
click at [471, 243] on div "Dropoff Window No Window Start - [DATE] 12:00 AM EDT Delivery Mode SCHEDULED Ad…" at bounding box center [427, 200] width 231 height 105
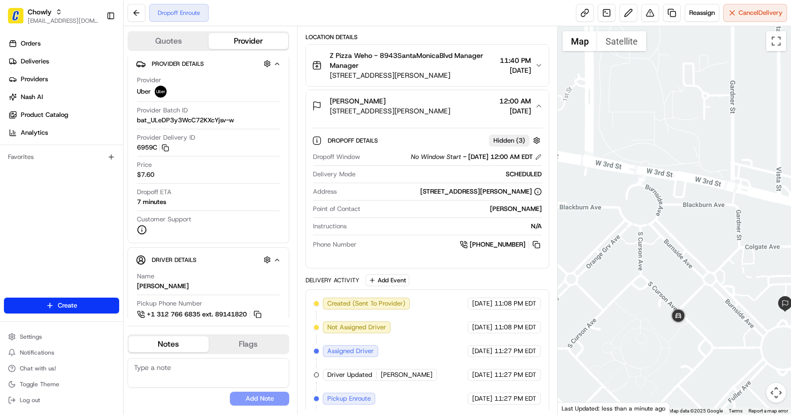
copy span "[PHONE_NUMBER]"
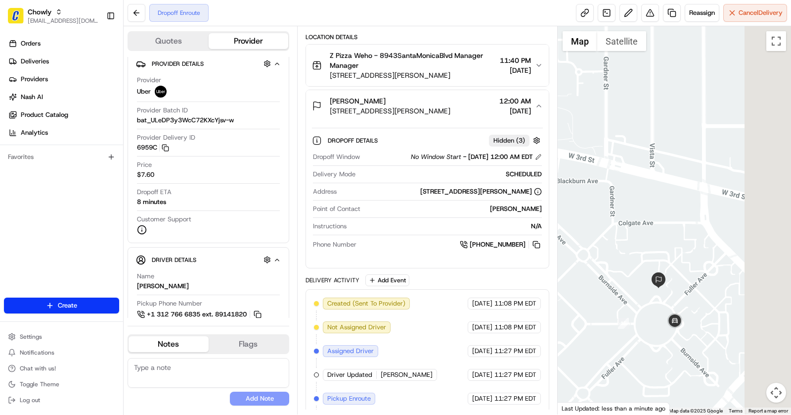
drag, startPoint x: 762, startPoint y: 329, endPoint x: 616, endPoint y: 297, distance: 149.4
click at [616, 297] on div at bounding box center [675, 220] width 234 height 388
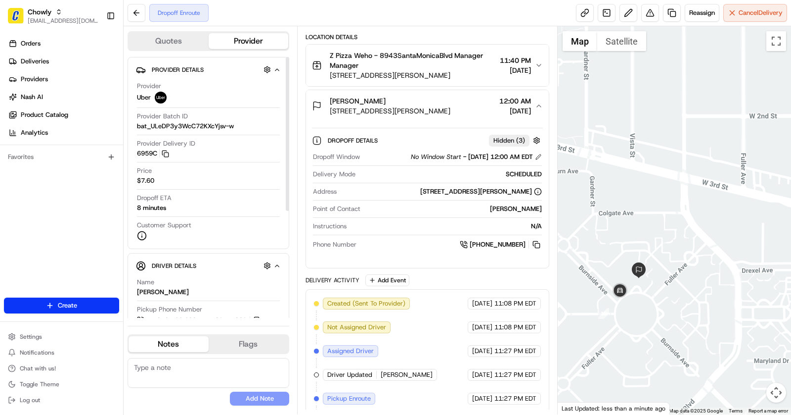
scroll to position [172, 0]
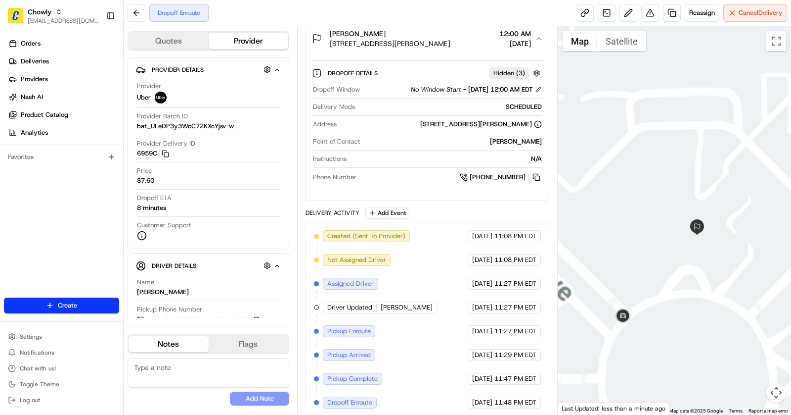
click at [396, 177] on div "+1 323 497 0012" at bounding box center [452, 177] width 182 height 11
drag, startPoint x: 532, startPoint y: 182, endPoint x: 474, endPoint y: 167, distance: 59.7
click at [473, 167] on div "Dropoff Window No Window Start - 08/23/2025 12:00 AM EDT Delivery Mode SCHEDULE…" at bounding box center [427, 133] width 231 height 105
click at [481, 194] on div "Dropoff Details Hidden ( 3 ) Dropoff Window No Window Start - 08/23/2025 12:00 …" at bounding box center [427, 127] width 243 height 146
drag, startPoint x: 522, startPoint y: 188, endPoint x: 469, endPoint y: 177, distance: 54.1
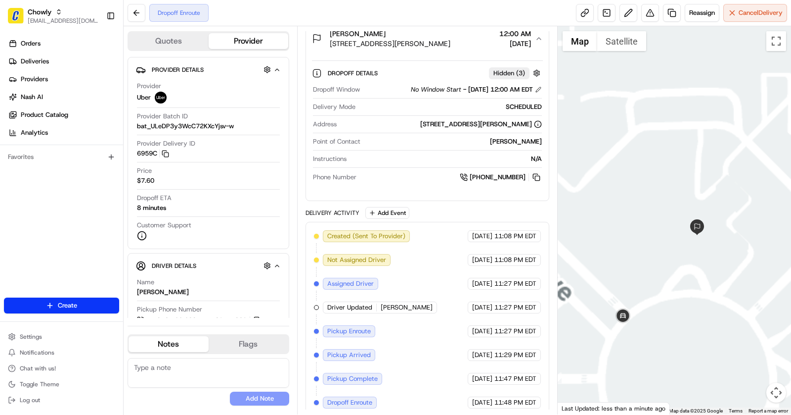
click at [469, 177] on div "Dropoff Details Hidden ( 3 ) Dropoff Window No Window Start - 08/23/2025 12:00 …" at bounding box center [427, 123] width 243 height 138
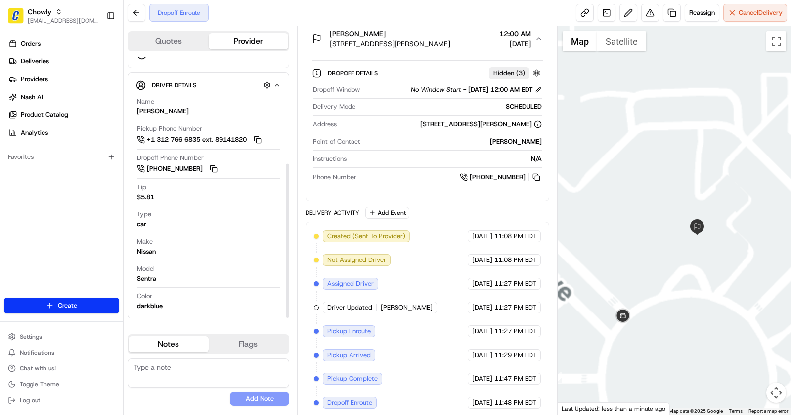
copy span "+1 323 497 0012"
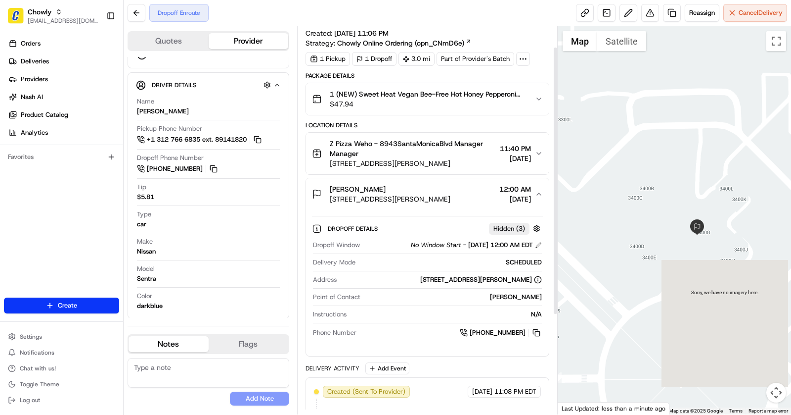
scroll to position [0, 0]
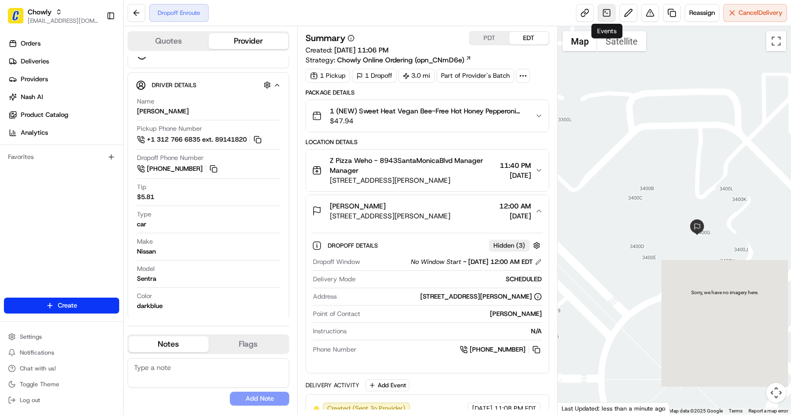
click at [605, 13] on link at bounding box center [607, 13] width 18 height 18
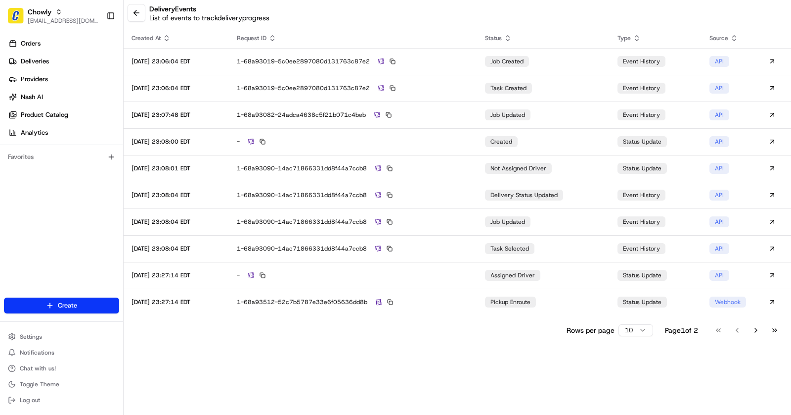
click at [643, 331] on html "Chowly asif@usenash.com Toggle Sidebar Orders Deliveries Providers Nash AI Prod…" at bounding box center [395, 207] width 791 height 415
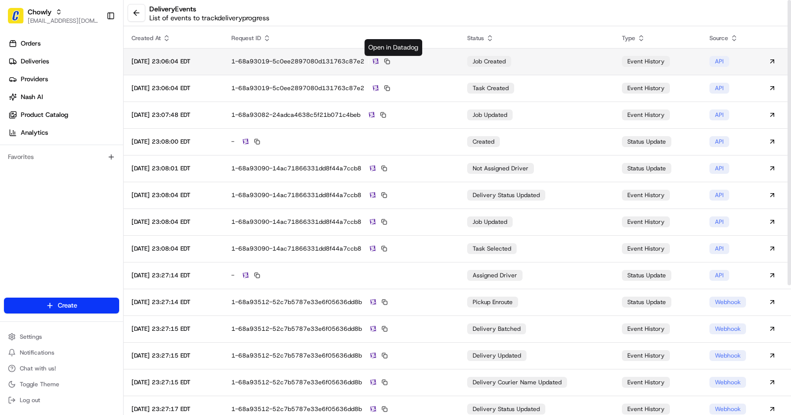
click at [379, 60] on img at bounding box center [376, 61] width 6 height 6
click at [136, 15] on button at bounding box center [137, 13] width 18 height 18
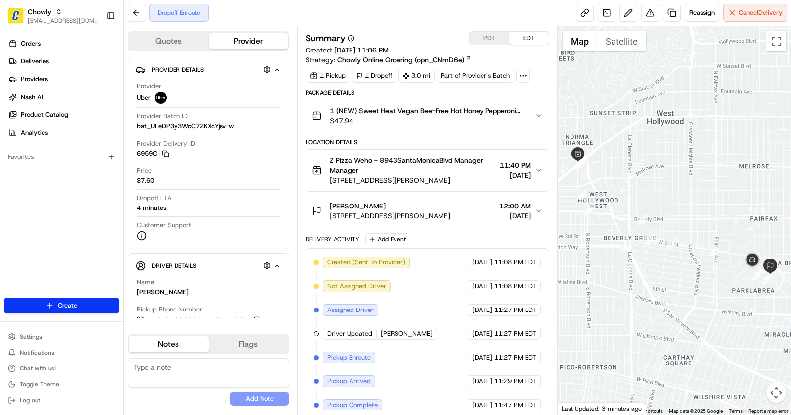
scroll to position [28, 0]
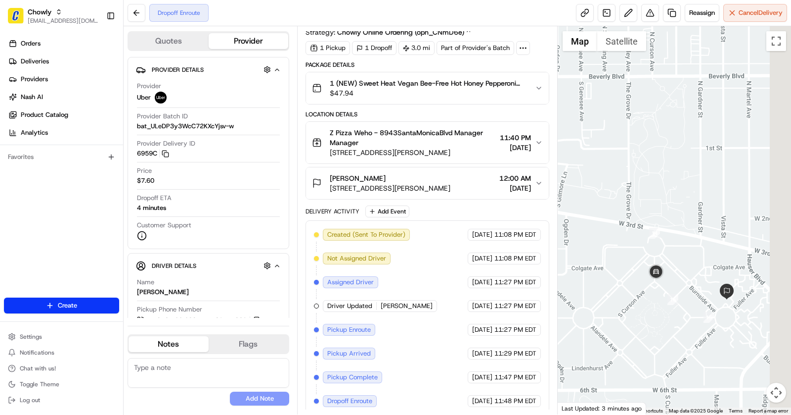
drag, startPoint x: 761, startPoint y: 261, endPoint x: 676, endPoint y: 243, distance: 86.9
click at [676, 243] on div at bounding box center [675, 220] width 234 height 388
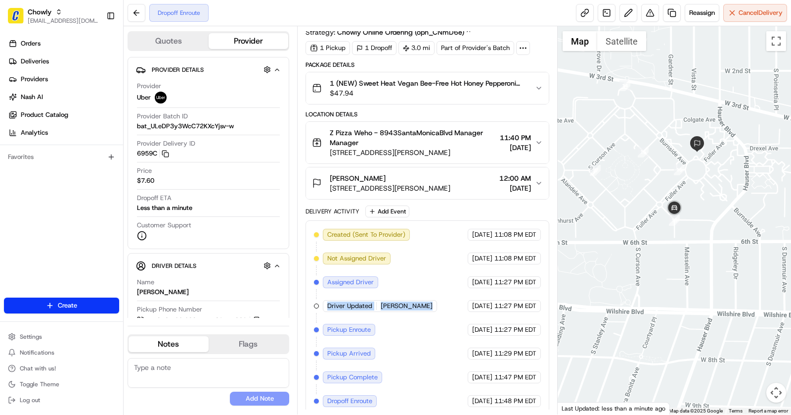
drag, startPoint x: 327, startPoint y: 303, endPoint x: 443, endPoint y: 303, distance: 115.2
click at [443, 303] on div "Created (Sent To Provider) Uber 08/22/2025 11:08 PM EDT Not Assigned Driver Ube…" at bounding box center [427, 318] width 227 height 178
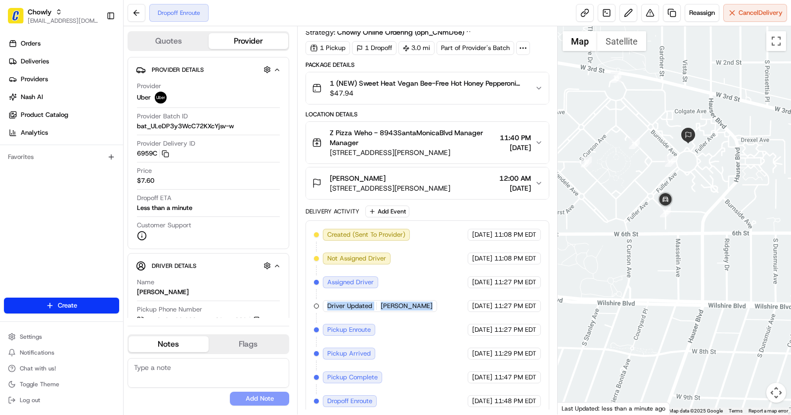
drag, startPoint x: 708, startPoint y: 95, endPoint x: 685, endPoint y: 167, distance: 75.5
click at [685, 167] on div at bounding box center [675, 220] width 234 height 388
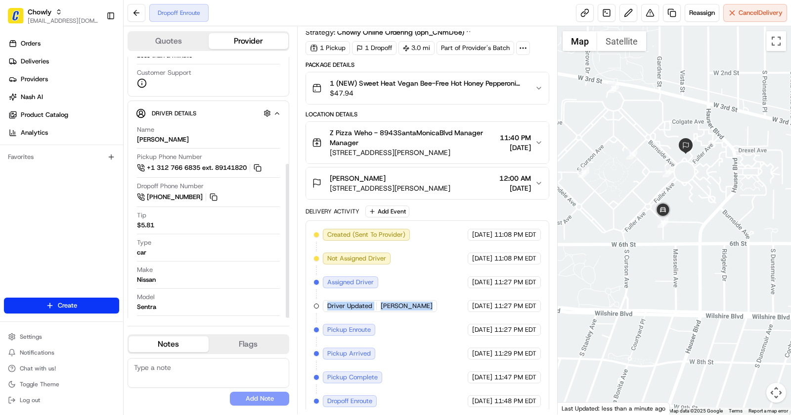
scroll to position [181, 0]
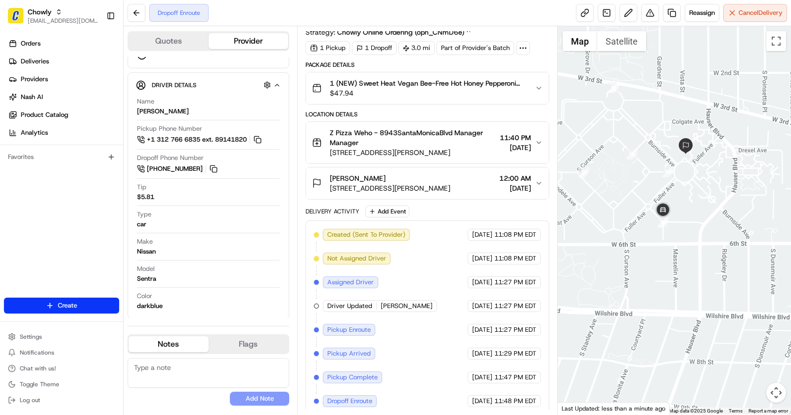
click at [420, 317] on div "Created (Sent To Provider) Uber 08/22/2025 11:08 PM EDT Not Assigned Driver Ube…" at bounding box center [427, 318] width 227 height 178
drag, startPoint x: 322, startPoint y: 231, endPoint x: 359, endPoint y: 237, distance: 37.6
click at [359, 234] on div "Created (Sent To Provider) Uber 08/22/2025 11:08 PM EDT Not Assigned Driver Ube…" at bounding box center [427, 318] width 227 height 178
click at [414, 346] on div "Created (Sent To Provider) Uber 08/22/2025 11:08 PM EDT Not Assigned Driver Ube…" at bounding box center [427, 318] width 227 height 178
click at [655, 12] on button at bounding box center [651, 13] width 18 height 18
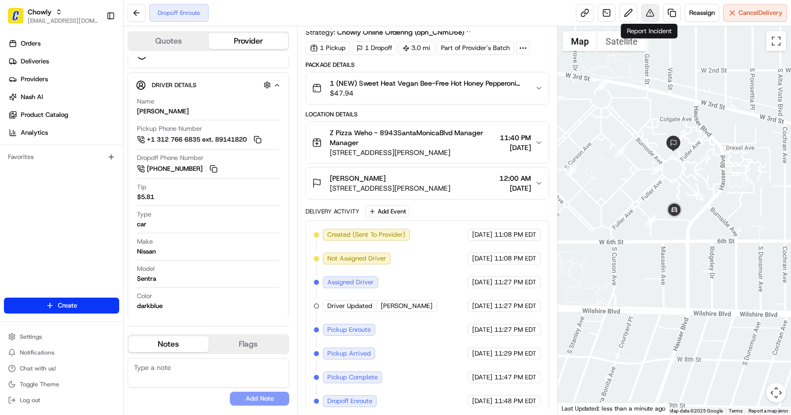
click at [648, 10] on button at bounding box center [651, 13] width 18 height 18
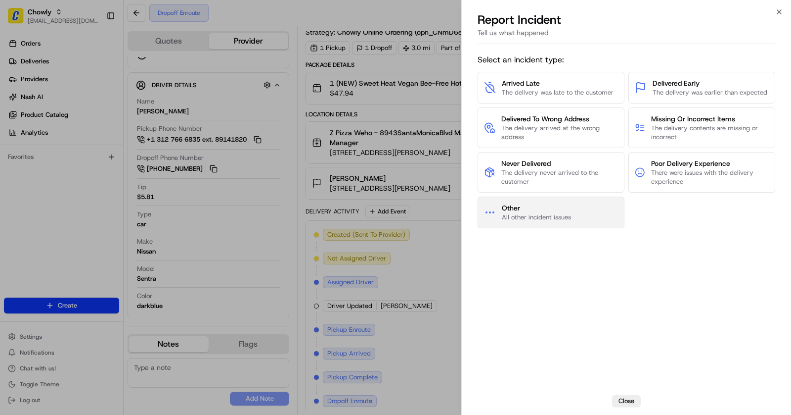
click at [525, 217] on span "All other incident issues" at bounding box center [536, 217] width 69 height 9
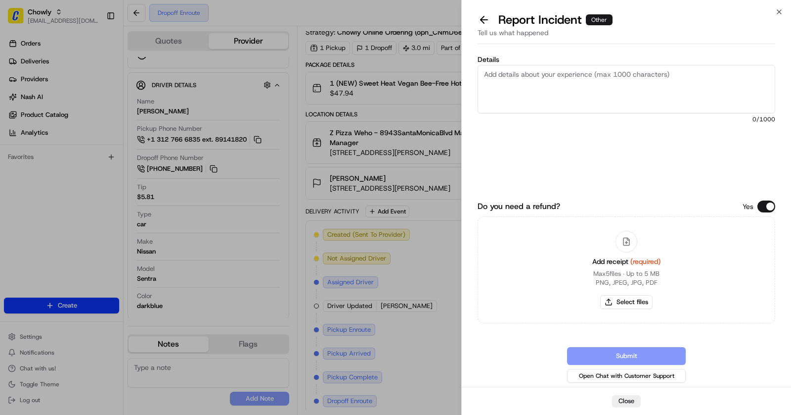
click at [566, 82] on textarea "Details" at bounding box center [627, 89] width 298 height 48
type textarea "Hi team, merch"
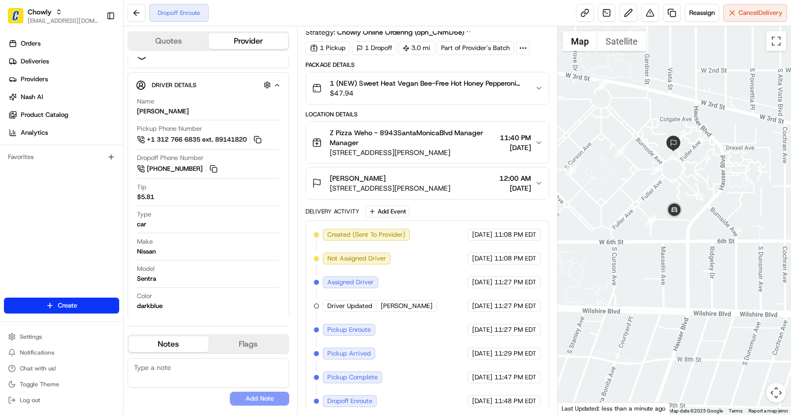
click at [412, 175] on div "Emily Valdez" at bounding box center [390, 178] width 121 height 10
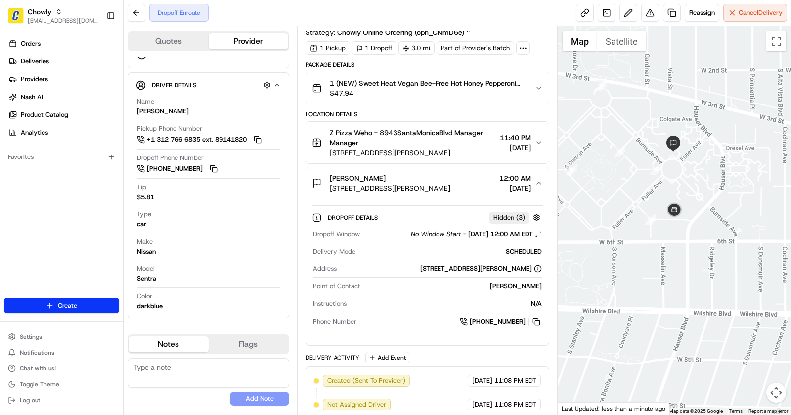
scroll to position [121, 0]
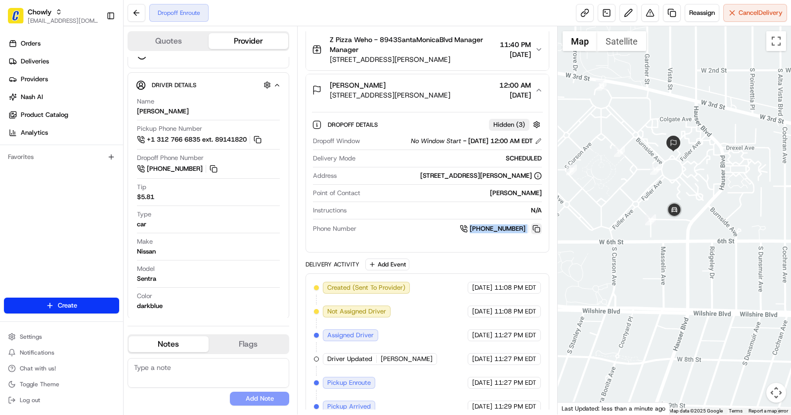
drag, startPoint x: 469, startPoint y: 218, endPoint x: 534, endPoint y: 226, distance: 65.3
click at [534, 226] on div "Dropoff Window No Window Start - 08/23/2025 12:00 AM EDT Delivery Mode SCHEDULE…" at bounding box center [427, 185] width 231 height 105
copy link "+1 323 497 0012"
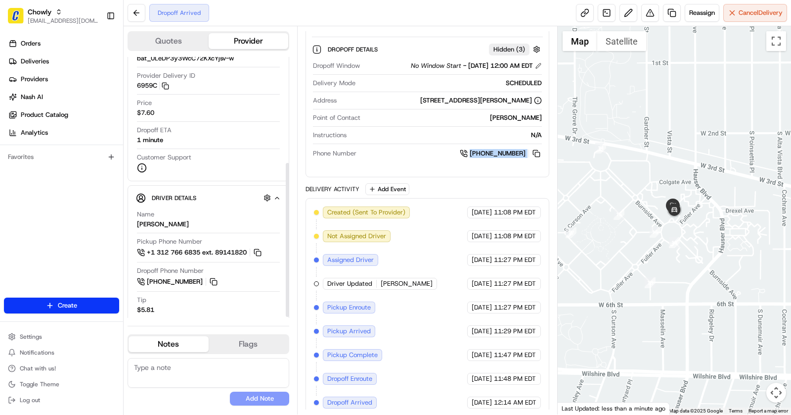
scroll to position [181, 0]
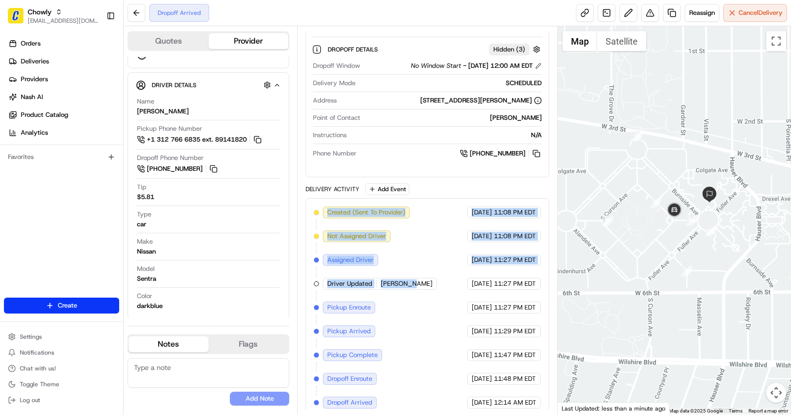
drag, startPoint x: 420, startPoint y: 280, endPoint x: 323, endPoint y: 210, distance: 119.3
click at [323, 210] on div "Created (Sent To Provider) Uber 08/22/2025 11:08 PM EDT Not Assigned Driver Ube…" at bounding box center [427, 307] width 227 height 202
click at [406, 287] on div "Created (Sent To Provider) Uber 08/22/2025 11:08 PM EDT Not Assigned Driver Ube…" at bounding box center [427, 307] width 227 height 202
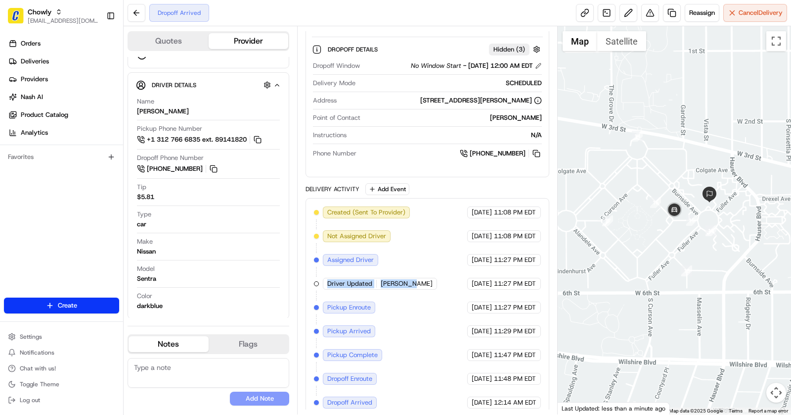
drag, startPoint x: 417, startPoint y: 277, endPoint x: 316, endPoint y: 274, distance: 102.0
click at [316, 274] on div "Created (Sent To Provider) Uber 08/22/2025 11:08 PM EDT Not Assigned Driver Ube…" at bounding box center [427, 307] width 227 height 202
click at [403, 280] on span "CARLOS M." at bounding box center [407, 283] width 52 height 9
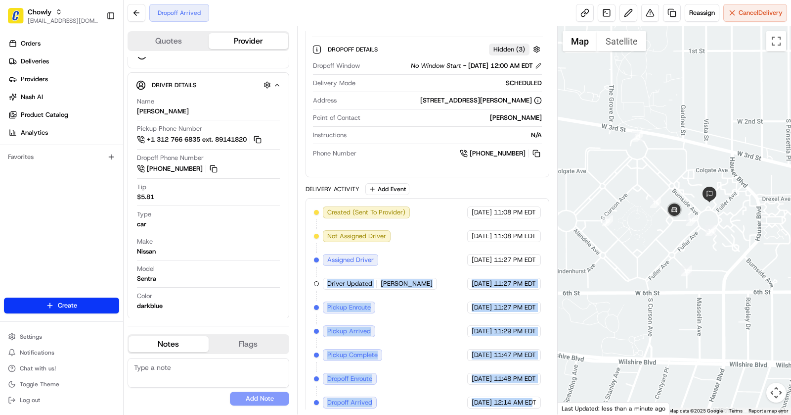
drag, startPoint x: 326, startPoint y: 280, endPoint x: 535, endPoint y: 395, distance: 237.8
click at [535, 394] on div "Created (Sent To Provider) Uber 08/22/2025 11:08 PM EDT Not Assigned Driver Ube…" at bounding box center [427, 307] width 227 height 202
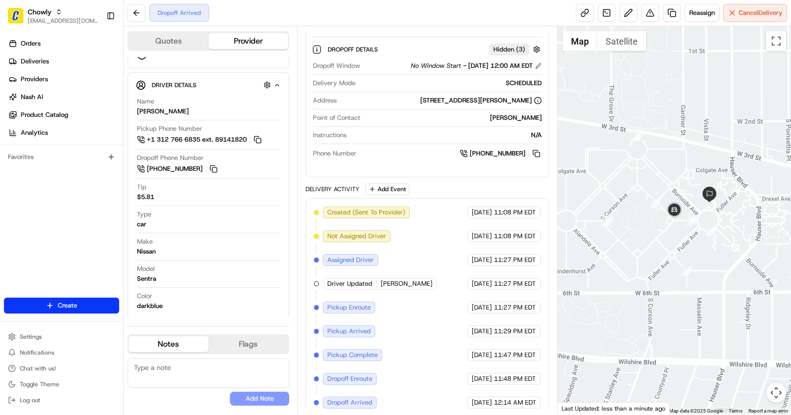
click at [325, 208] on div "Created (Sent To Provider)" at bounding box center [366, 212] width 87 height 12
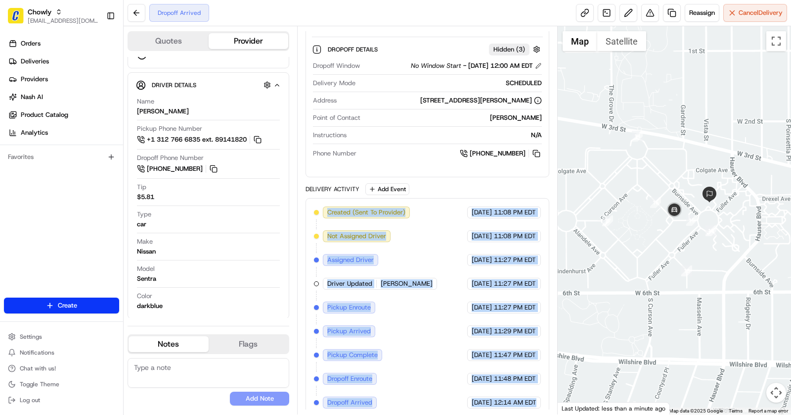
drag, startPoint x: 325, startPoint y: 208, endPoint x: 537, endPoint y: 394, distance: 282.2
click at [537, 394] on div "Created (Sent To Provider) Uber 08/22/2025 11:08 PM EDT Not Assigned Driver Ube…" at bounding box center [427, 307] width 227 height 202
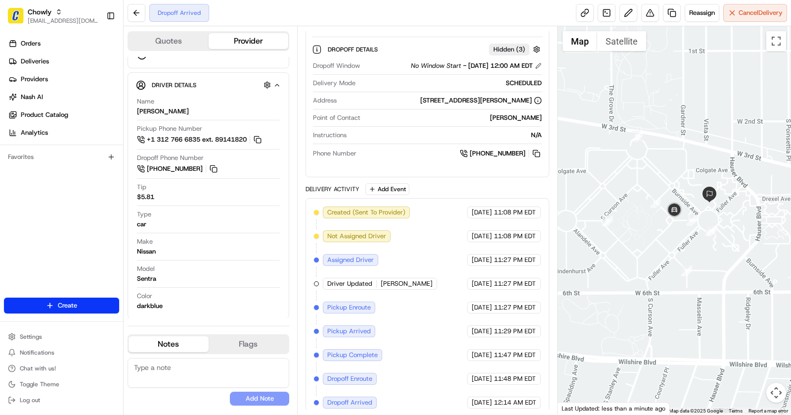
click at [409, 206] on div "Created (Sent To Provider)" at bounding box center [367, 212] width 89 height 12
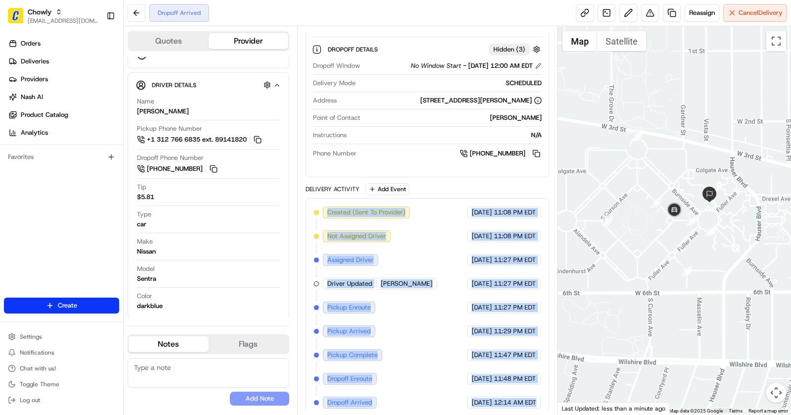
drag, startPoint x: 326, startPoint y: 207, endPoint x: 537, endPoint y: 398, distance: 284.7
click at [537, 398] on div "Created (Sent To Provider) Uber 08/22/2025 11:08 PM EDT Not Assigned Driver Ube…" at bounding box center [427, 307] width 227 height 202
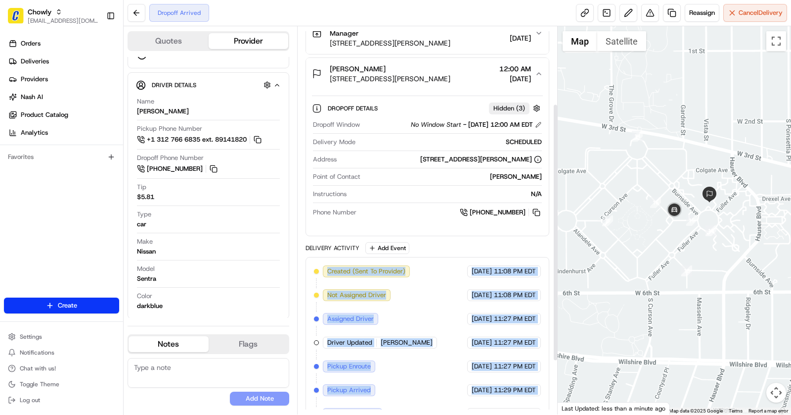
scroll to position [0, 0]
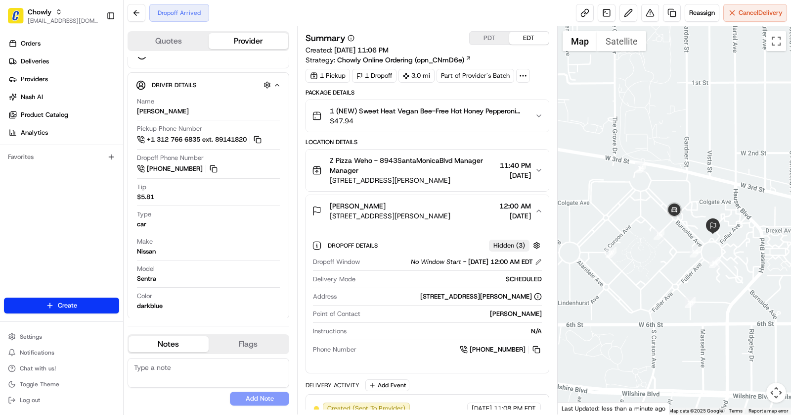
click at [423, 201] on div "Emily Valdez" at bounding box center [390, 206] width 121 height 10
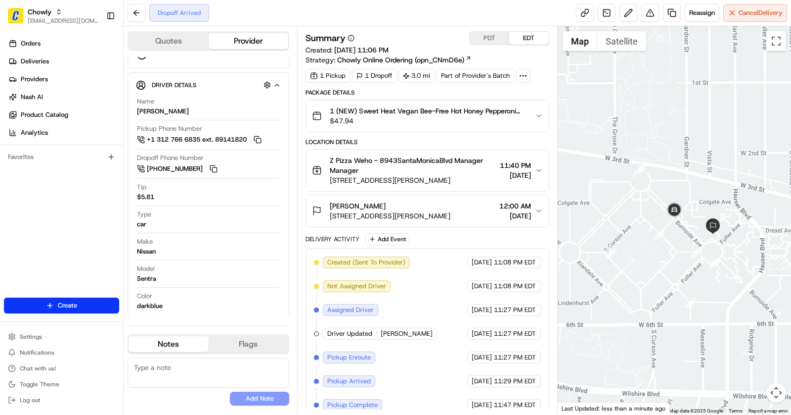
click at [423, 201] on div "Emily Valdez" at bounding box center [390, 206] width 121 height 10
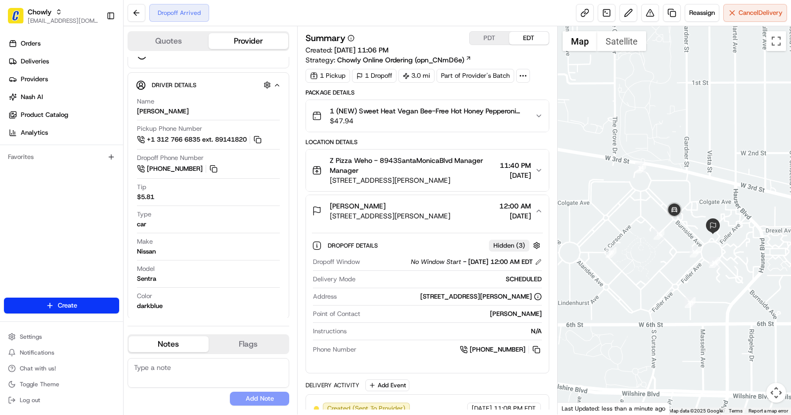
click at [423, 201] on div "Emily Valdez" at bounding box center [390, 206] width 121 height 10
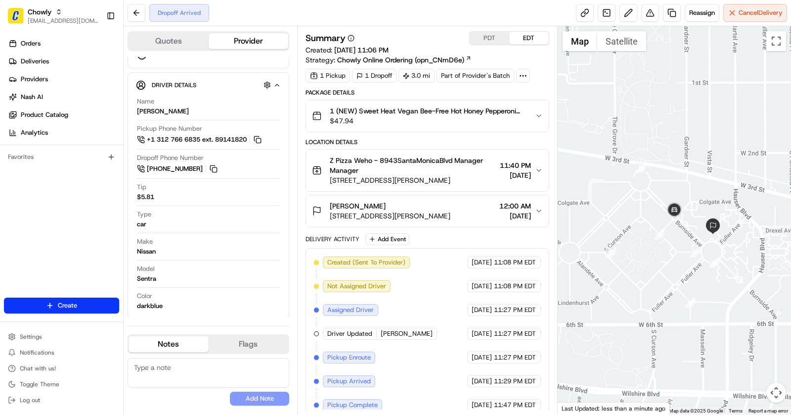
click at [487, 165] on div "Z Pizza Weho - 8943SantaMonicaBlvd Manager Manager 8943 Santa Monica Blvd, West…" at bounding box center [423, 170] width 223 height 30
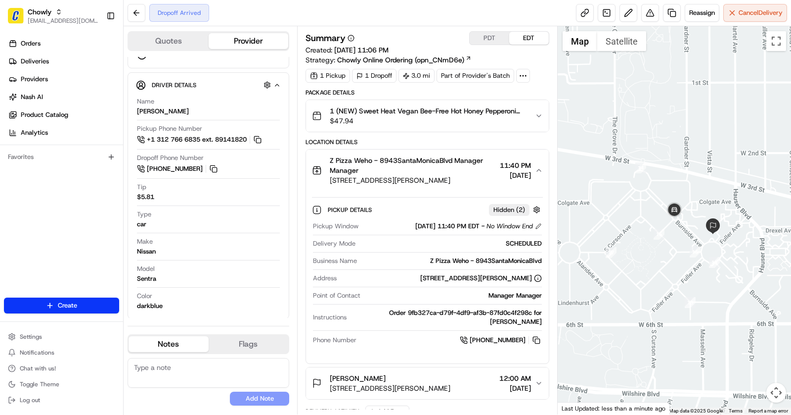
click at [496, 152] on button "Z Pizza Weho - 8943SantaMonicaBlvd Manager Manager 8943 Santa Monica Blvd, West…" at bounding box center [427, 170] width 243 height 42
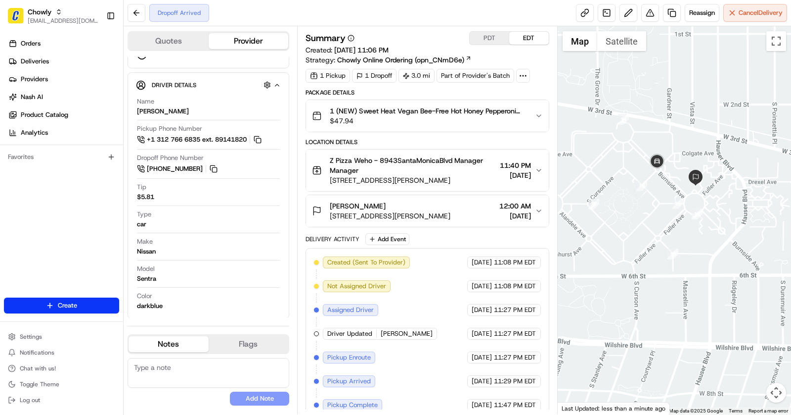
drag, startPoint x: 722, startPoint y: 205, endPoint x: 672, endPoint y: 190, distance: 51.8
click at [672, 190] on div at bounding box center [675, 220] width 234 height 388
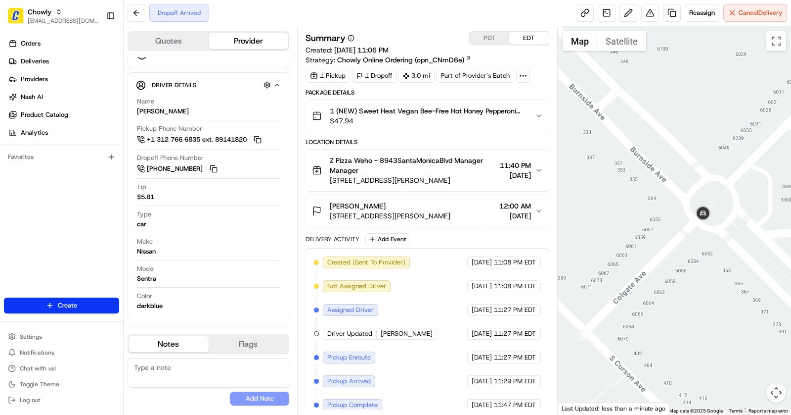
drag, startPoint x: 663, startPoint y: 166, endPoint x: 596, endPoint y: 74, distance: 114.4
click at [596, 74] on div at bounding box center [675, 220] width 234 height 388
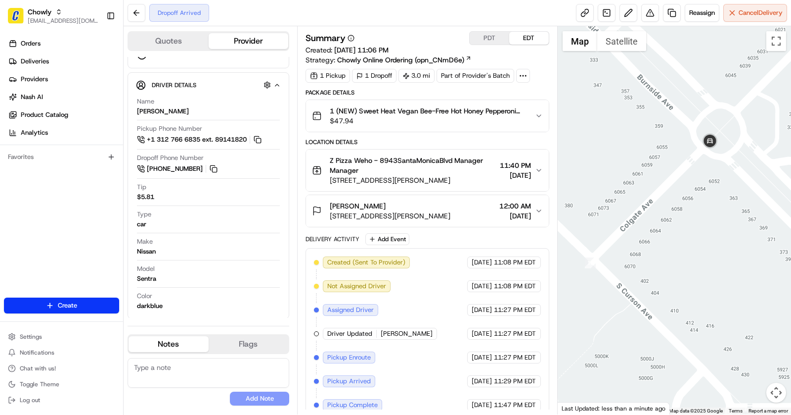
drag, startPoint x: 615, startPoint y: 201, endPoint x: 624, endPoint y: 134, distance: 68.3
click at [624, 134] on div at bounding box center [675, 220] width 234 height 388
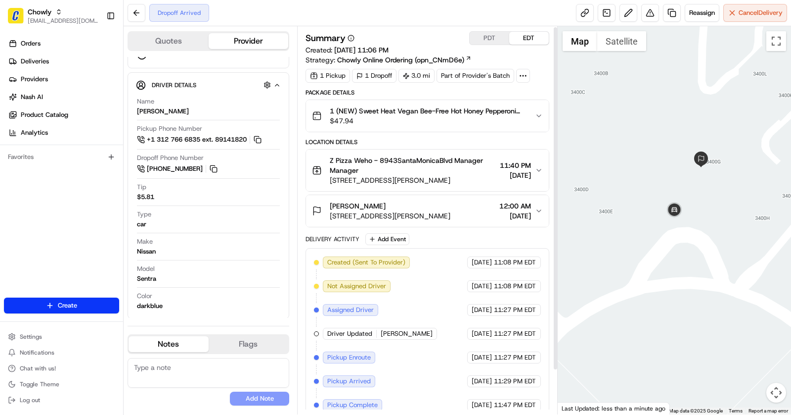
scroll to position [51, 0]
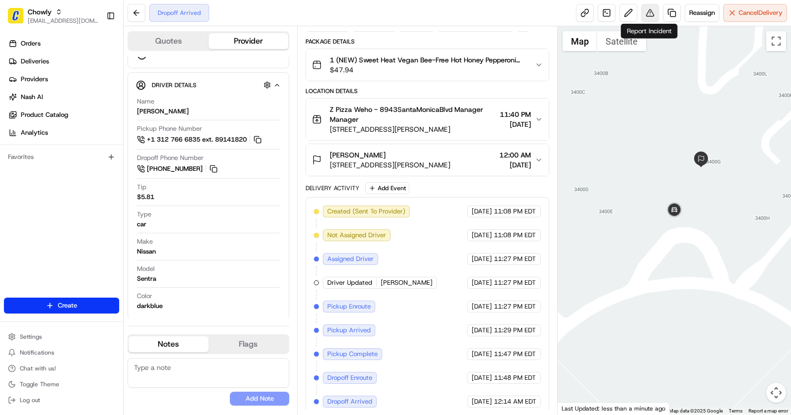
click at [642, 11] on button at bounding box center [651, 13] width 18 height 18
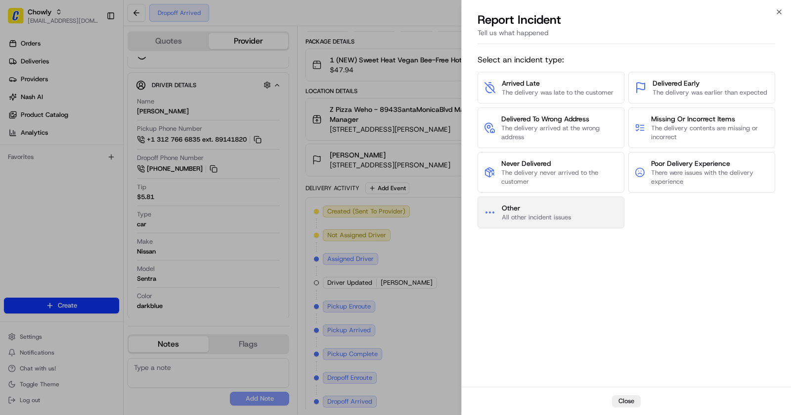
click at [557, 214] on span "All other incident issues" at bounding box center [536, 217] width 69 height 9
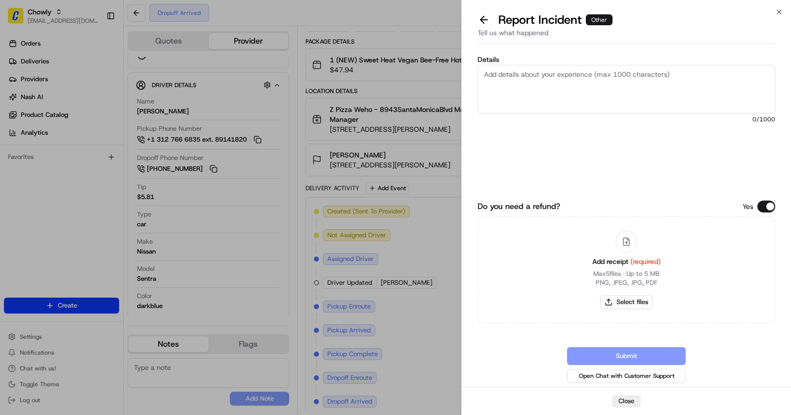
click at [475, 85] on div "Details 0 /1000 Do you need a refund? Yes Add receipt (required) Max 5 files ∙ …" at bounding box center [626, 217] width 329 height 338
click at [504, 81] on textarea "Details" at bounding box center [627, 89] width 298 height 48
click at [768, 206] on button "Do you need a refund?" at bounding box center [767, 206] width 18 height 12
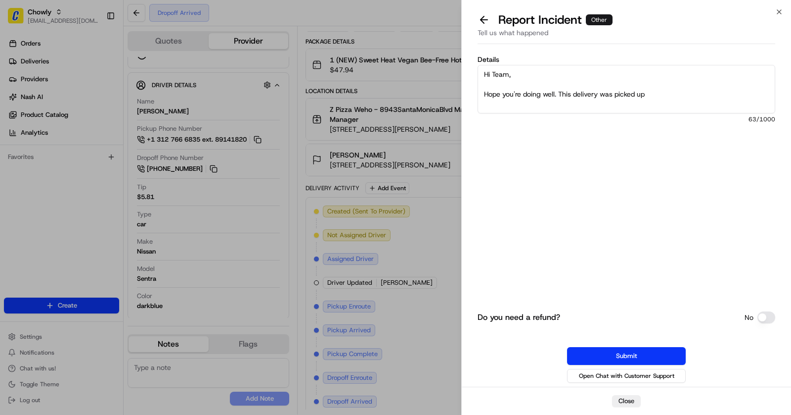
click at [677, 100] on textarea "Hi Team, Hope you're doing well. This delivery was picked up" at bounding box center [627, 89] width 298 height 48
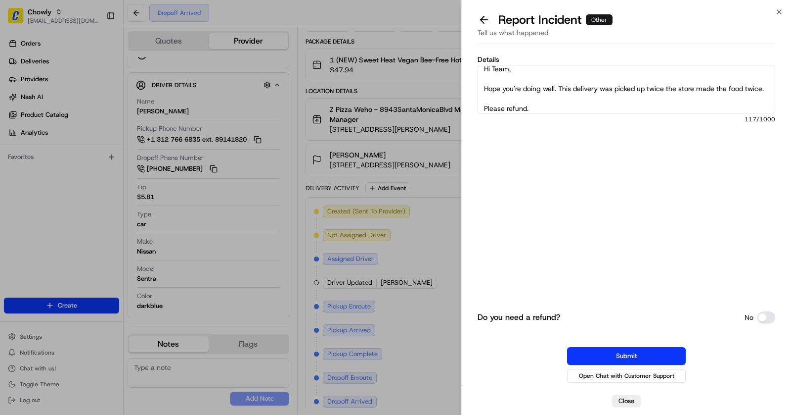
click at [668, 92] on textarea "Hi Team, Hope you're doing well. This delivery was picked up twice the store ma…" at bounding box center [627, 89] width 298 height 48
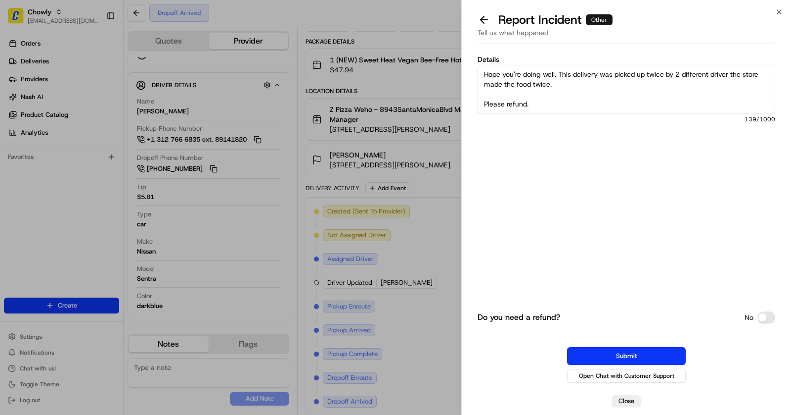
click at [549, 101] on textarea "Hi Team, Hope you're doing well. This delivery was picked up twice by 2 differe…" at bounding box center [627, 89] width 298 height 48
click at [587, 85] on textarea "Hi Team, Hope you're doing well. This delivery was picked up twice by 2 differe…" at bounding box center [627, 89] width 298 height 48
click at [707, 105] on textarea "Hi Team, Hope you're doing well. This delivery was picked up twice by 2 differe…" at bounding box center [627, 89] width 298 height 48
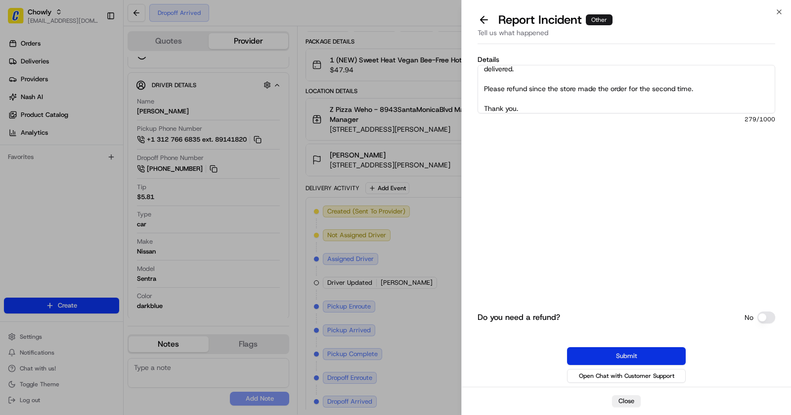
type textarea "Hi Team, Hope you're doing well. This delivery was picked up twice by 2 differe…"
click at [621, 357] on button "Submit" at bounding box center [626, 356] width 119 height 18
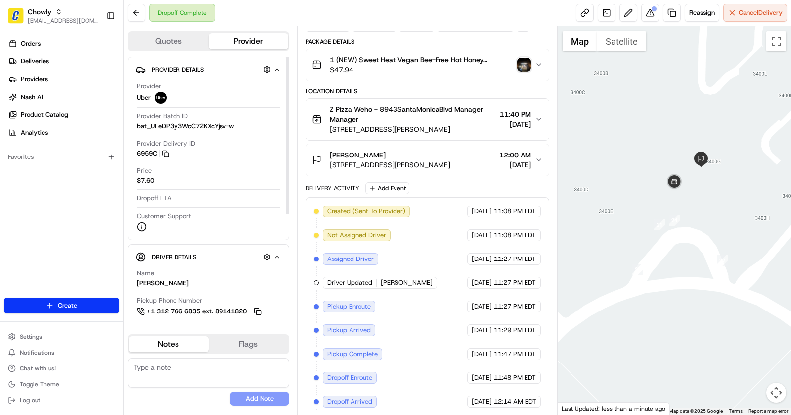
scroll to position [74, 0]
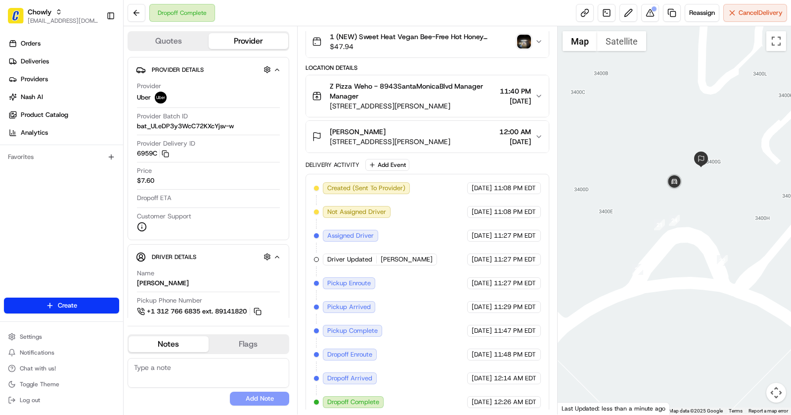
click at [524, 41] on img "button" at bounding box center [524, 42] width 14 height 14
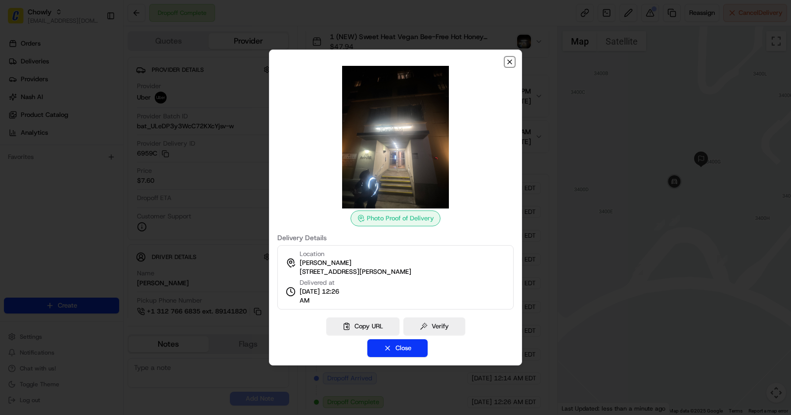
click at [510, 62] on icon "button" at bounding box center [510, 62] width 4 height 4
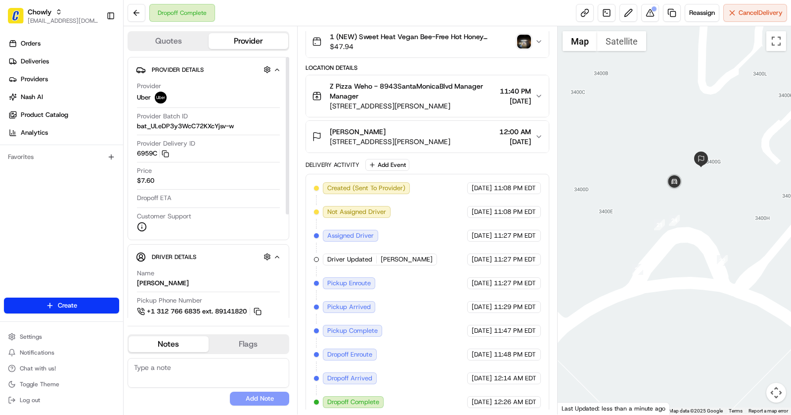
scroll to position [0, 0]
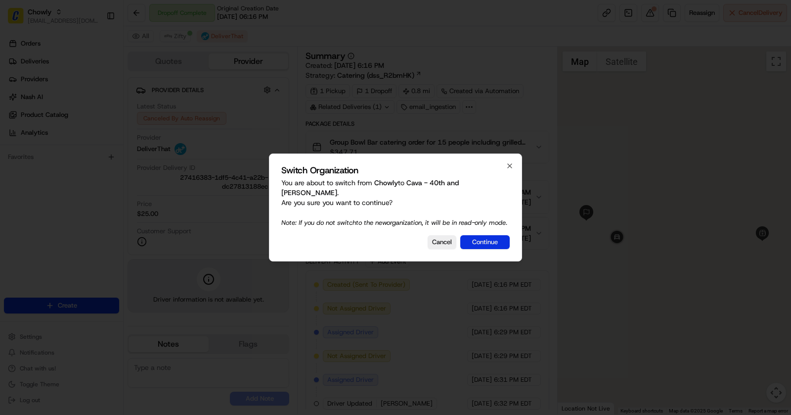
click at [486, 237] on button "Continue" at bounding box center [485, 242] width 49 height 14
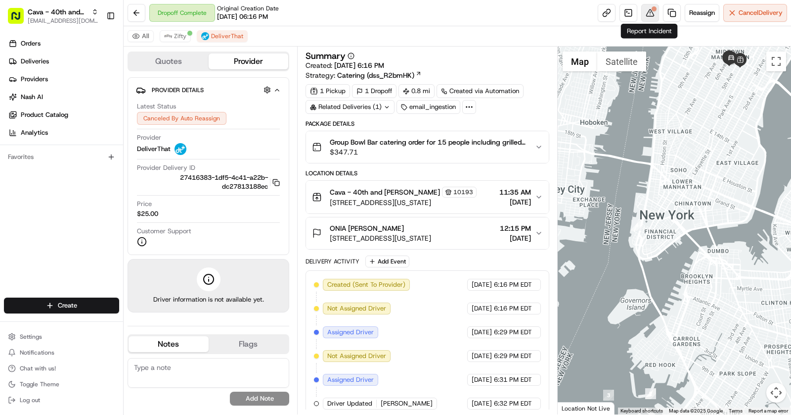
click at [646, 14] on button at bounding box center [651, 13] width 18 height 18
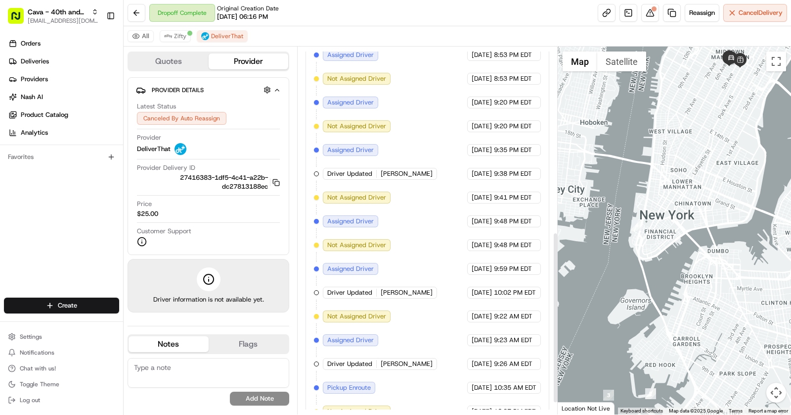
scroll to position [422, 0]
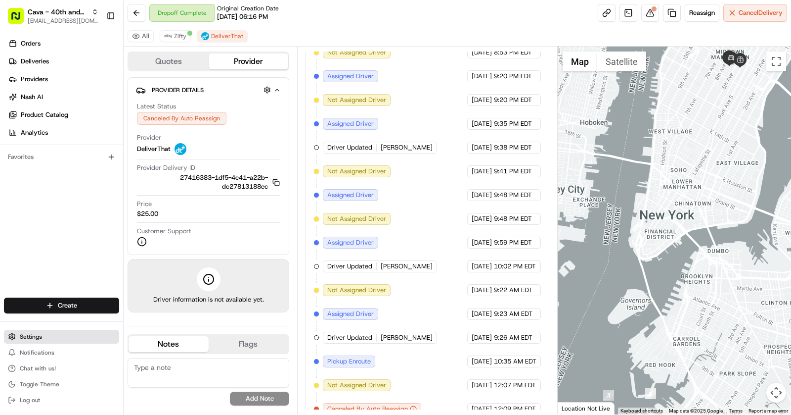
click at [31, 341] on button "Settings" at bounding box center [61, 336] width 115 height 14
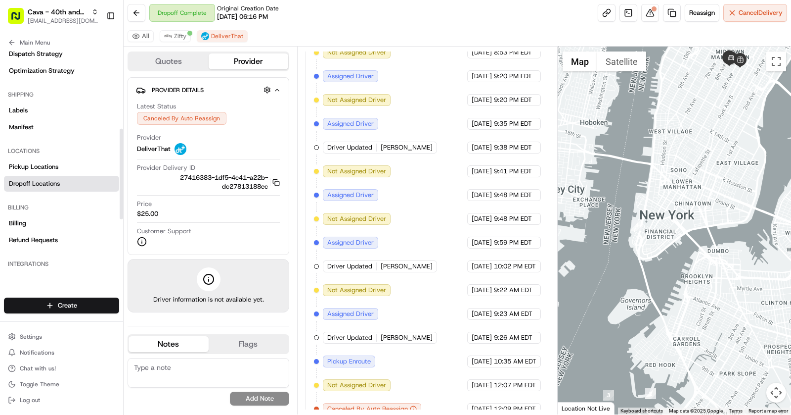
scroll to position [194, 0]
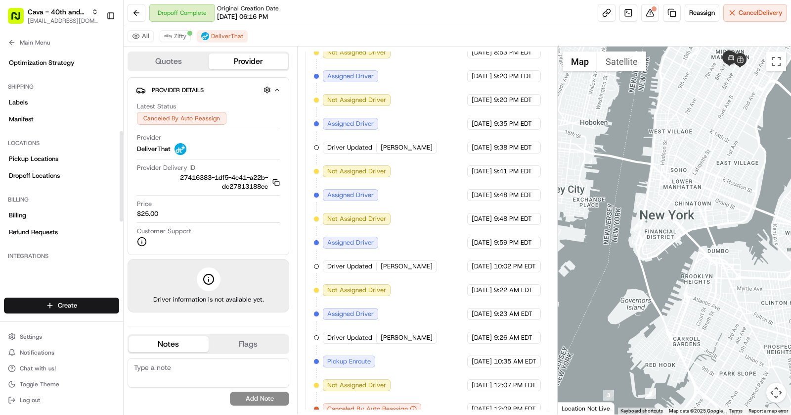
click at [33, 205] on div "Billing" at bounding box center [61, 199] width 115 height 16
click at [35, 216] on link "Billing" at bounding box center [61, 215] width 115 height 16
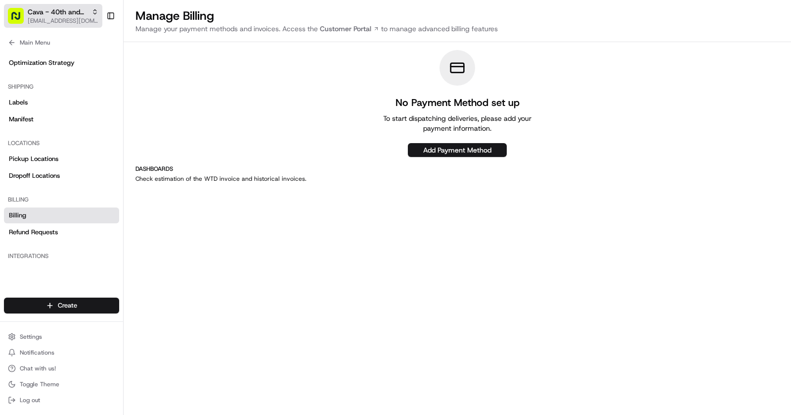
click at [50, 10] on span "Cava - 40th and [PERSON_NAME]" at bounding box center [58, 12] width 60 height 10
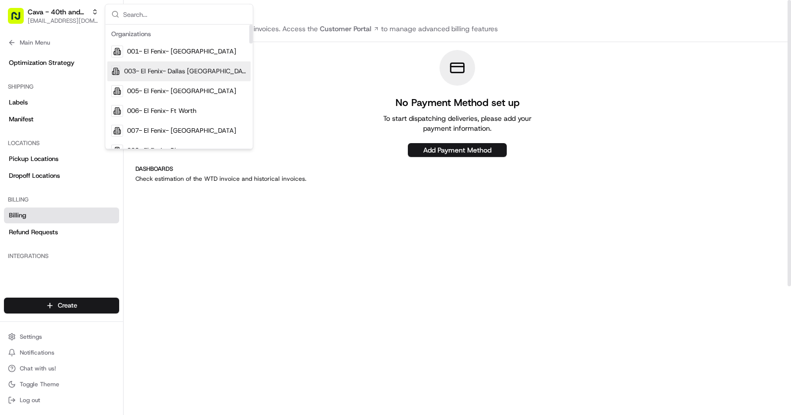
click at [334, 162] on div "Manage Billing Manage your payment methods and invoices. Access the Customer Po…" at bounding box center [458, 300] width 668 height 601
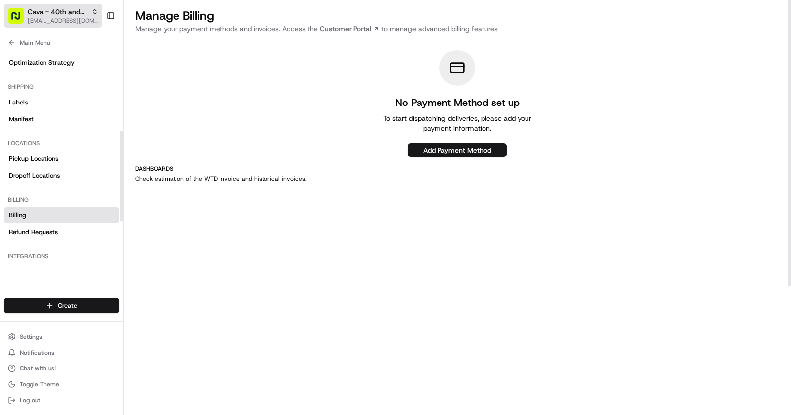
click at [64, 11] on span "Cava - 40th and [PERSON_NAME]" at bounding box center [58, 12] width 60 height 10
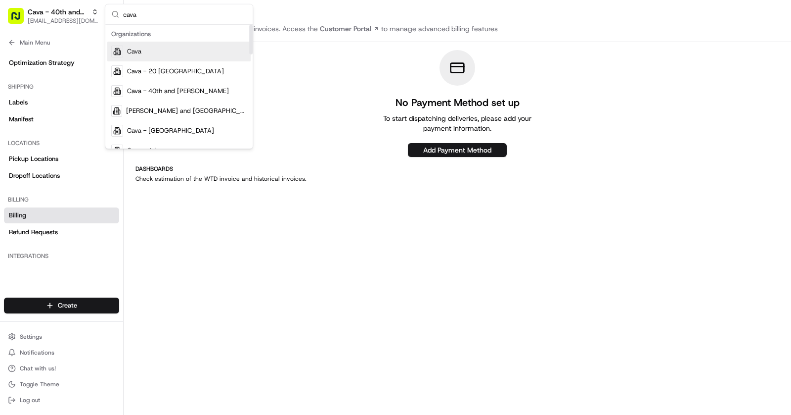
type input "cava"
click at [144, 50] on div "Cava" at bounding box center [178, 52] width 143 height 20
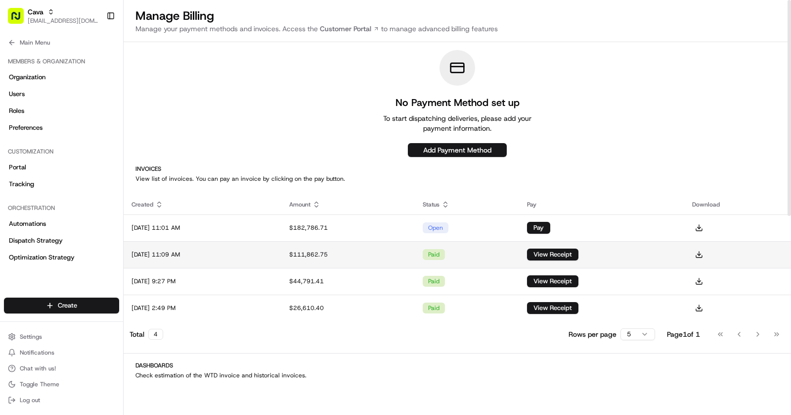
click at [281, 252] on td "Jul 01, 2025 11:09 AM" at bounding box center [203, 254] width 158 height 27
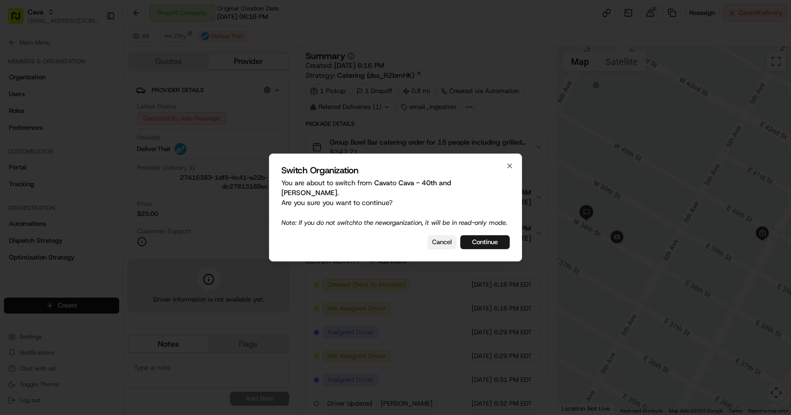
click at [447, 247] on button "Cancel" at bounding box center [442, 242] width 29 height 14
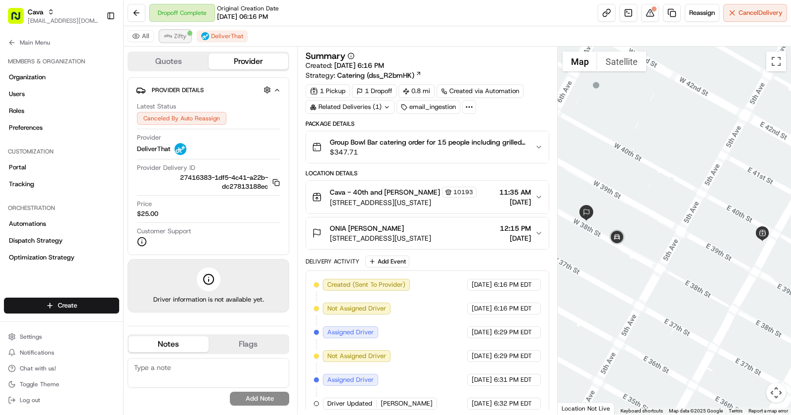
click at [178, 36] on span "Zifty" at bounding box center [180, 36] width 12 height 8
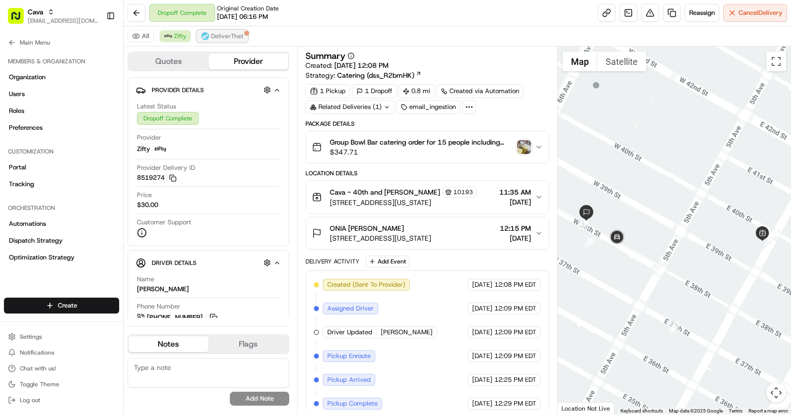
click at [222, 35] on span "DeliverThat" at bounding box center [227, 36] width 32 height 8
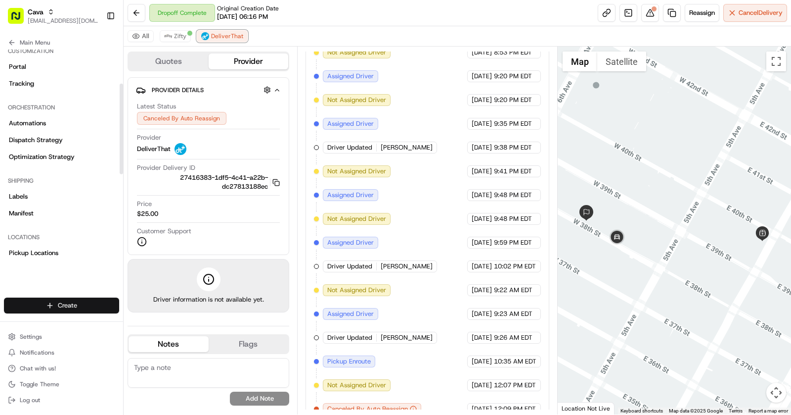
scroll to position [117, 0]
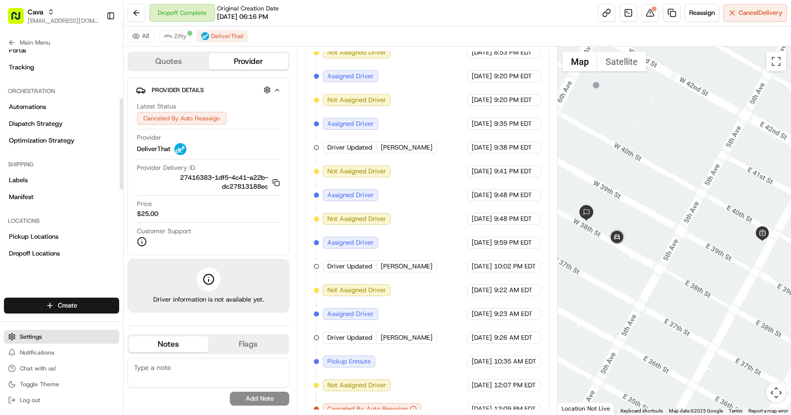
click at [39, 329] on button "Settings" at bounding box center [61, 336] width 115 height 14
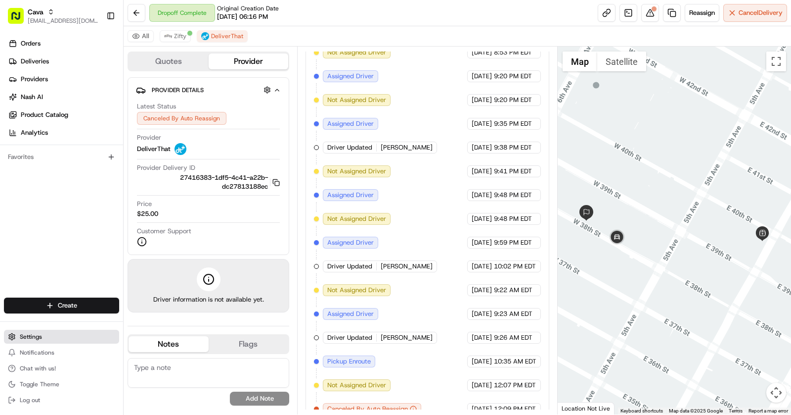
click at [38, 334] on span "Settings" at bounding box center [31, 336] width 22 height 8
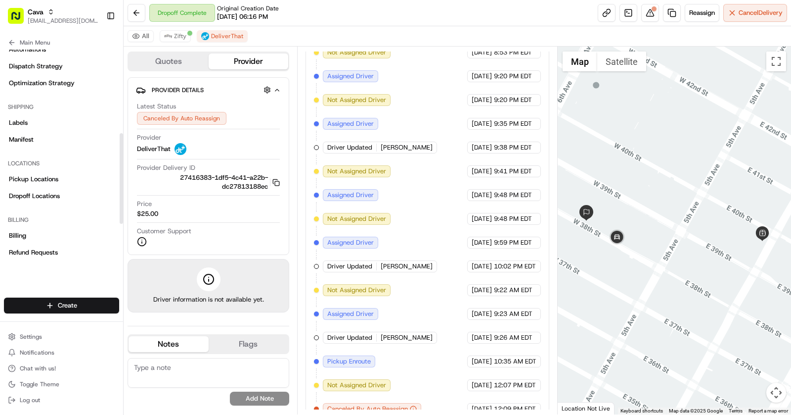
scroll to position [211, 0]
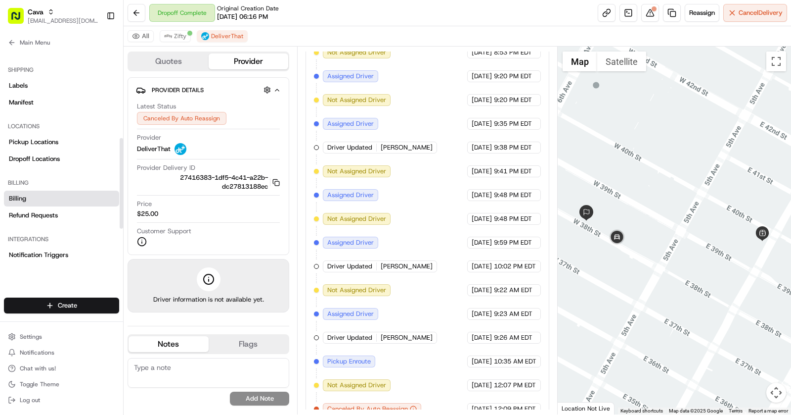
click at [40, 195] on link "Billing" at bounding box center [61, 198] width 115 height 16
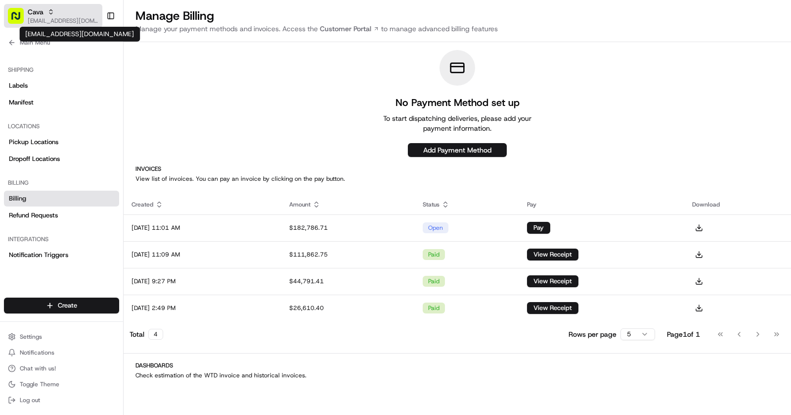
click at [76, 19] on span "[EMAIL_ADDRESS][DOMAIN_NAME]" at bounding box center [63, 21] width 71 height 8
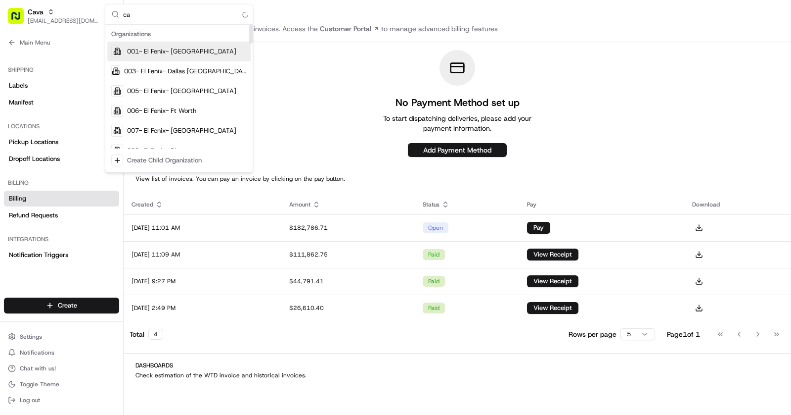
type input "c"
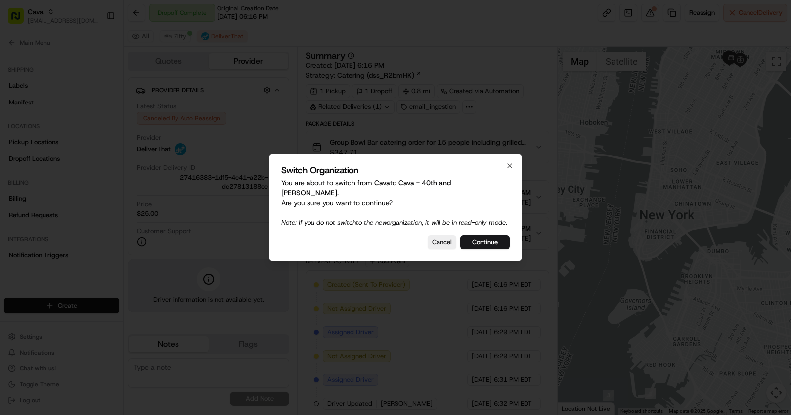
click at [496, 250] on div "Switch Organization You are about to switch from Cava to Cava - 40th and Madiso…" at bounding box center [395, 207] width 253 height 108
click at [495, 238] on button "Continue" at bounding box center [485, 242] width 49 height 14
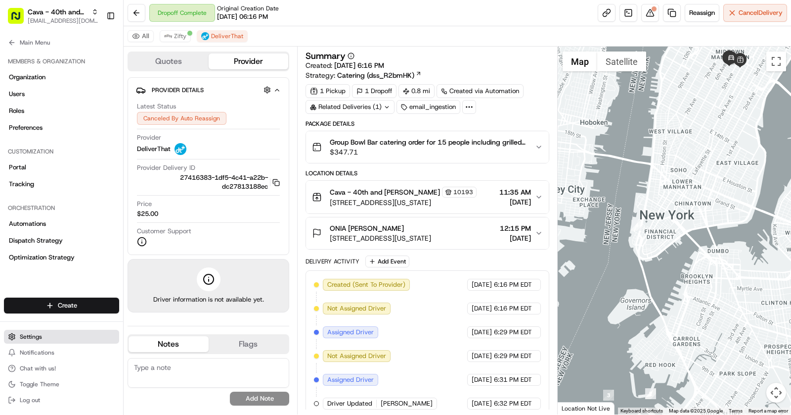
click at [26, 335] on span "Settings" at bounding box center [31, 336] width 22 height 8
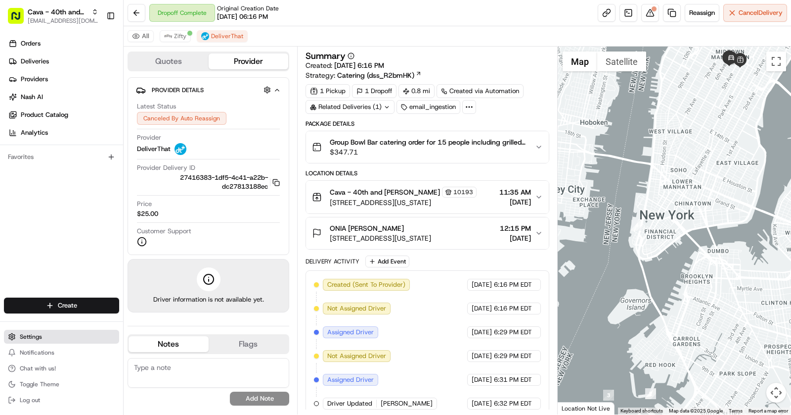
click at [27, 333] on span "Settings" at bounding box center [31, 336] width 22 height 8
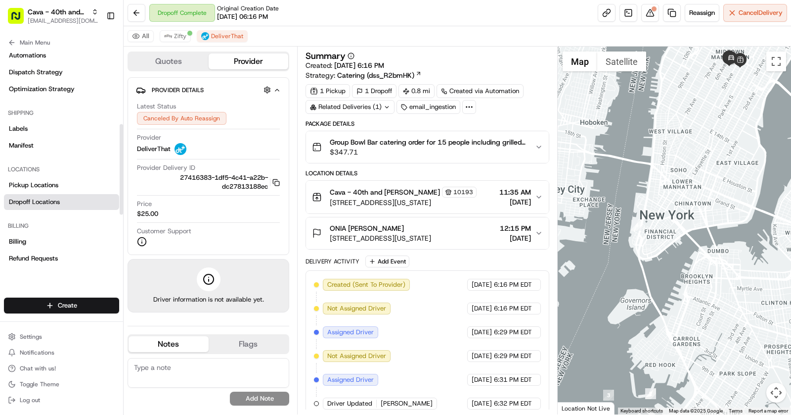
scroll to position [185, 0]
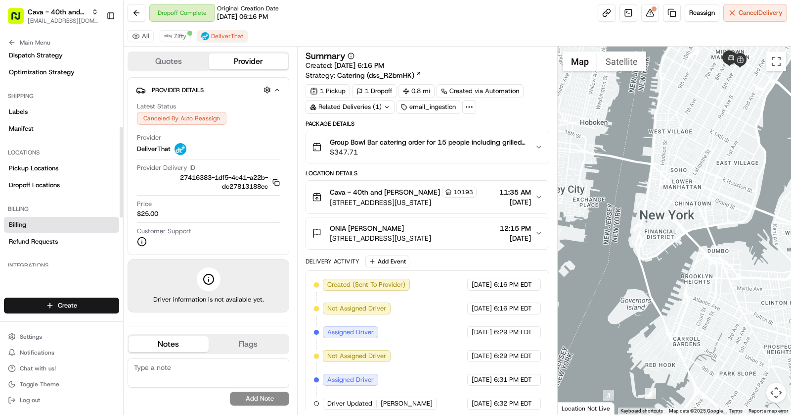
click at [38, 225] on link "Billing" at bounding box center [61, 225] width 115 height 16
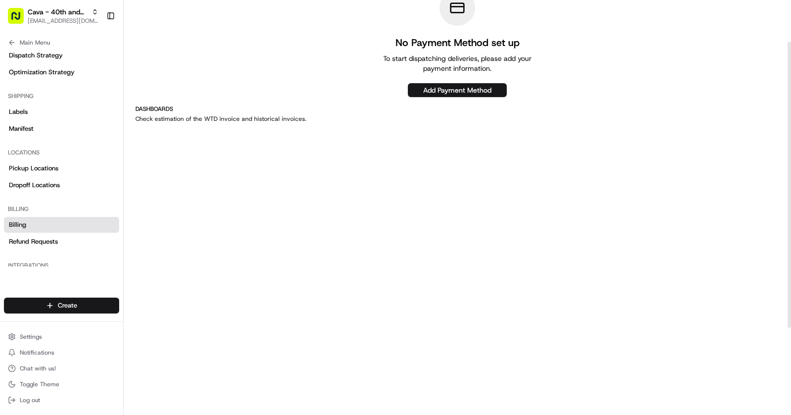
scroll to position [53, 0]
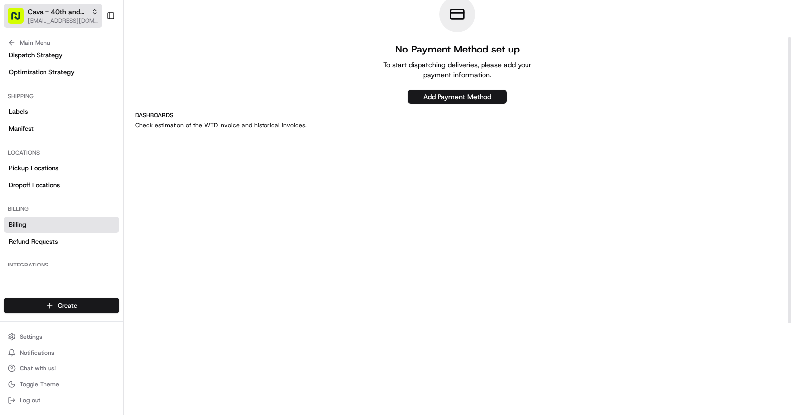
click at [78, 11] on span "Cava - 40th and [PERSON_NAME]" at bounding box center [58, 12] width 60 height 10
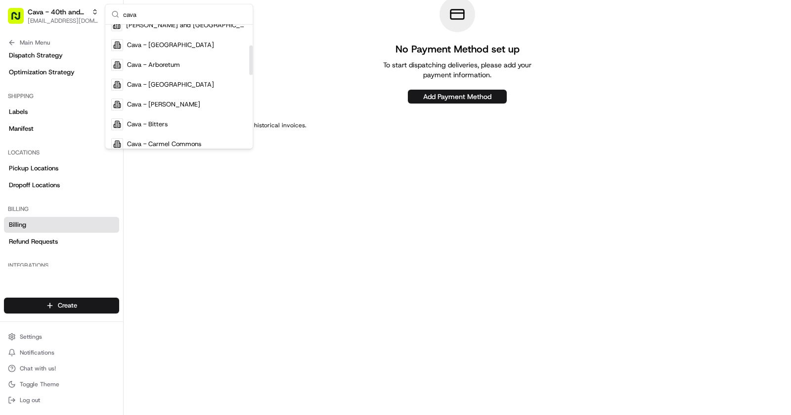
scroll to position [0, 0]
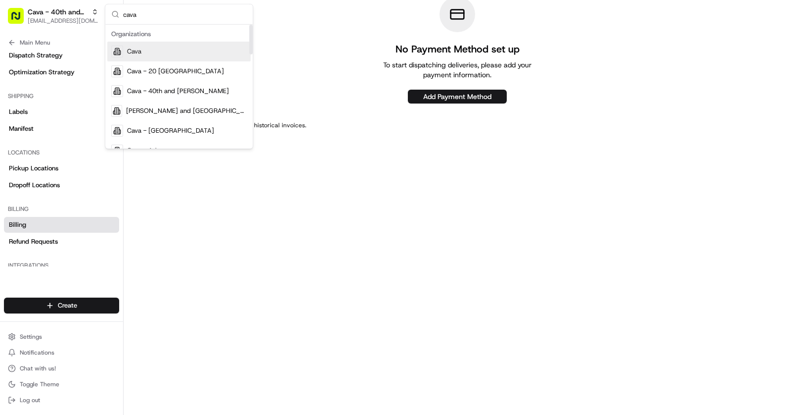
type input "cava"
click at [143, 47] on div "Cava" at bounding box center [178, 52] width 143 height 20
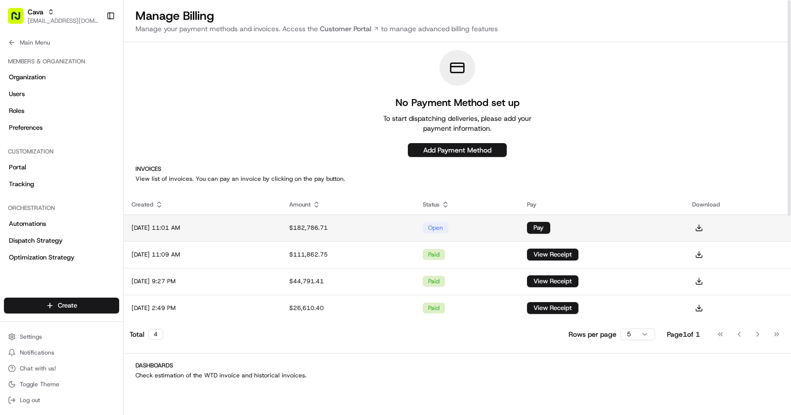
click at [368, 232] on td "$182,786.71" at bounding box center [348, 227] width 134 height 27
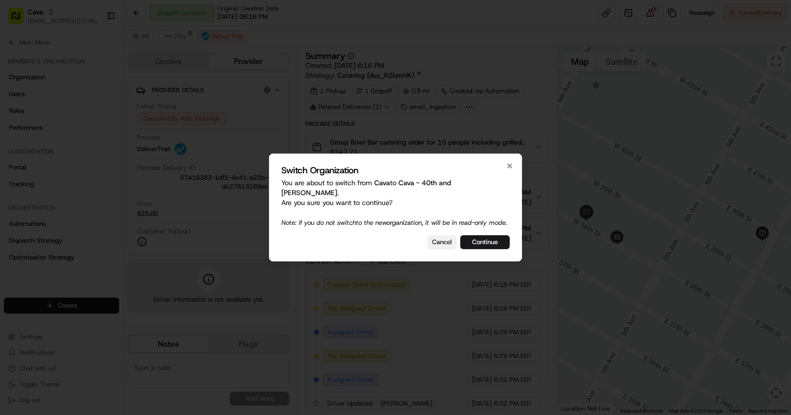
click at [441, 236] on button "Cancel" at bounding box center [442, 242] width 29 height 14
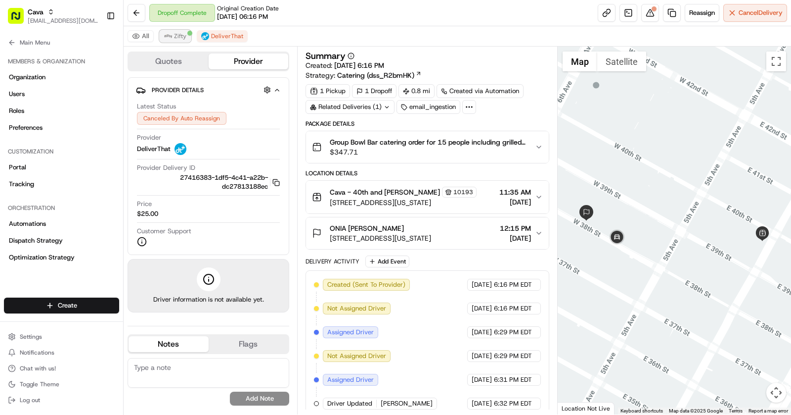
click at [176, 41] on button "Zifty" at bounding box center [175, 36] width 31 height 12
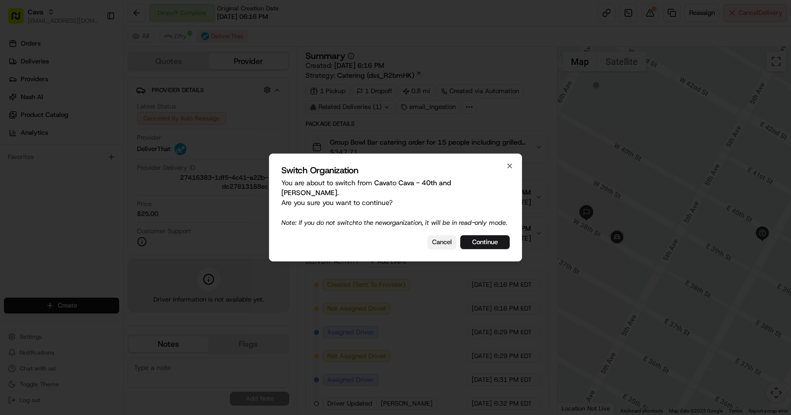
click at [451, 240] on button "Cancel" at bounding box center [442, 242] width 29 height 14
